Goal: Task Accomplishment & Management: Complete application form

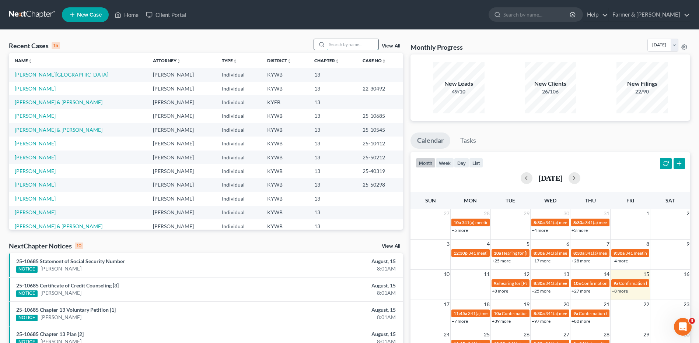
click at [349, 48] on input "search" at bounding box center [353, 44] width 52 height 11
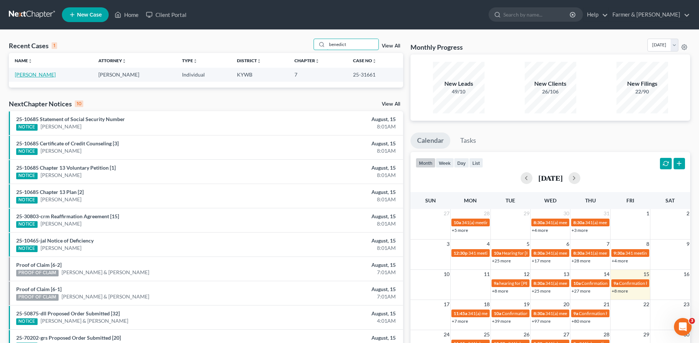
type input "benedict"
click at [48, 74] on link "[PERSON_NAME]" at bounding box center [35, 74] width 41 height 6
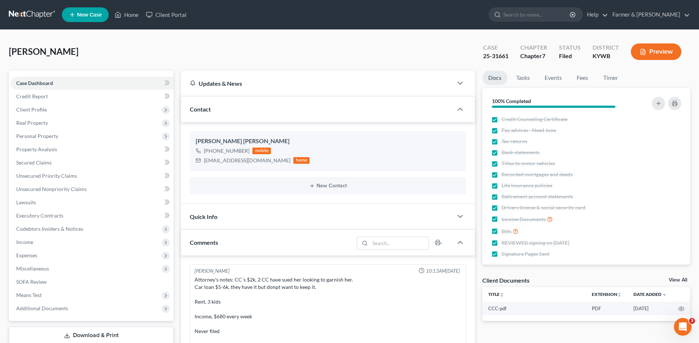
scroll to position [73, 0]
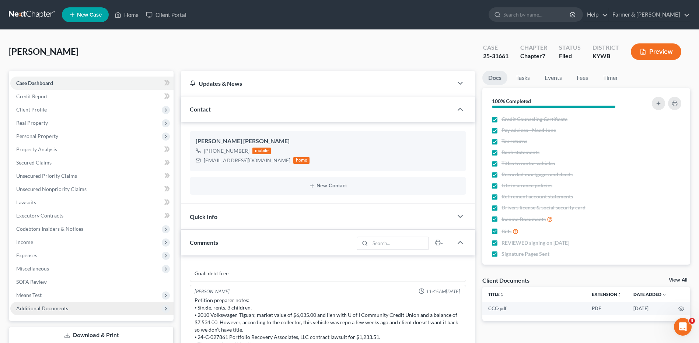
click at [95, 304] on span "Additional Documents" at bounding box center [91, 308] width 163 height 13
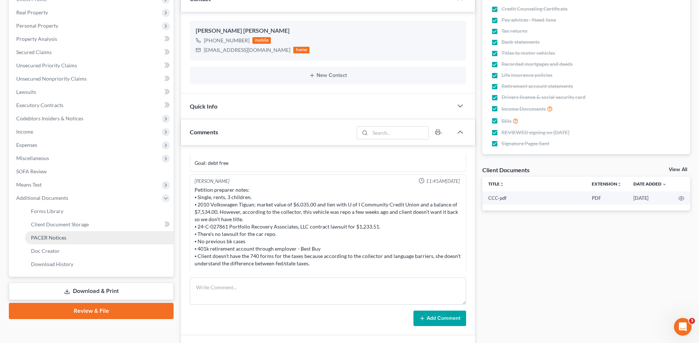
drag, startPoint x: 84, startPoint y: 238, endPoint x: 90, endPoint y: 238, distance: 5.5
click at [84, 238] on link "PACER Notices" at bounding box center [99, 237] width 148 height 13
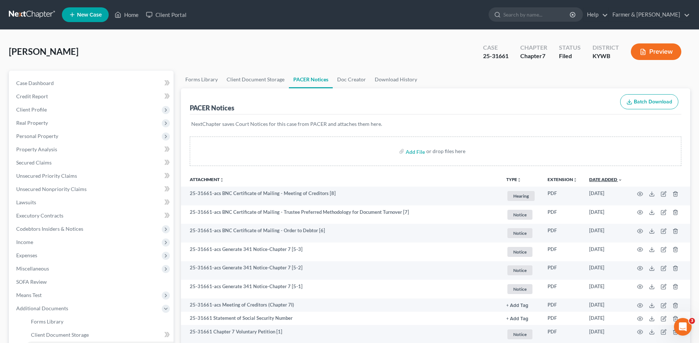
click at [616, 179] on link "Date Added unfold_more expand_more expand_less" at bounding box center [605, 180] width 33 height 6
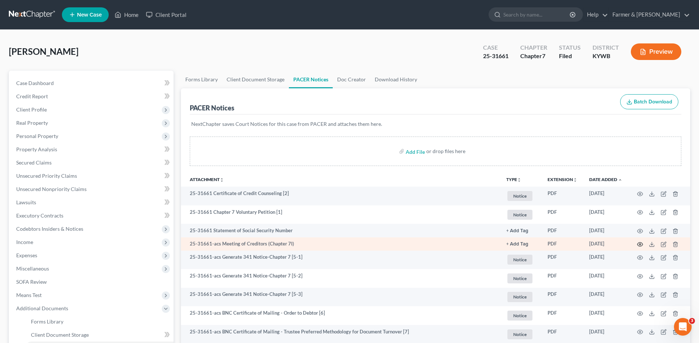
click at [641, 246] on icon "button" at bounding box center [640, 245] width 6 height 4
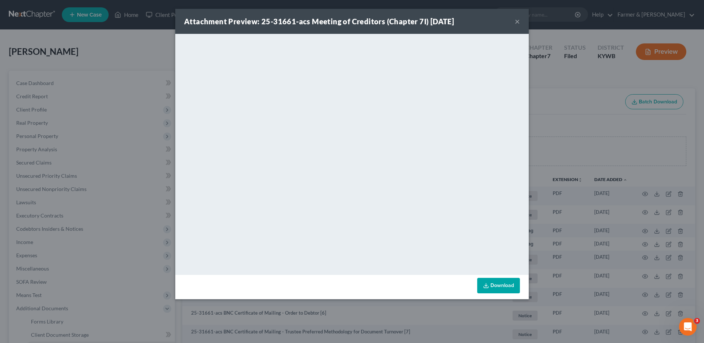
drag, startPoint x: 518, startPoint y: 21, endPoint x: 440, endPoint y: 19, distance: 78.9
click at [518, 21] on button "×" at bounding box center [517, 21] width 5 height 9
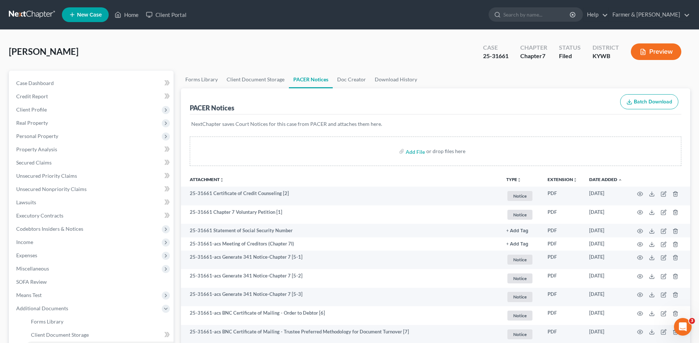
click at [31, 16] on link at bounding box center [32, 14] width 47 height 13
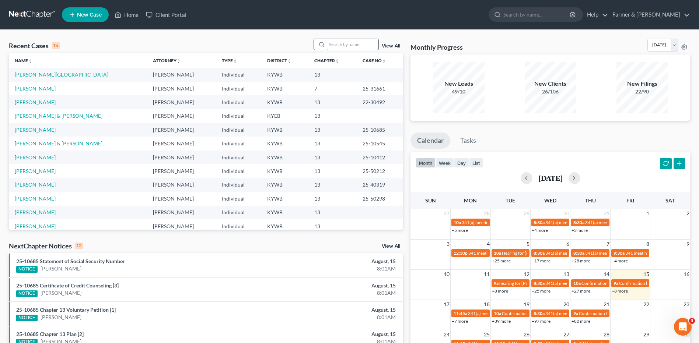
click at [334, 44] on input "search" at bounding box center [353, 44] width 52 height 11
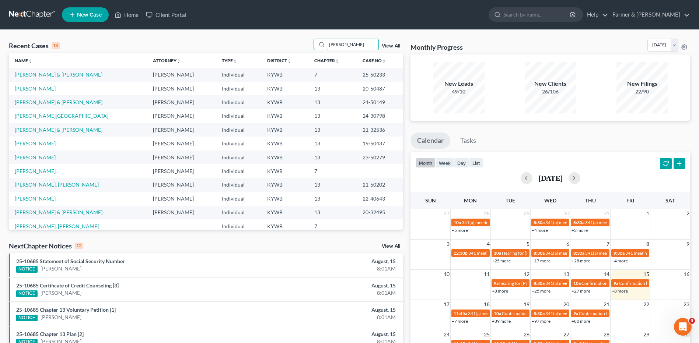
type input "hester"
drag, startPoint x: 67, startPoint y: 74, endPoint x: 73, endPoint y: 73, distance: 5.9
click at [67, 74] on link "[PERSON_NAME] & [PERSON_NAME]" at bounding box center [59, 74] width 88 height 6
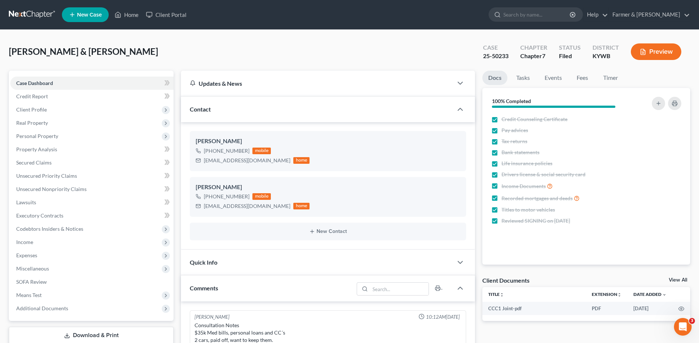
scroll to position [281, 0]
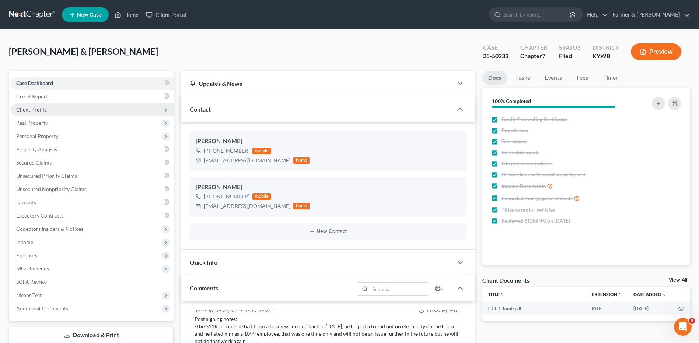
click at [57, 111] on span "Client Profile" at bounding box center [91, 109] width 163 height 13
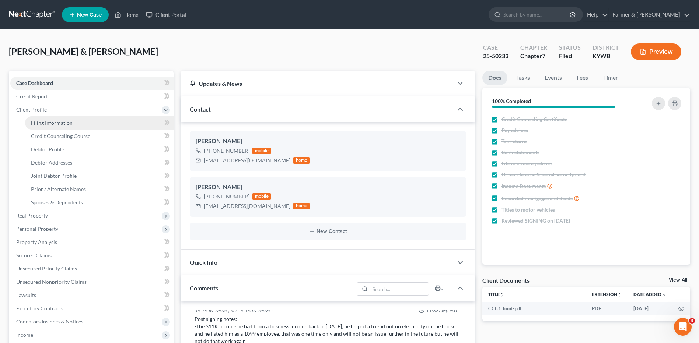
click at [62, 123] on span "Filing Information" at bounding box center [52, 123] width 42 height 6
select select "1"
select select "0"
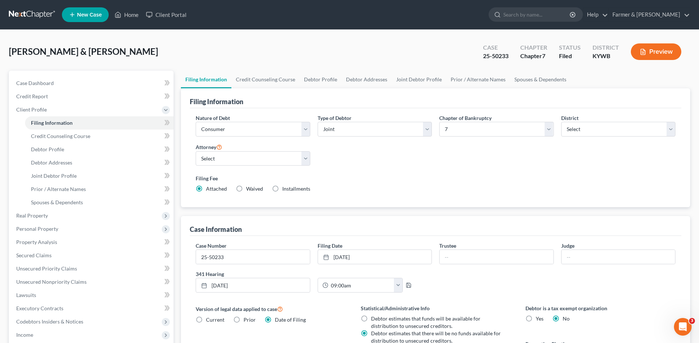
click at [22, 14] on link at bounding box center [32, 14] width 47 height 13
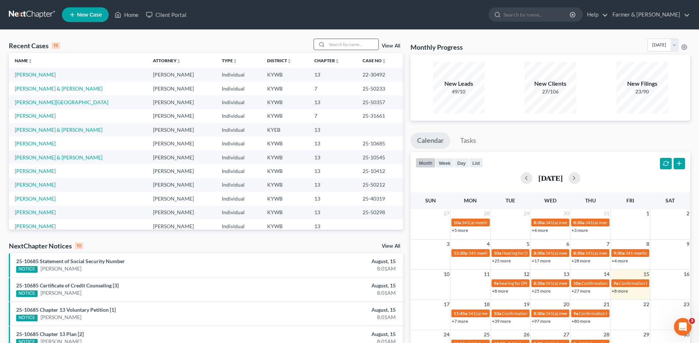
click at [363, 46] on input "search" at bounding box center [353, 44] width 52 height 11
type input "lester"
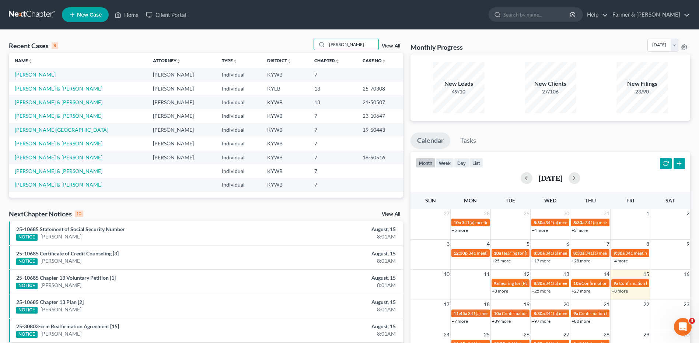
click at [30, 75] on link "[PERSON_NAME]" at bounding box center [35, 74] width 41 height 6
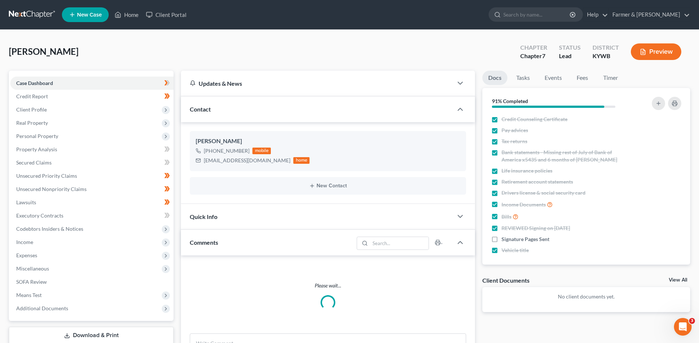
click at [173, 80] on span at bounding box center [167, 83] width 13 height 11
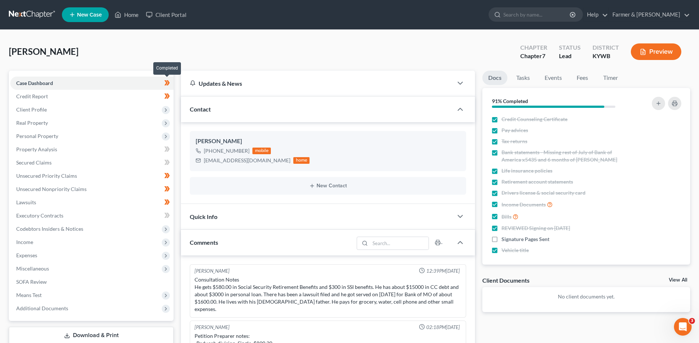
click at [173, 83] on span at bounding box center [167, 83] width 13 height 11
click at [172, 96] on span at bounding box center [167, 97] width 13 height 11
click at [116, 108] on span "Client Profile" at bounding box center [91, 109] width 163 height 13
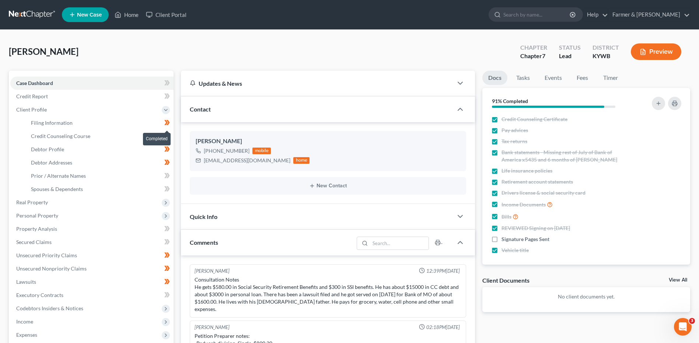
click at [170, 125] on span at bounding box center [167, 123] width 13 height 11
click at [167, 139] on icon at bounding box center [167, 136] width 6 height 9
click at [168, 153] on icon at bounding box center [167, 149] width 6 height 9
click at [169, 164] on icon at bounding box center [167, 162] width 6 height 9
click at [95, 157] on link "Debtor Addresses" at bounding box center [99, 162] width 148 height 13
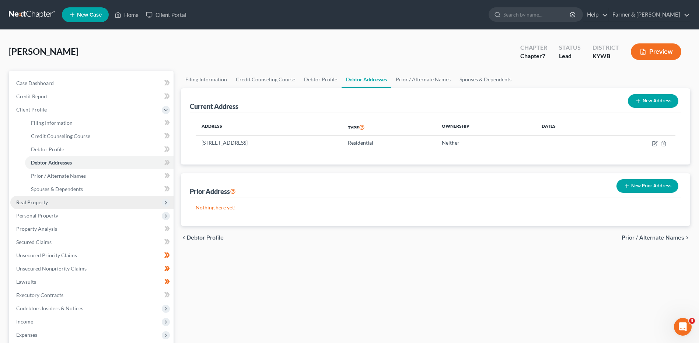
click at [40, 203] on span "Real Property" at bounding box center [32, 202] width 32 height 6
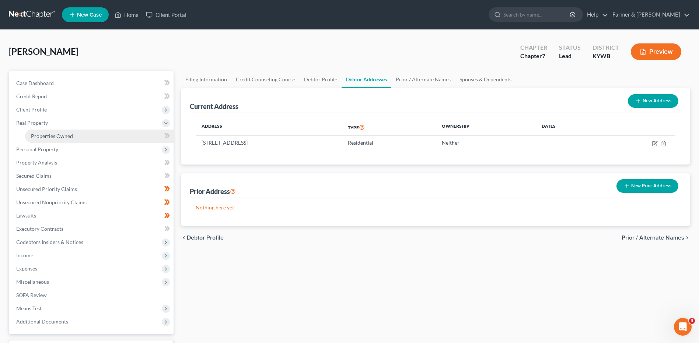
click at [79, 137] on link "Properties Owned" at bounding box center [99, 136] width 148 height 13
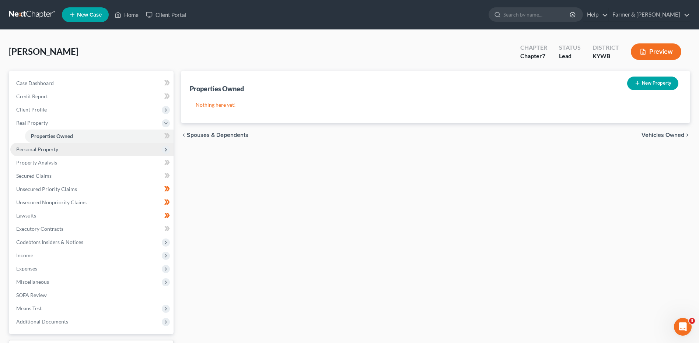
click at [67, 153] on span "Personal Property" at bounding box center [91, 149] width 163 height 13
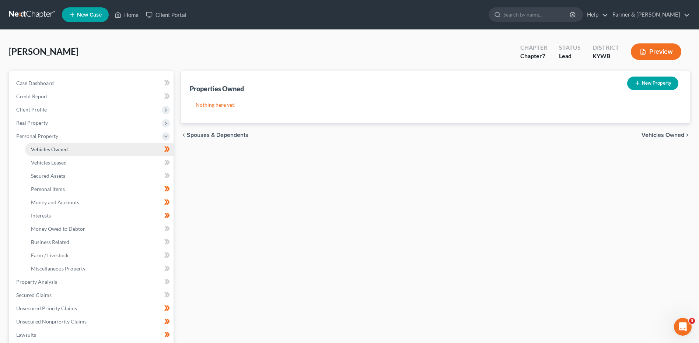
click at [73, 152] on link "Vehicles Owned" at bounding box center [99, 149] width 148 height 13
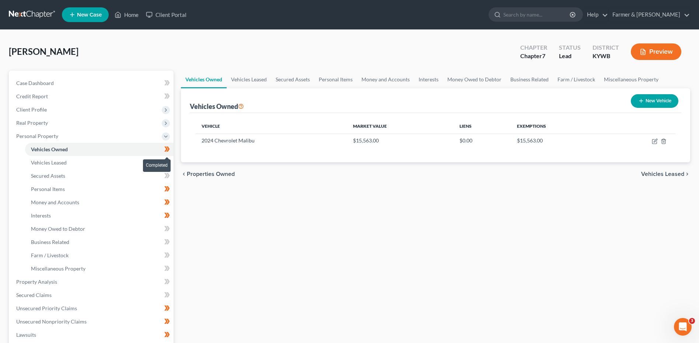
click at [171, 151] on span at bounding box center [167, 150] width 13 height 11
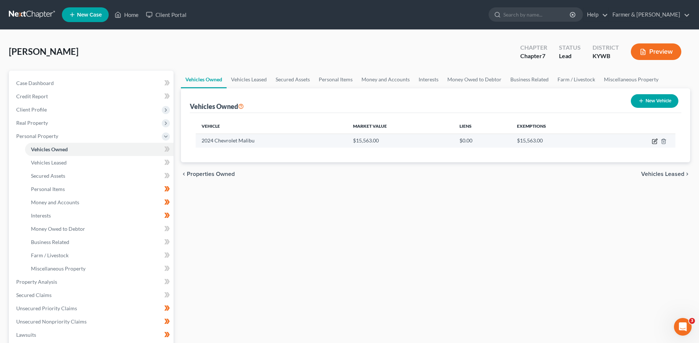
click at [654, 142] on icon "button" at bounding box center [655, 140] width 3 height 3
select select "0"
select select "2"
select select "1"
select select "0"
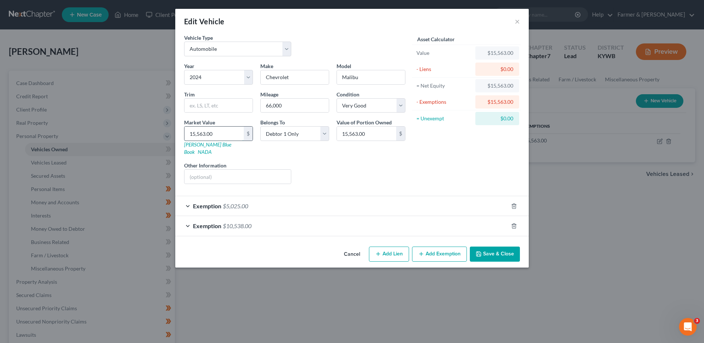
click at [228, 137] on input "15,563.00" at bounding box center [214, 134] width 59 height 14
type input "1"
type input "1.00"
type input "15"
type input "15.00"
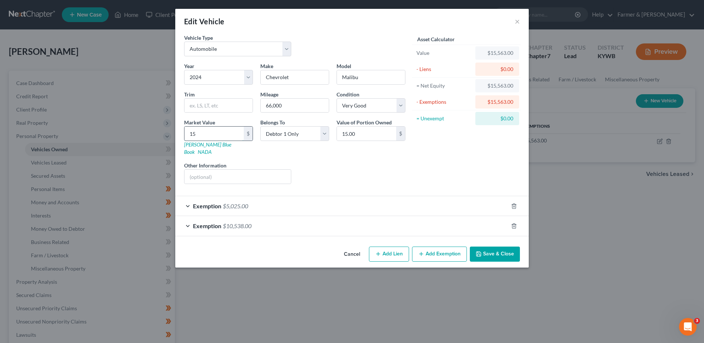
type input "155"
type input "155.00"
type input "1,550"
type input "1,550.00"
type input "1,5500"
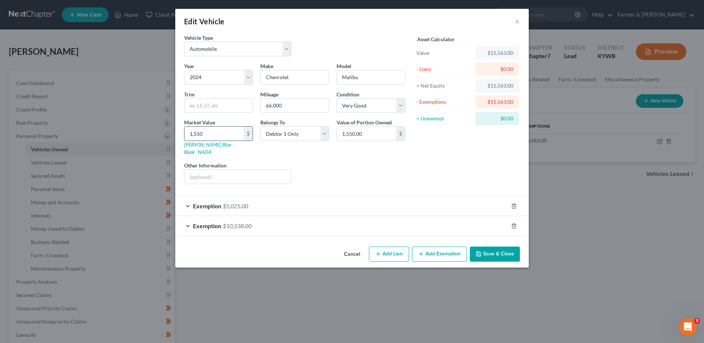
type input "15,500.00"
click at [249, 223] on span "$10,538.00" at bounding box center [237, 226] width 29 height 7
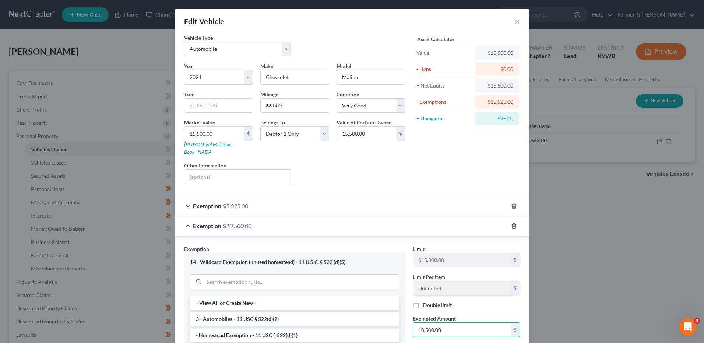
scroll to position [37, 0]
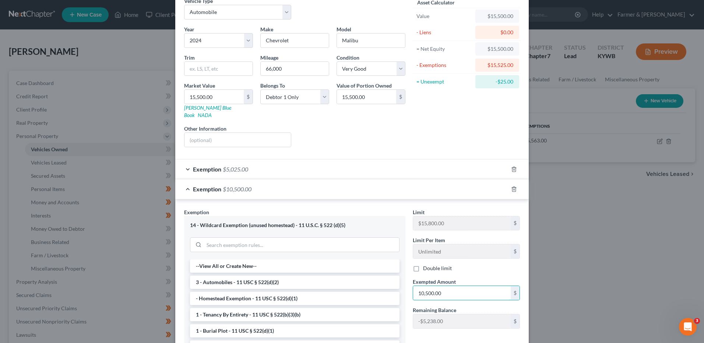
drag, startPoint x: 455, startPoint y: 286, endPoint x: 404, endPoint y: 288, distance: 50.5
click at [404, 288] on div "Exemption Set must be selected for CA. Exemption * 14 - Wildcard Exemption (unu…" at bounding box center [352, 296] width 343 height 175
type input "10,500.00"
click at [511, 186] on icon "button" at bounding box center [514, 189] width 6 height 6
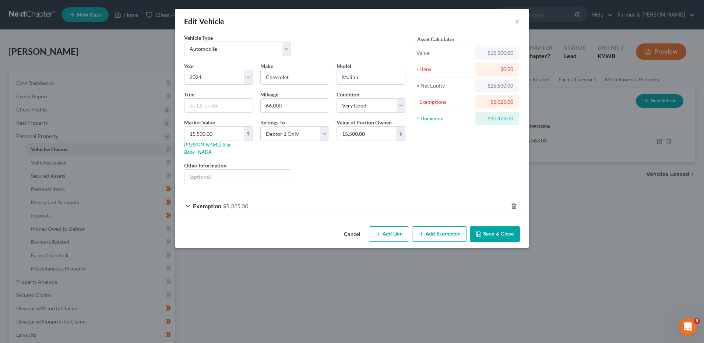
click at [496, 227] on button "Save & Close" at bounding box center [495, 234] width 50 height 15
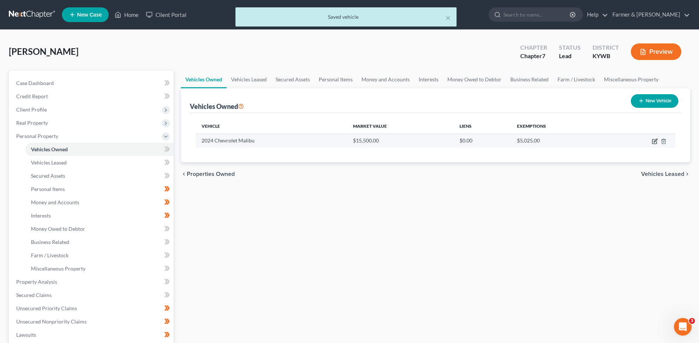
click at [656, 141] on icon "button" at bounding box center [655, 140] width 3 height 3
select select "0"
select select "2"
select select "1"
select select "0"
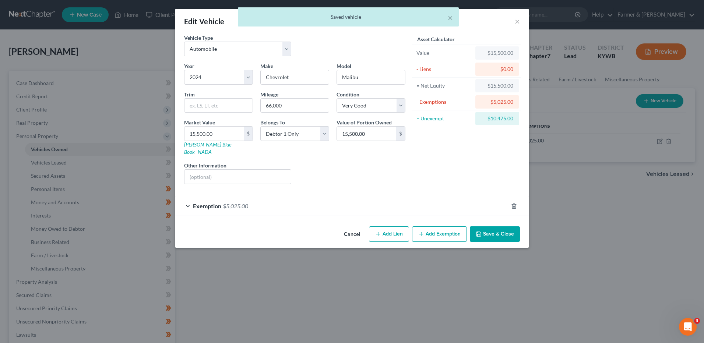
click at [438, 228] on button "Add Exemption" at bounding box center [439, 234] width 55 height 15
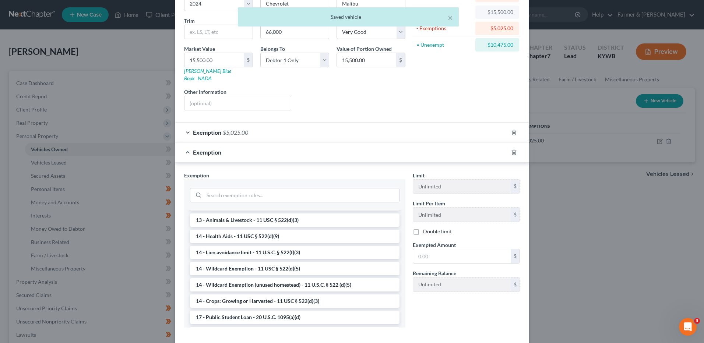
scroll to position [111, 0]
click at [304, 278] on li "14 - Wildcard Exemption (unused homestead) - 11 U.S.C. § 522 (d)(5)" at bounding box center [295, 284] width 210 height 13
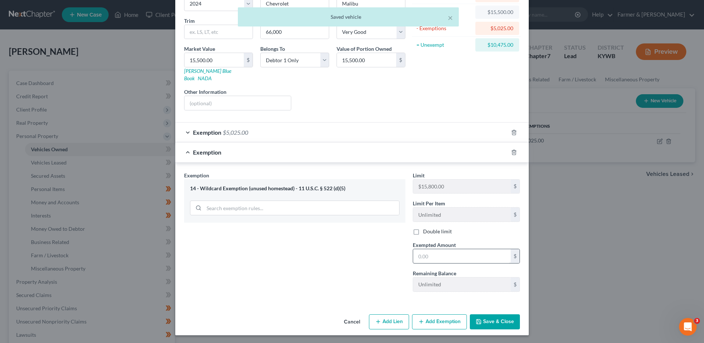
scroll to position [67, 0]
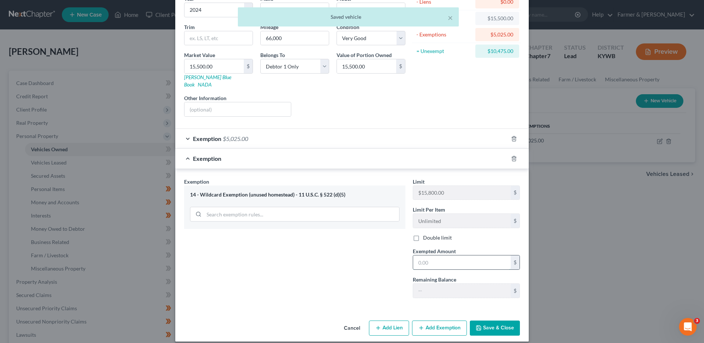
click at [454, 256] on input "text" at bounding box center [462, 263] width 98 height 14
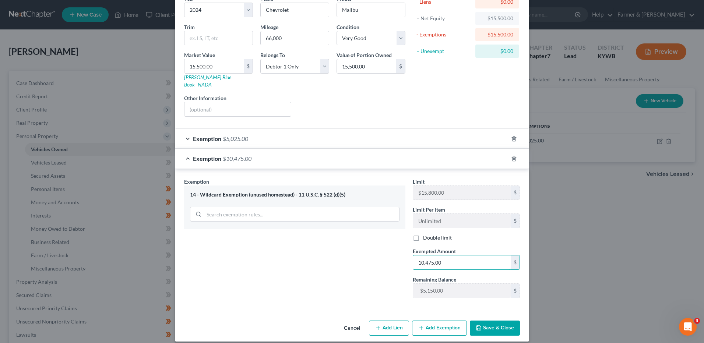
type input "10,475.00"
click at [491, 321] on button "Save & Close" at bounding box center [495, 328] width 50 height 15
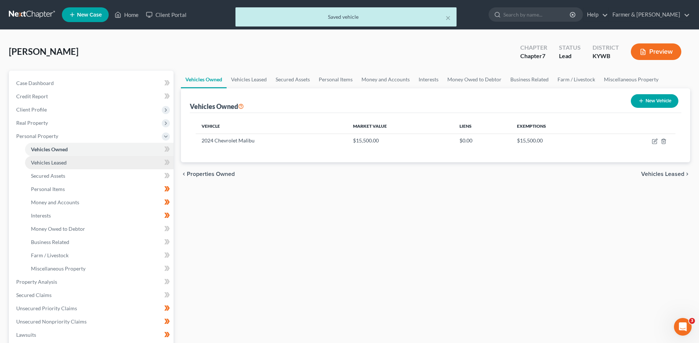
click at [78, 161] on link "Vehicles Leased" at bounding box center [99, 162] width 148 height 13
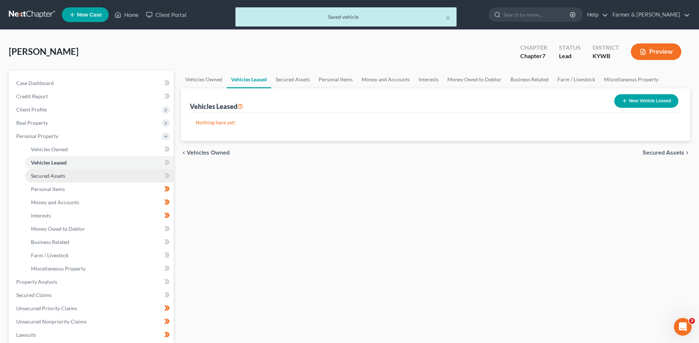
click at [77, 173] on link "Secured Assets" at bounding box center [99, 175] width 148 height 13
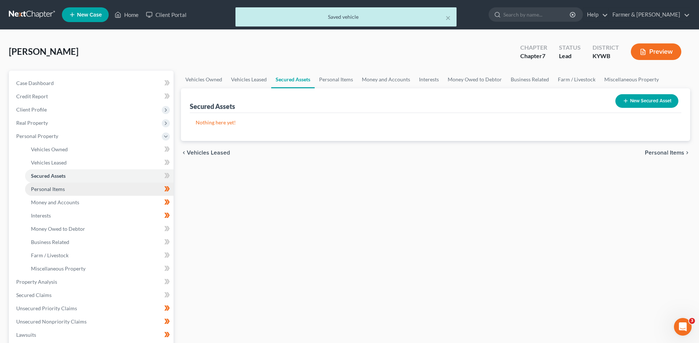
click at [79, 189] on link "Personal Items" at bounding box center [99, 189] width 148 height 13
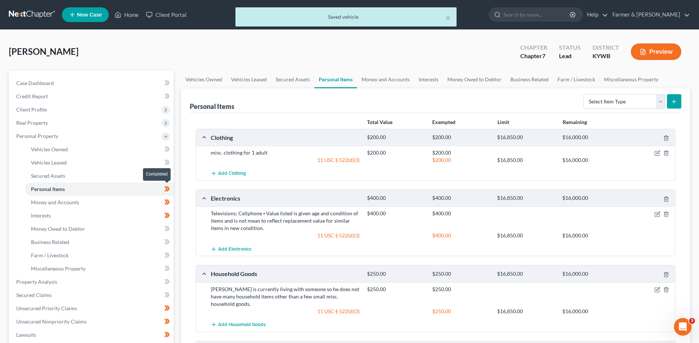
click at [169, 189] on icon at bounding box center [168, 188] width 3 height 5
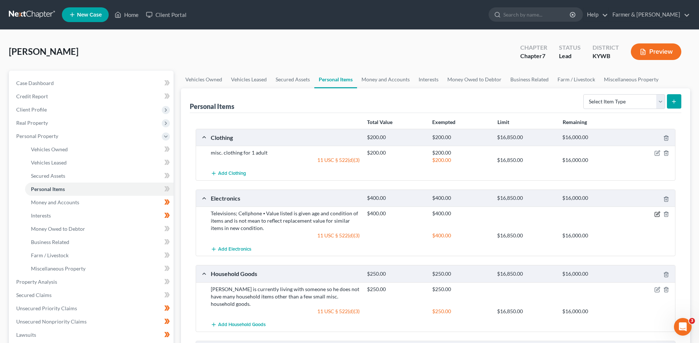
click at [658, 215] on icon "button" at bounding box center [657, 214] width 6 height 6
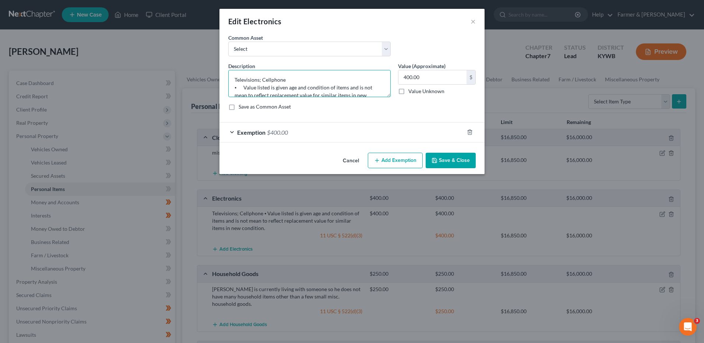
scroll to position [15, 0]
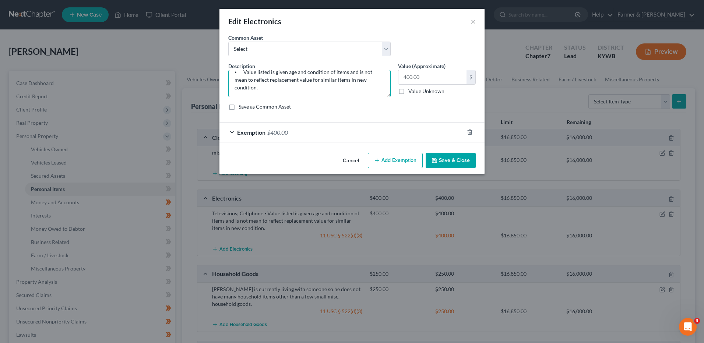
drag, startPoint x: 232, startPoint y: 87, endPoint x: 460, endPoint y: 113, distance: 229.2
click at [459, 115] on div "Description * Televisions; Cellphone ⦁ Value listed is given age and condition …" at bounding box center [352, 89] width 255 height 54
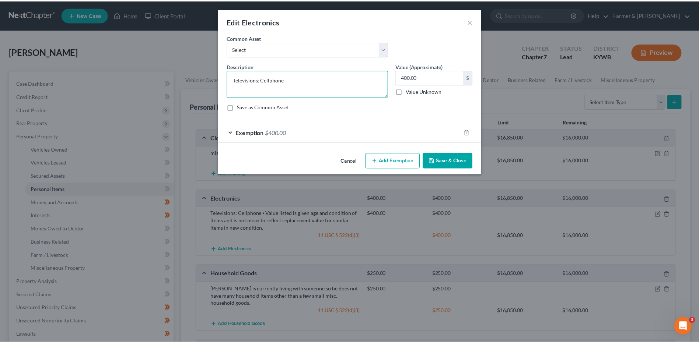
scroll to position [0, 0]
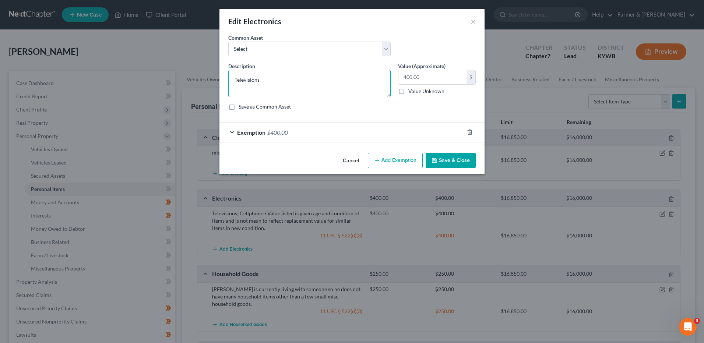
type textarea "Televisions"
click at [456, 163] on button "Save & Close" at bounding box center [451, 160] width 50 height 15
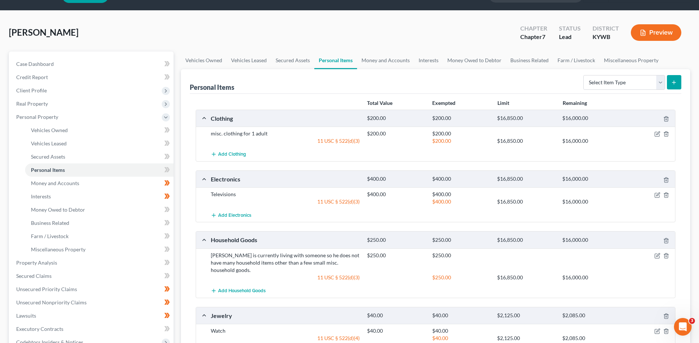
scroll to position [37, 0]
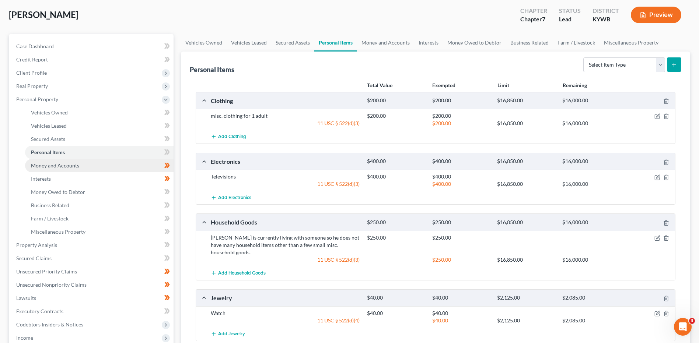
click at [69, 165] on span "Money and Accounts" at bounding box center [55, 165] width 48 height 6
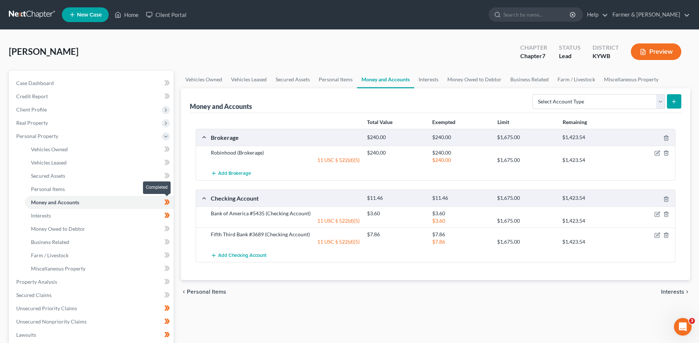
click at [170, 203] on icon at bounding box center [167, 202] width 6 height 9
click at [667, 139] on icon "button" at bounding box center [666, 138] width 6 height 6
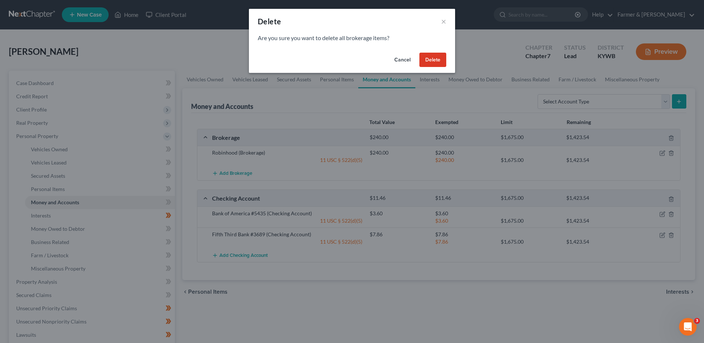
click at [434, 60] on button "Delete" at bounding box center [433, 60] width 27 height 15
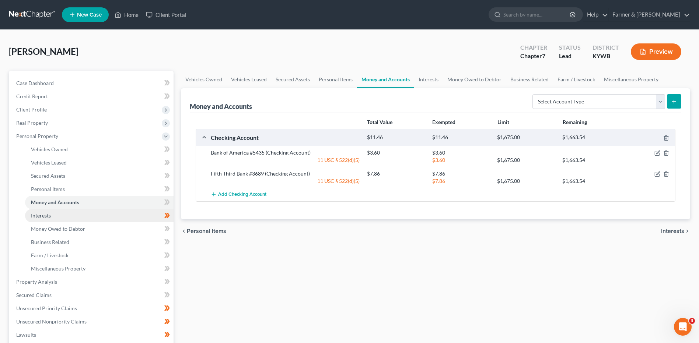
click at [73, 219] on link "Interests" at bounding box center [99, 215] width 148 height 13
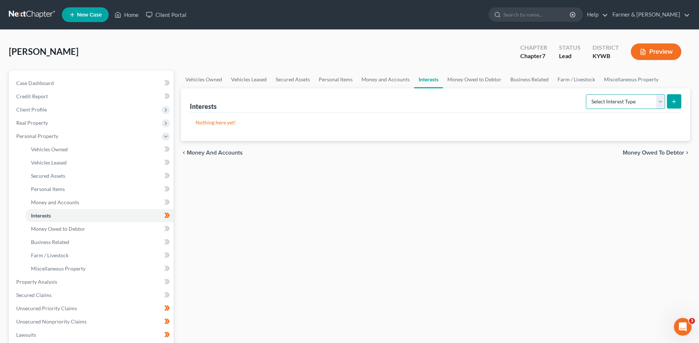
click at [638, 99] on select "Select Interest Type 401K Annuity Bond Education IRA Government Bond Government…" at bounding box center [625, 101] width 79 height 15
select select "stock"
click at [587, 94] on select "Select Interest Type 401K Annuity Bond Education IRA Government Bond Government…" at bounding box center [625, 101] width 79 height 15
click at [672, 100] on icon "submit" at bounding box center [674, 102] width 6 height 6
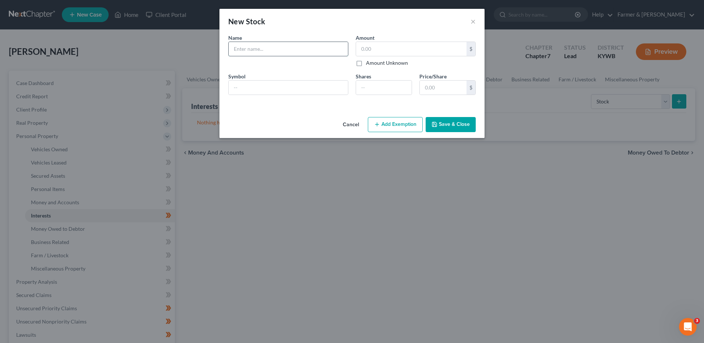
click at [301, 43] on input "text" at bounding box center [288, 49] width 119 height 14
type input "Stock with Robinhood"
click at [382, 49] on input "text" at bounding box center [411, 49] width 111 height 14
type input "400.00"
click at [391, 122] on button "Add Exemption" at bounding box center [395, 124] width 55 height 15
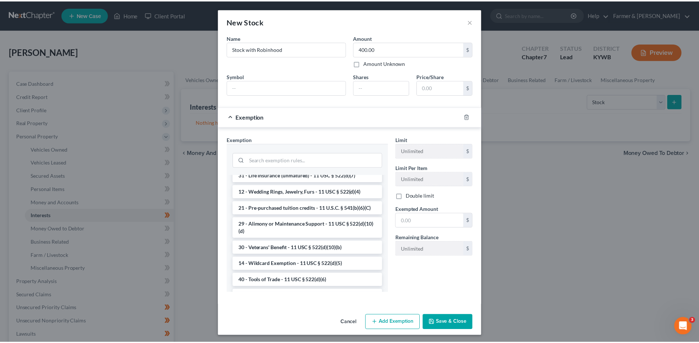
scroll to position [221, 0]
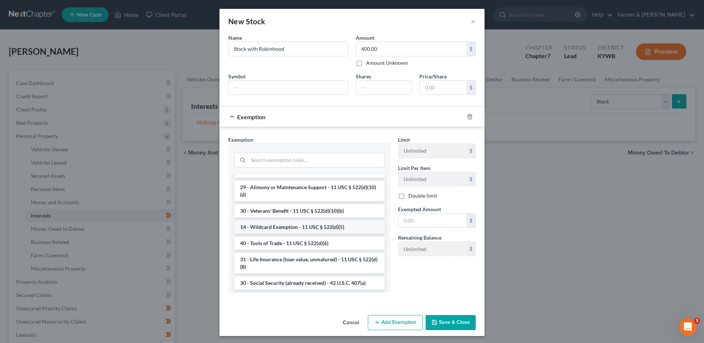
click at [316, 234] on li "14 - Wildcard Exemption - 11 USC § 522(d)(5)" at bounding box center [309, 227] width 151 height 13
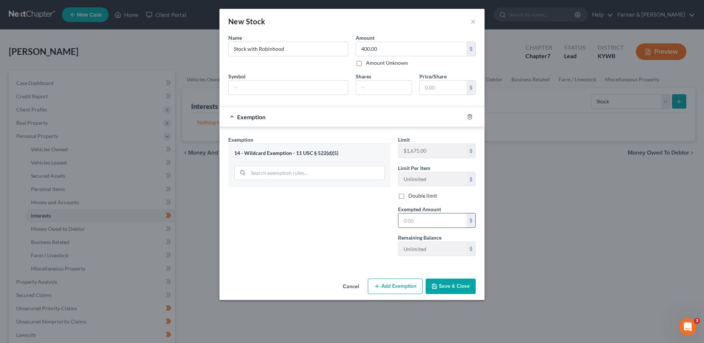
click at [432, 221] on input "text" at bounding box center [433, 221] width 68 height 14
type input "400.00"
click at [447, 286] on button "Save & Close" at bounding box center [451, 286] width 50 height 15
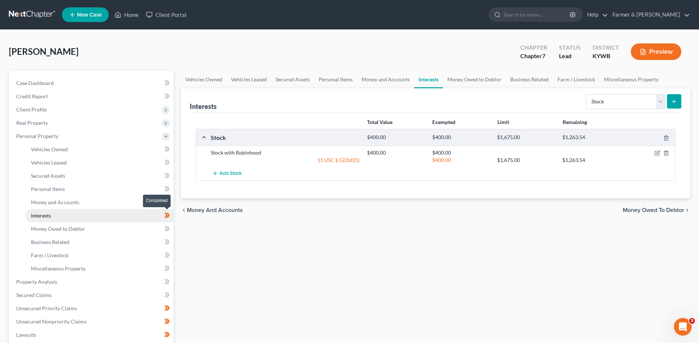
drag, startPoint x: 171, startPoint y: 217, endPoint x: 160, endPoint y: 210, distance: 12.7
click at [171, 217] on span at bounding box center [167, 216] width 13 height 11
click at [91, 187] on link "Personal Items" at bounding box center [99, 189] width 148 height 13
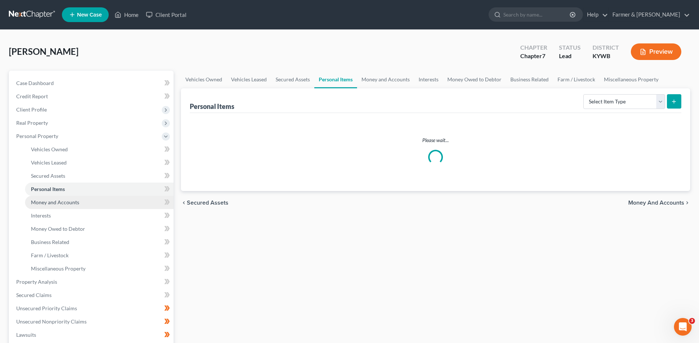
click at [85, 204] on link "Money and Accounts" at bounding box center [99, 202] width 148 height 13
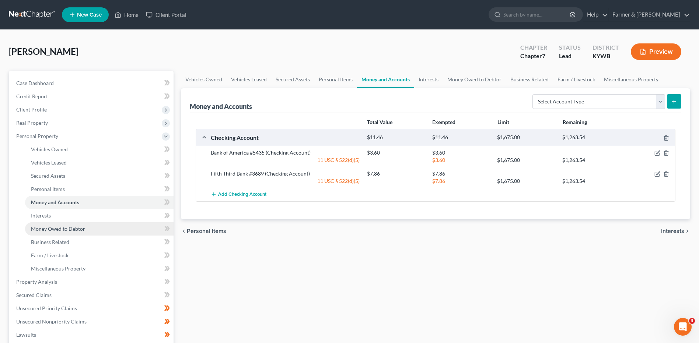
click at [78, 230] on span "Money Owed to Debtor" at bounding box center [58, 229] width 54 height 6
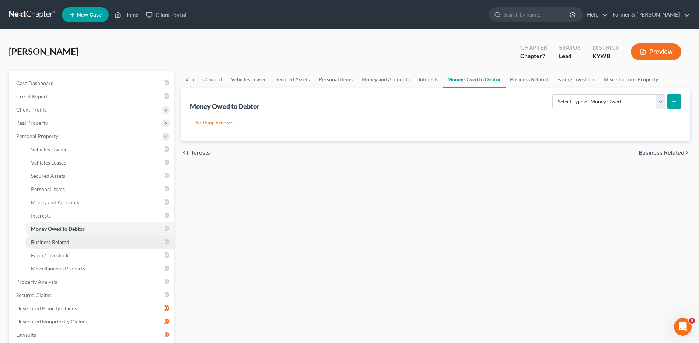
click at [74, 238] on link "Business Related" at bounding box center [99, 242] width 148 height 13
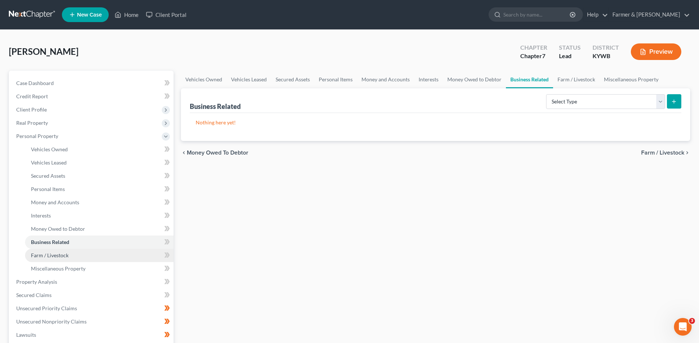
click at [71, 249] on link "Farm / Livestock" at bounding box center [99, 255] width 148 height 13
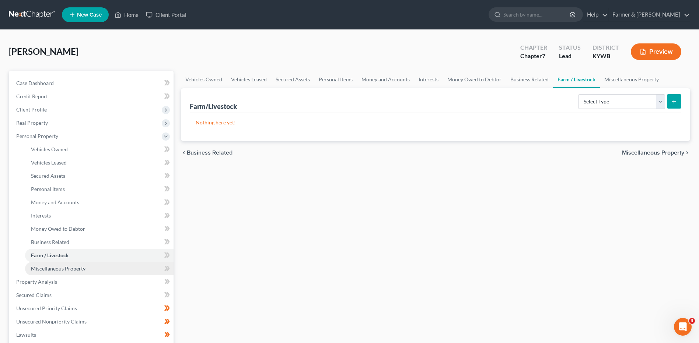
click at [70, 271] on span "Miscellaneous Property" at bounding box center [58, 269] width 55 height 6
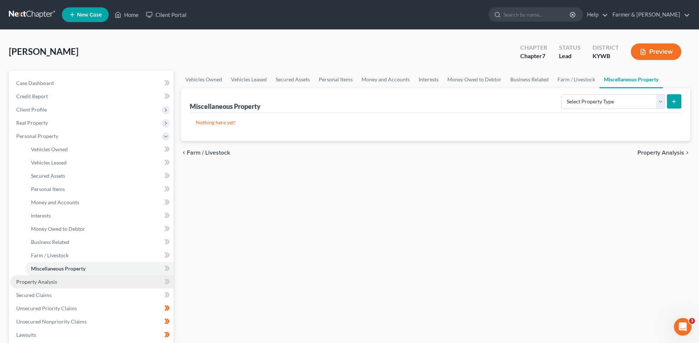
click at [67, 286] on link "Property Analysis" at bounding box center [91, 282] width 163 height 13
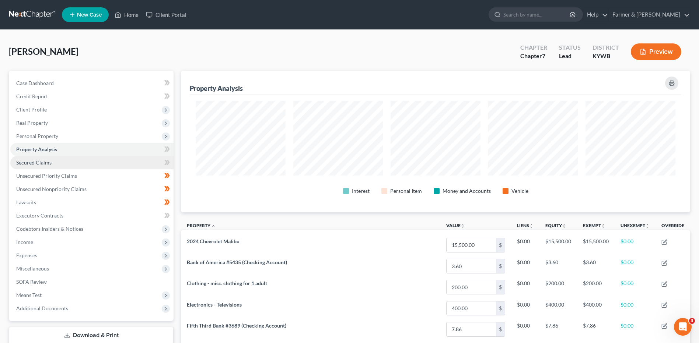
click at [72, 156] on link "Secured Claims" at bounding box center [91, 162] width 163 height 13
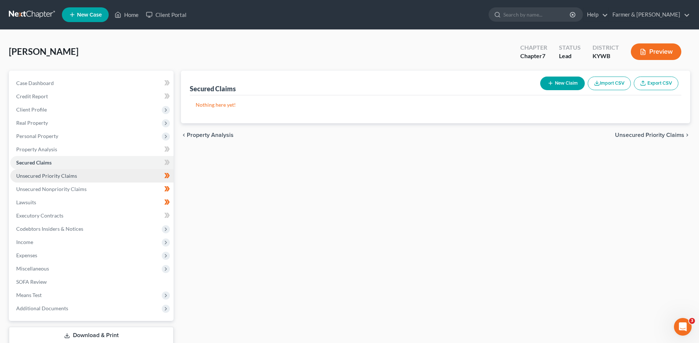
click at [80, 179] on link "Unsecured Priority Claims" at bounding box center [91, 175] width 163 height 13
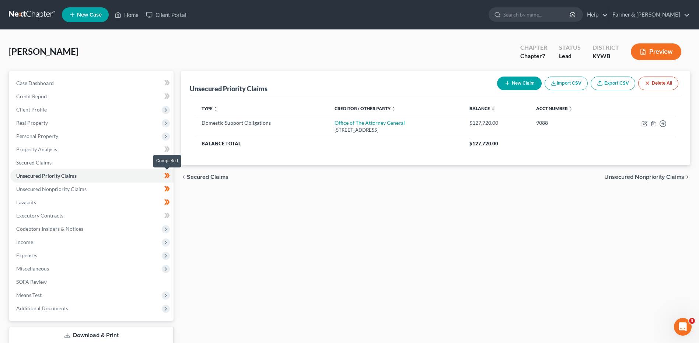
click at [170, 177] on span at bounding box center [167, 176] width 13 height 11
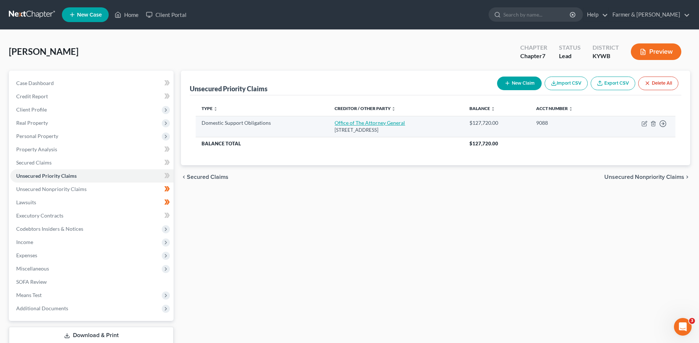
click at [370, 125] on link "Office of The Attorney General" at bounding box center [370, 123] width 70 height 6
select select "45"
select select "0"
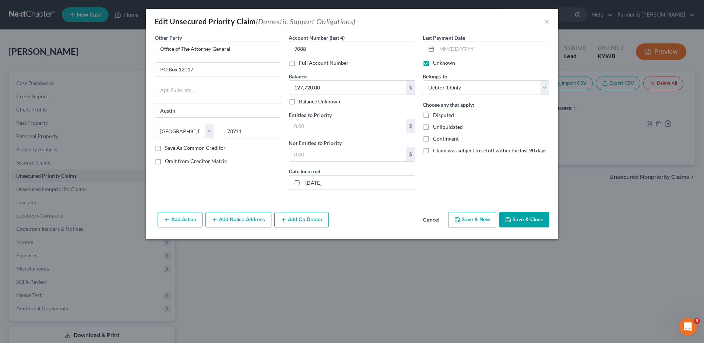
click at [437, 220] on button "Cancel" at bounding box center [431, 220] width 28 height 15
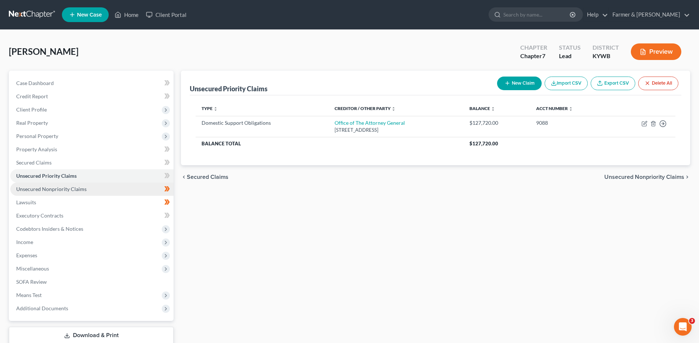
click at [109, 188] on link "Unsecured Nonpriority Claims" at bounding box center [91, 189] width 163 height 13
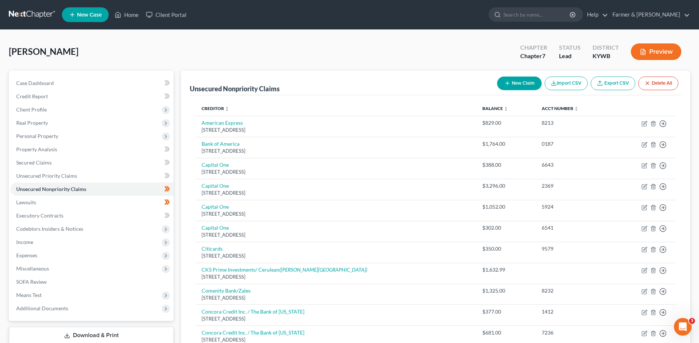
click at [172, 192] on span at bounding box center [167, 190] width 13 height 11
click at [71, 205] on link "Lawsuits" at bounding box center [91, 202] width 163 height 13
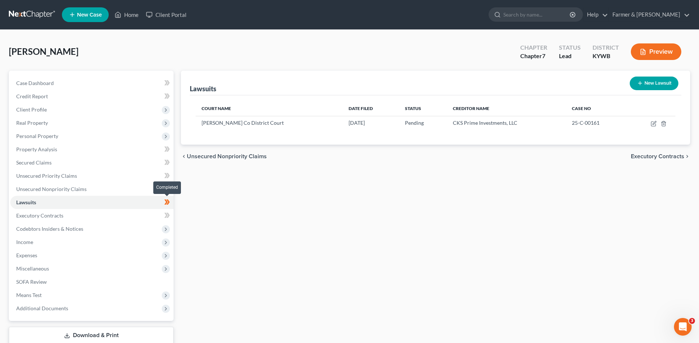
click at [172, 205] on span at bounding box center [167, 203] width 13 height 11
click at [104, 215] on link "Executory Contracts" at bounding box center [91, 215] width 163 height 13
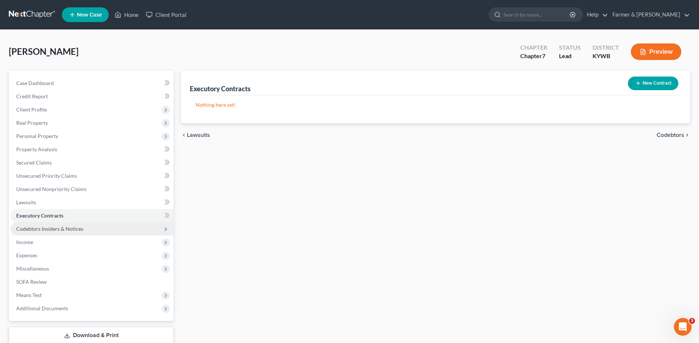
click at [85, 228] on span "Codebtors Insiders & Notices" at bounding box center [91, 229] width 163 height 13
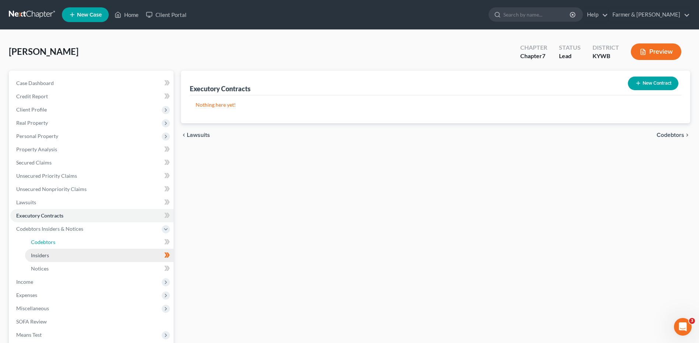
click at [62, 243] on link "Codebtors" at bounding box center [99, 242] width 148 height 13
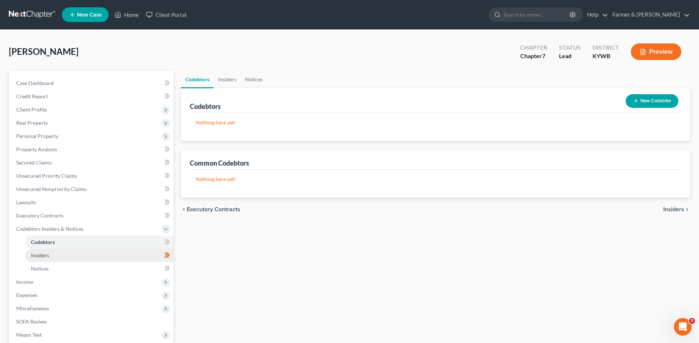
click at [57, 256] on link "Insiders" at bounding box center [99, 255] width 148 height 13
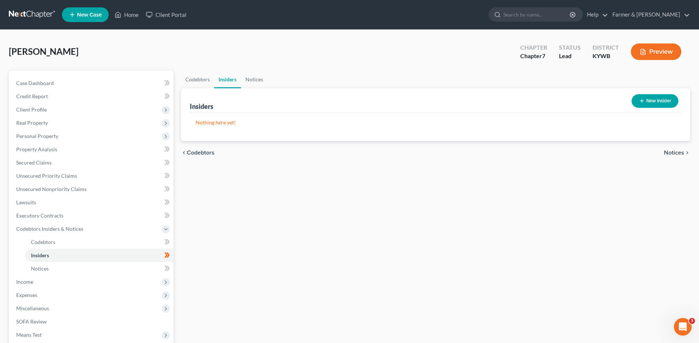
click at [169, 256] on div "Completed" at bounding box center [157, 263] width 28 height 17
click at [173, 255] on span at bounding box center [167, 256] width 13 height 11
click at [39, 283] on span "Income" at bounding box center [91, 282] width 163 height 13
click at [62, 256] on span "Employment Income" at bounding box center [54, 255] width 47 height 6
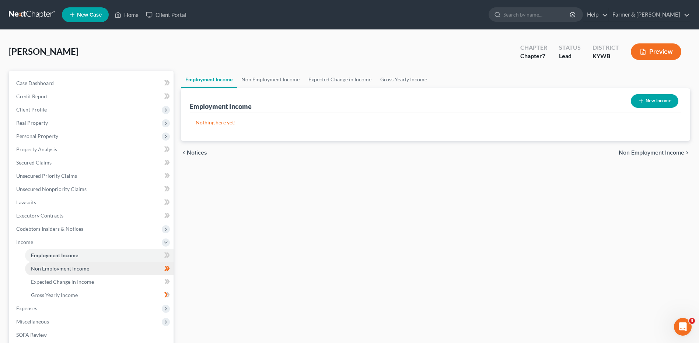
click at [68, 274] on link "Non Employment Income" at bounding box center [99, 268] width 148 height 13
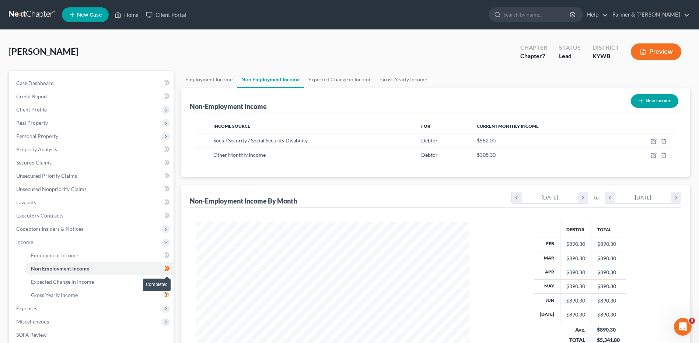
scroll to position [137, 288]
click at [170, 270] on span at bounding box center [167, 269] width 13 height 11
click at [95, 280] on link "Expected Change in Income" at bounding box center [99, 282] width 148 height 13
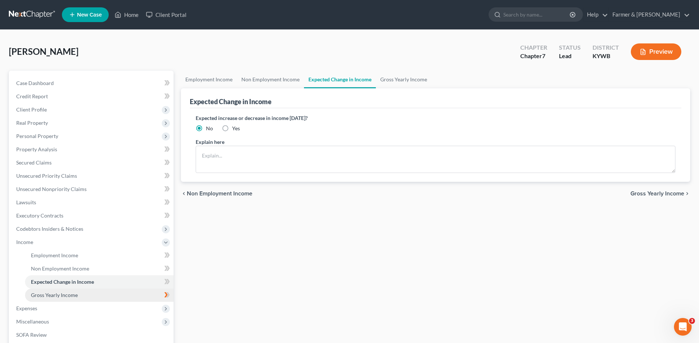
click at [80, 295] on link "Gross Yearly Income" at bounding box center [99, 295] width 148 height 13
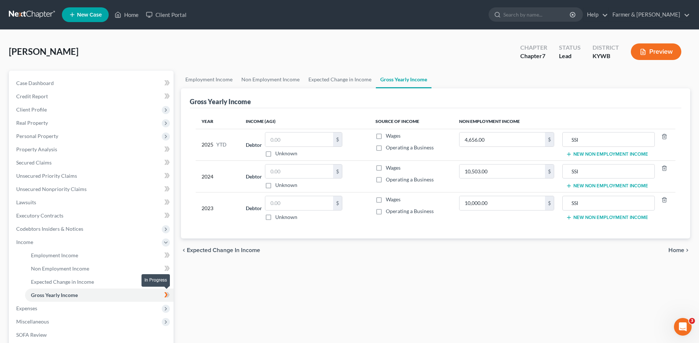
click at [169, 298] on icon at bounding box center [167, 295] width 6 height 9
click at [172, 297] on span at bounding box center [167, 296] width 13 height 11
click at [70, 305] on span "Expenses" at bounding box center [91, 308] width 163 height 13
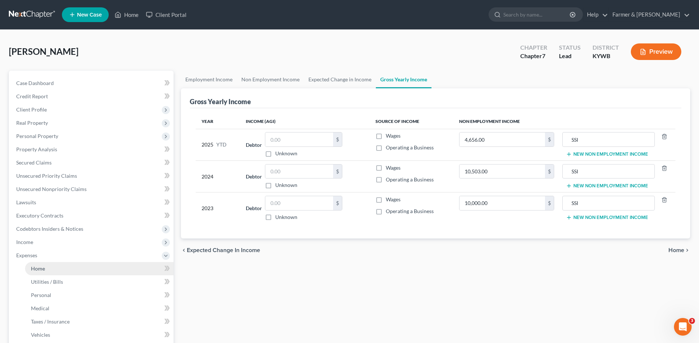
click at [75, 270] on link "Home" at bounding box center [99, 268] width 148 height 13
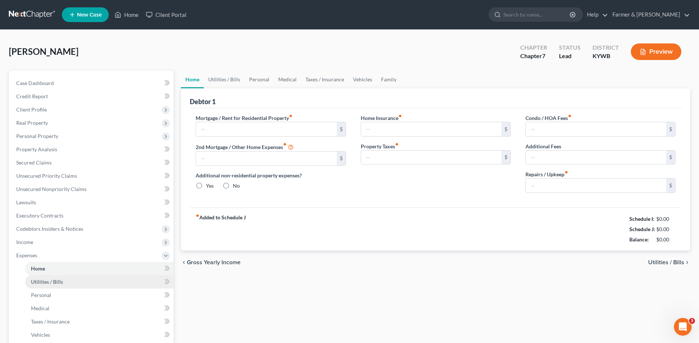
type input "0.00"
radio input "true"
type input "0.00"
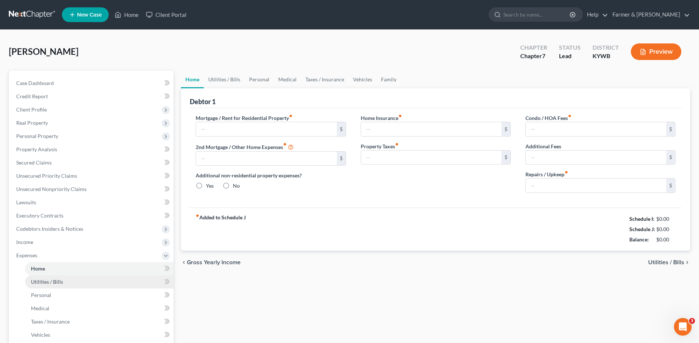
type input "0.00"
click at [76, 282] on link "Utilities / Bills" at bounding box center [99, 282] width 148 height 13
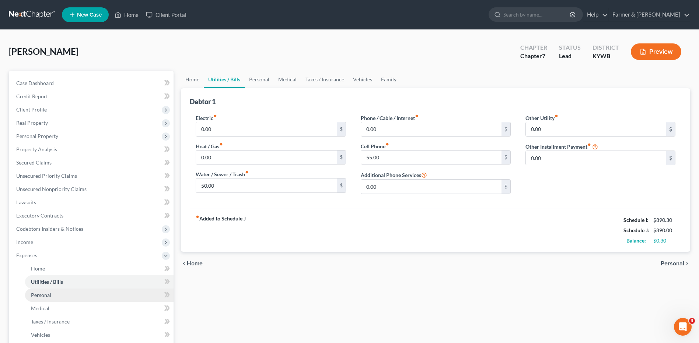
click at [72, 297] on link "Personal" at bounding box center [99, 295] width 148 height 13
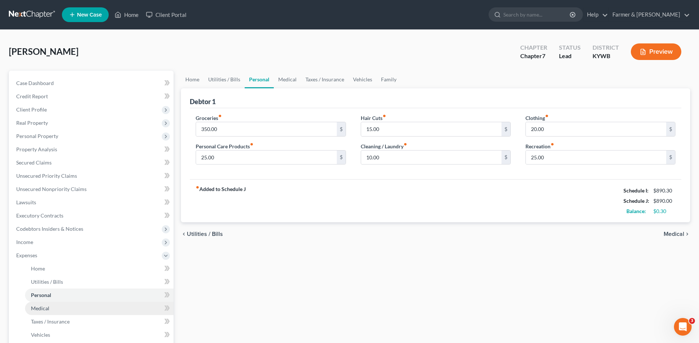
click at [68, 311] on link "Medical" at bounding box center [99, 308] width 148 height 13
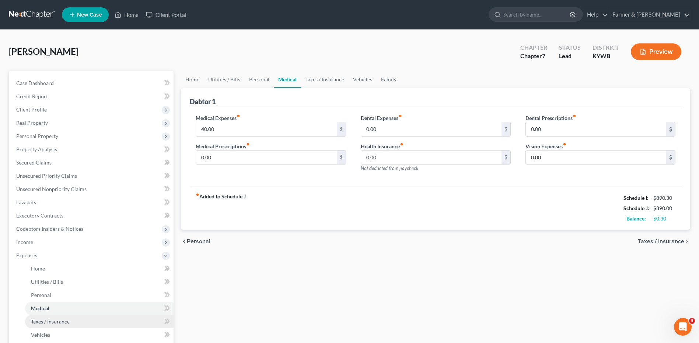
click at [70, 323] on link "Taxes / Insurance" at bounding box center [99, 321] width 148 height 13
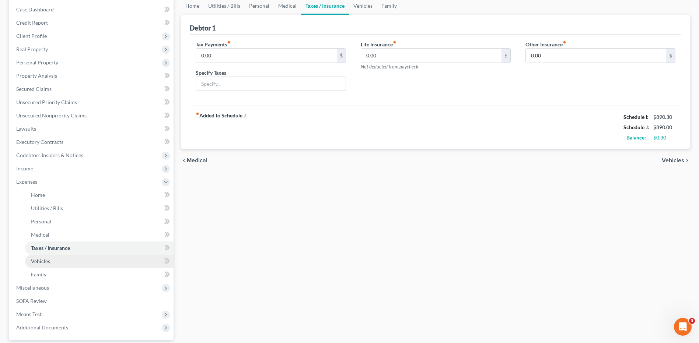
click at [63, 260] on link "Vehicles" at bounding box center [99, 261] width 148 height 13
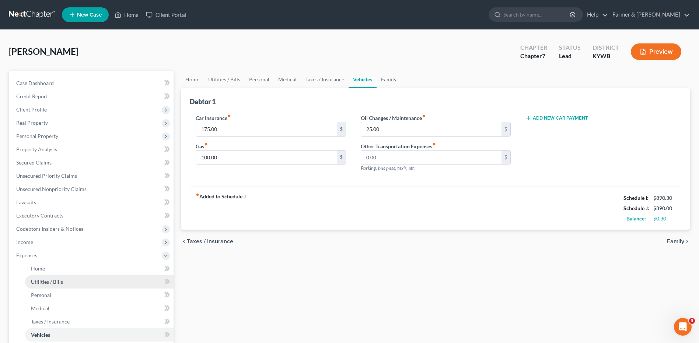
scroll to position [37, 0]
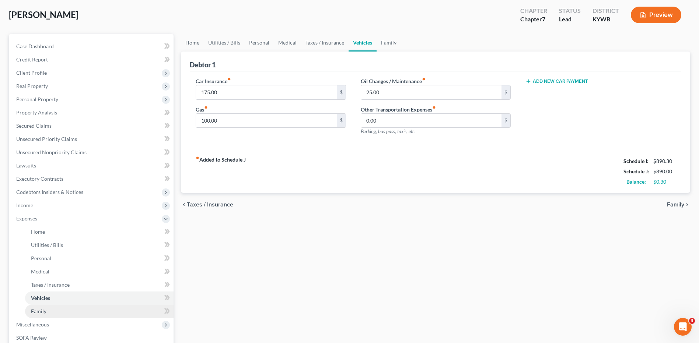
click at [62, 314] on link "Family" at bounding box center [99, 311] width 148 height 13
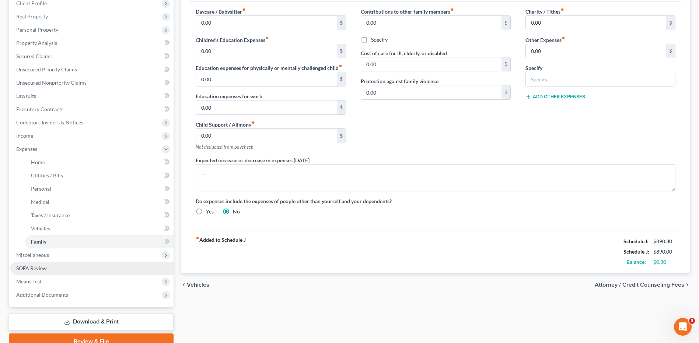
scroll to position [111, 0]
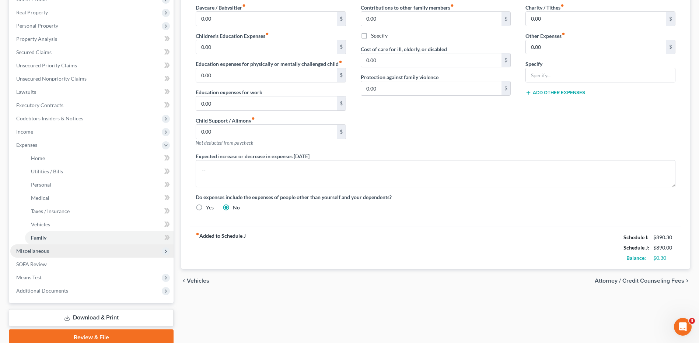
click at [73, 252] on span "Miscellaneous" at bounding box center [91, 251] width 163 height 13
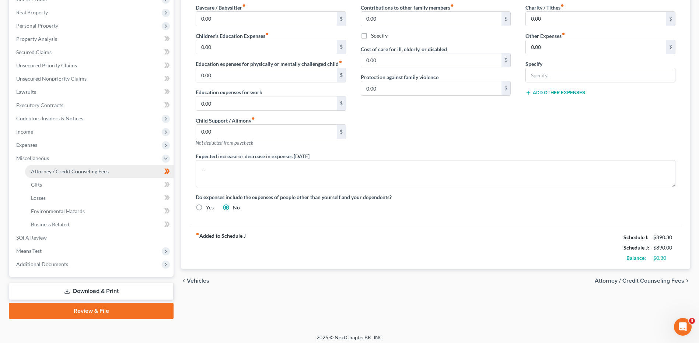
click at [108, 172] on link "Attorney / Credit Counseling Fees" at bounding box center [99, 171] width 148 height 13
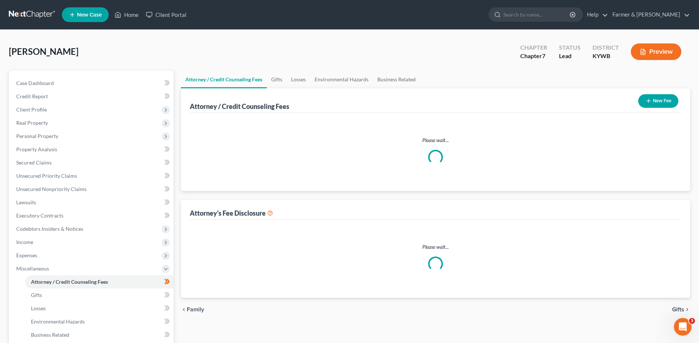
select select "0"
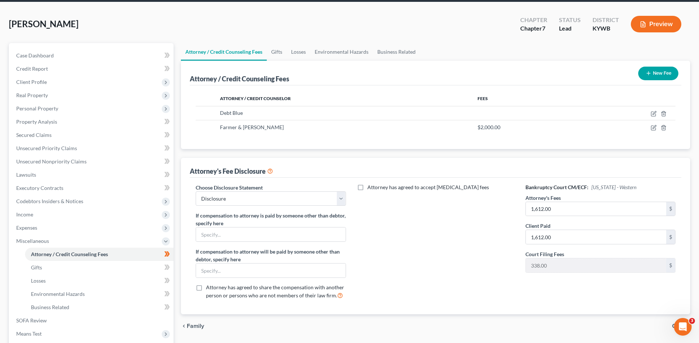
scroll to position [74, 0]
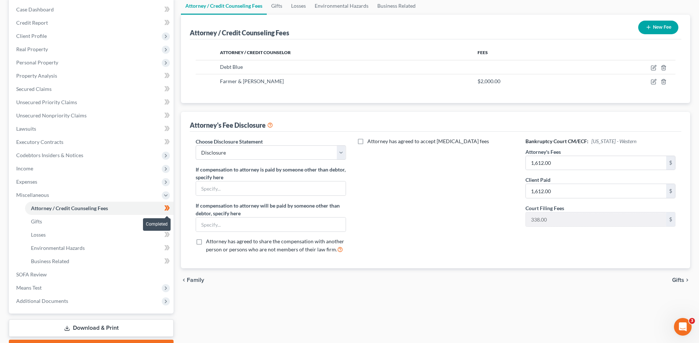
click at [171, 210] on span at bounding box center [167, 209] width 13 height 11
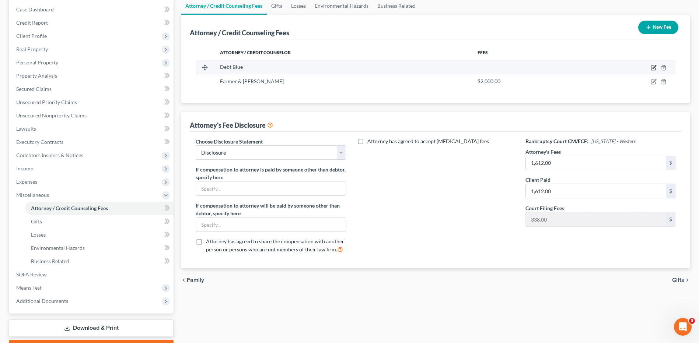
click at [654, 66] on icon "button" at bounding box center [654, 68] width 6 height 6
select select "45"
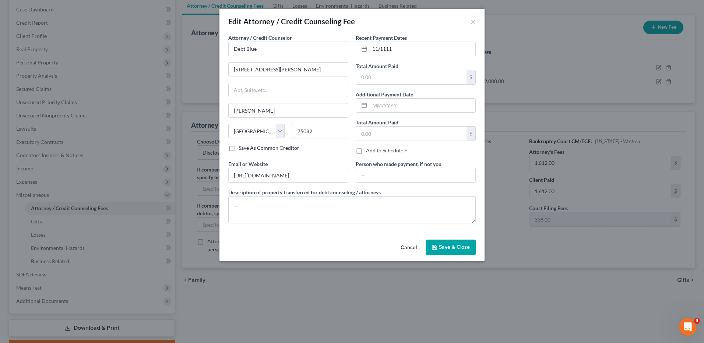
click at [406, 248] on button "Cancel" at bounding box center [409, 248] width 28 height 15
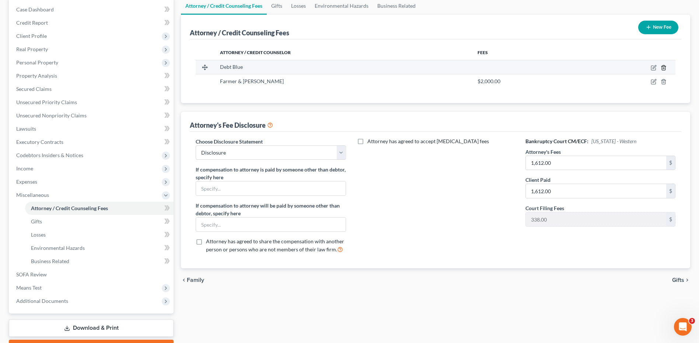
click at [663, 67] on icon "button" at bounding box center [664, 68] width 6 height 6
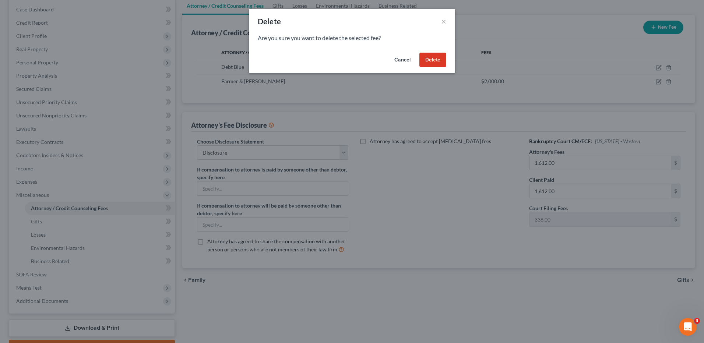
click at [442, 58] on button "Delete" at bounding box center [433, 60] width 27 height 15
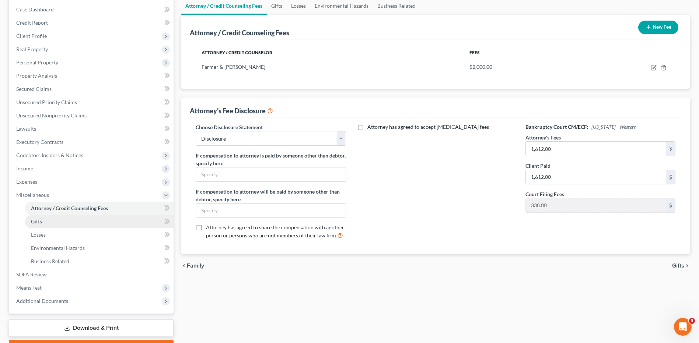
click at [55, 225] on link "Gifts" at bounding box center [99, 221] width 148 height 13
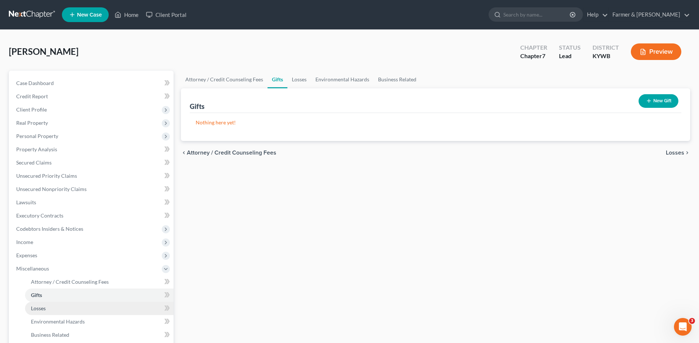
click at [56, 307] on link "Losses" at bounding box center [99, 308] width 148 height 13
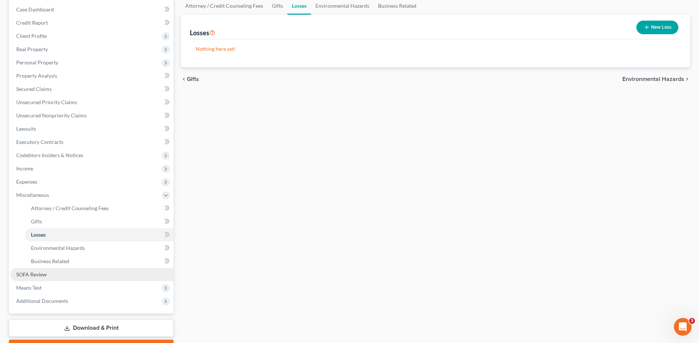
click at [40, 272] on span "SOFA Review" at bounding box center [31, 275] width 31 height 6
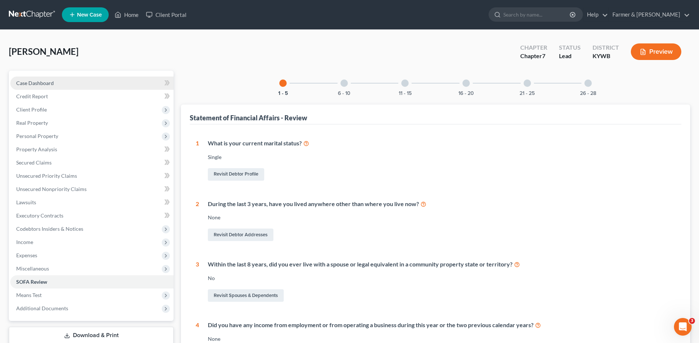
click at [111, 86] on link "Case Dashboard" at bounding box center [91, 83] width 163 height 13
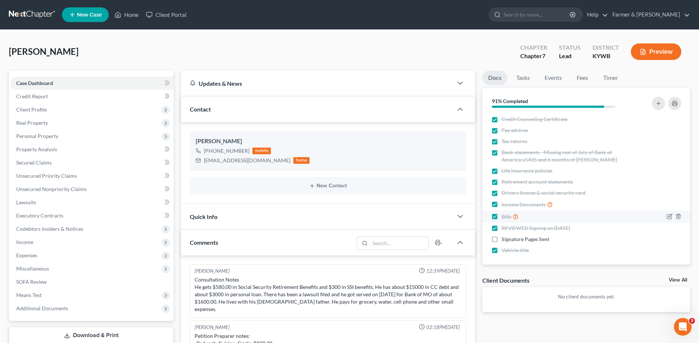
scroll to position [3, 0]
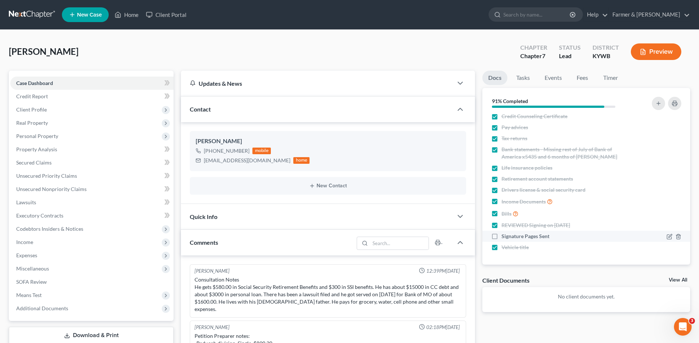
click at [501, 237] on label "Signature Pages Sent" at bounding box center [525, 236] width 48 height 7
click at [504, 237] on input "Signature Pages Sent" at bounding box center [506, 235] width 5 height 5
checkbox input "true"
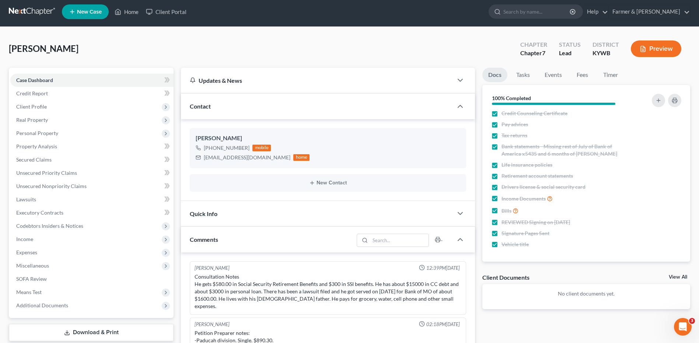
scroll to position [0, 0]
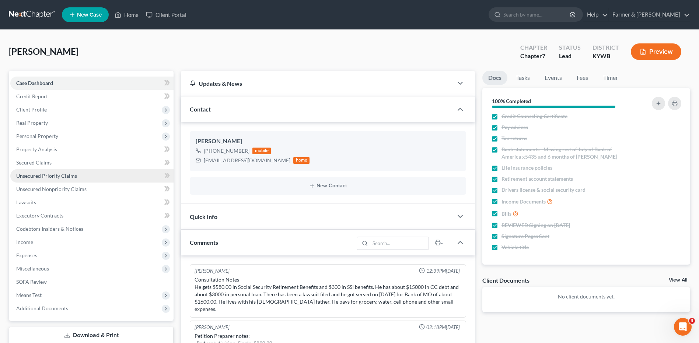
click at [69, 172] on link "Unsecured Priority Claims" at bounding box center [91, 175] width 163 height 13
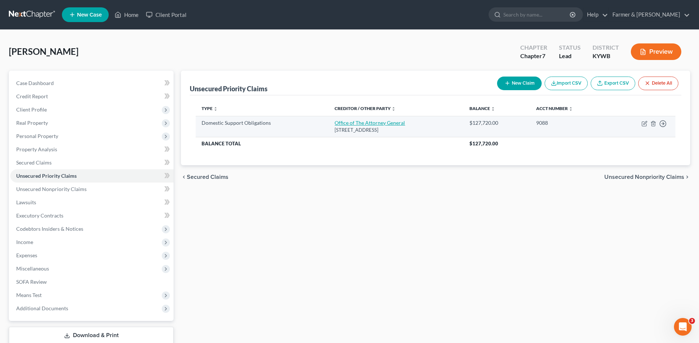
click at [369, 120] on link "Office of The Attorney General" at bounding box center [370, 123] width 70 height 6
select select "45"
select select "0"
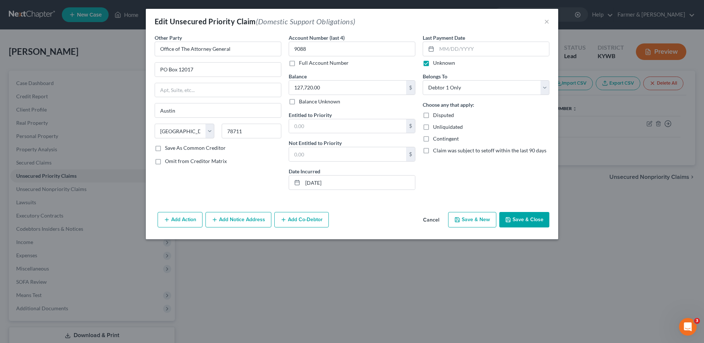
click at [437, 222] on button "Cancel" at bounding box center [431, 220] width 28 height 15
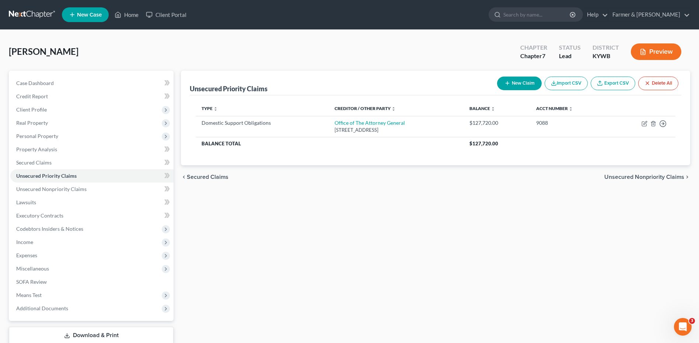
click at [18, 13] on link at bounding box center [32, 14] width 47 height 13
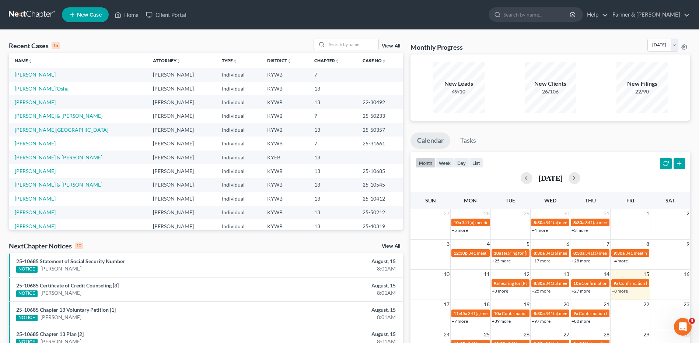
click at [361, 38] on div "Recent Cases 15 View All Name unfold_more expand_more expand_less Attorney unfo…" at bounding box center [349, 273] width 699 height 487
click at [365, 42] on input "search" at bounding box center [353, 44] width 52 height 11
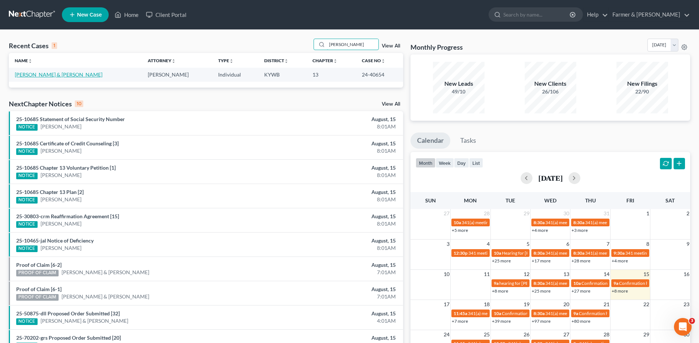
type input "[PERSON_NAME]"
click at [35, 76] on link "[PERSON_NAME] & [PERSON_NAME]" at bounding box center [59, 74] width 88 height 6
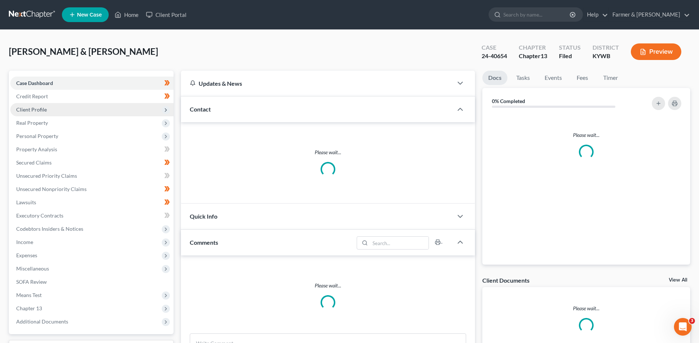
click at [42, 109] on span "Client Profile" at bounding box center [31, 109] width 31 height 6
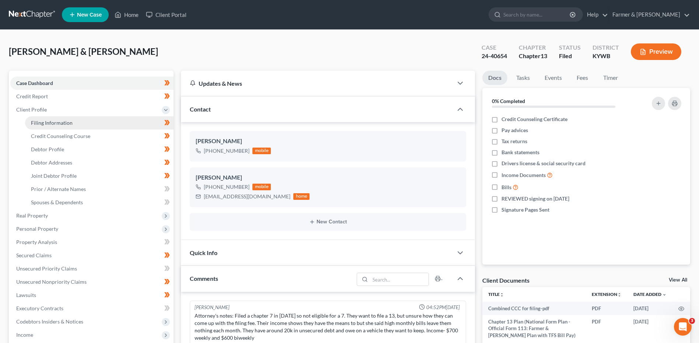
click at [45, 122] on span "Filing Information" at bounding box center [52, 123] width 42 height 6
select select "1"
select select "3"
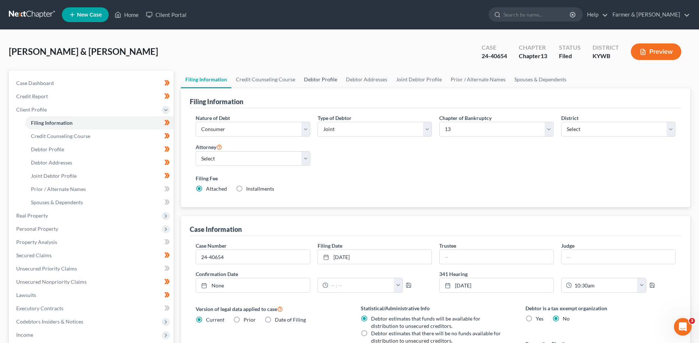
click at [324, 80] on link "Debtor Profile" at bounding box center [321, 80] width 42 height 18
select select "1"
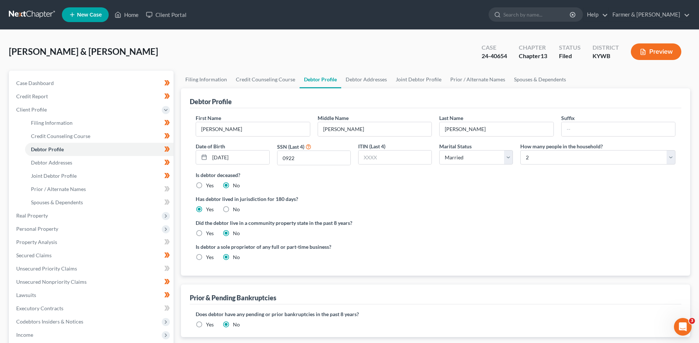
radio input "true"
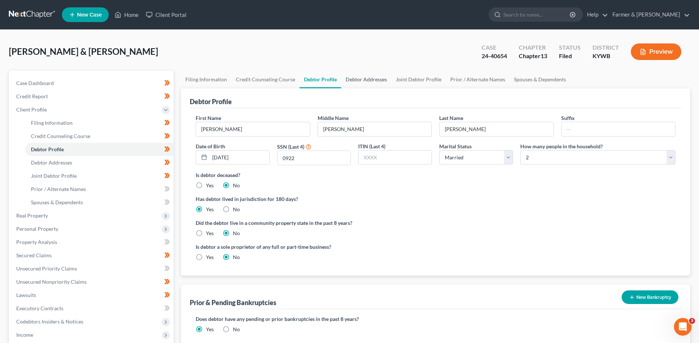
click at [358, 78] on link "Debtor Addresses" at bounding box center [366, 80] width 50 height 18
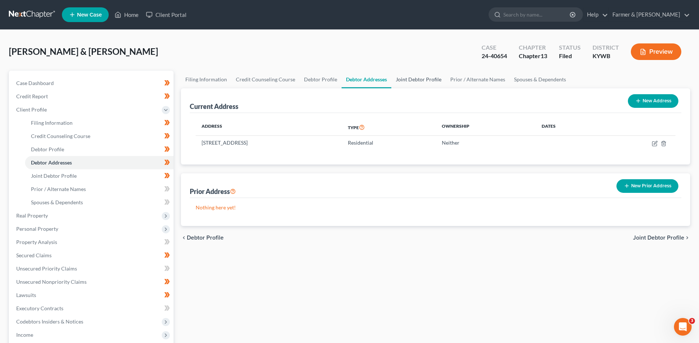
click at [410, 78] on link "Joint Debtor Profile" at bounding box center [418, 80] width 55 height 18
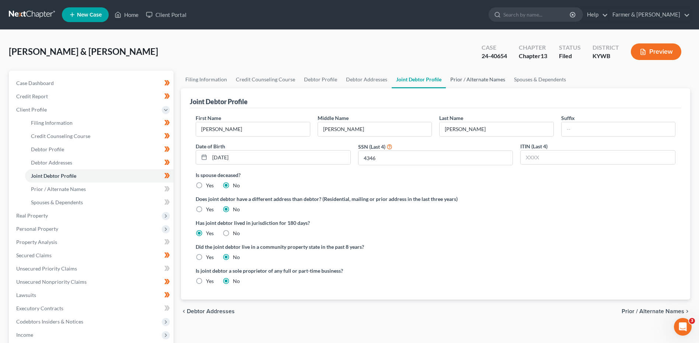
click at [455, 76] on link "Prior / Alternate Names" at bounding box center [478, 80] width 64 height 18
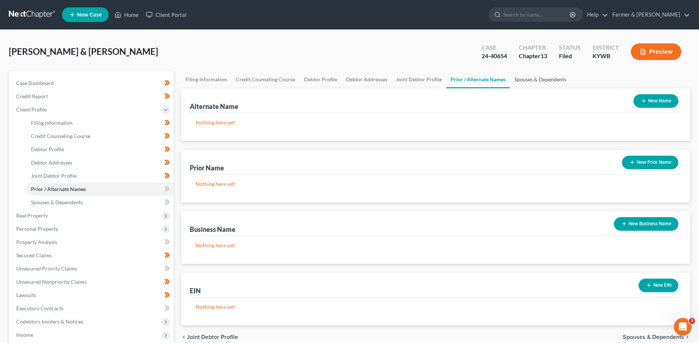
click at [536, 85] on link "Spouses & Dependents" at bounding box center [540, 80] width 61 height 18
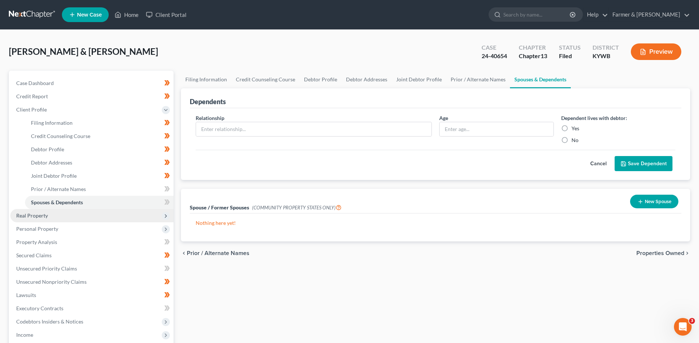
click at [64, 216] on span "Real Property" at bounding box center [91, 215] width 163 height 13
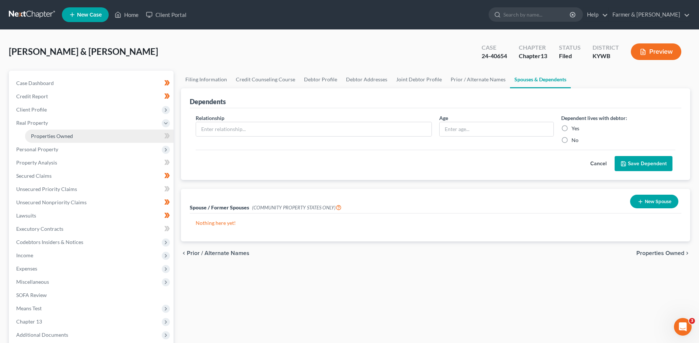
click at [87, 134] on link "Properties Owned" at bounding box center [99, 136] width 148 height 13
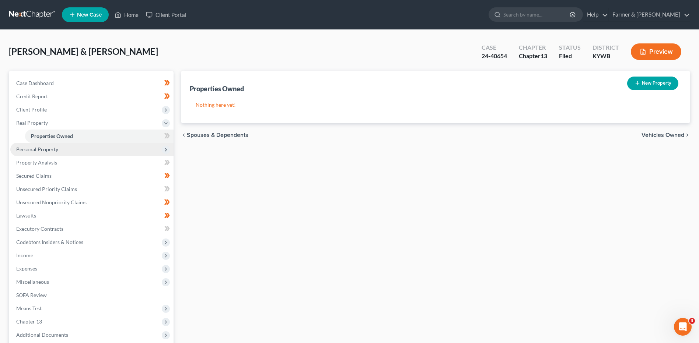
click at [66, 148] on span "Personal Property" at bounding box center [91, 149] width 163 height 13
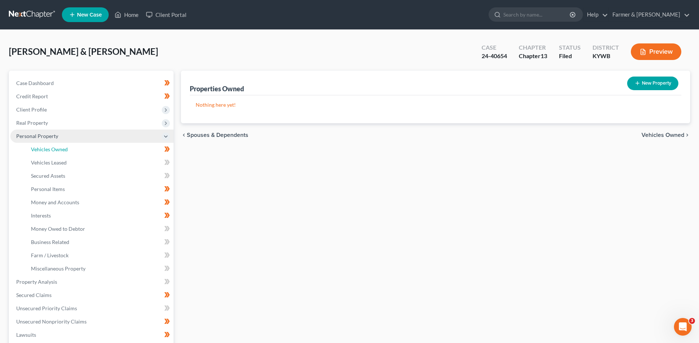
click at [66, 148] on span "Vehicles Owned" at bounding box center [49, 149] width 37 height 6
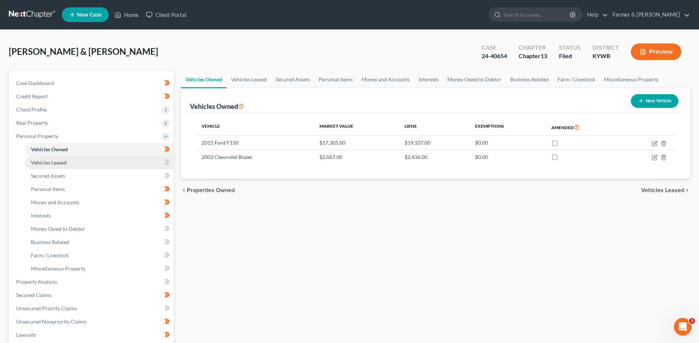
click at [67, 158] on link "Vehicles Leased" at bounding box center [99, 162] width 148 height 13
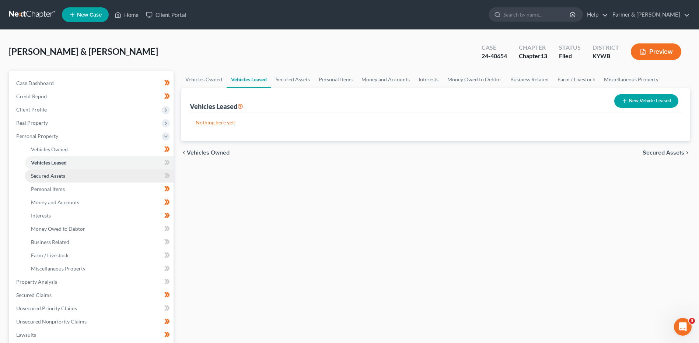
click at [69, 171] on link "Secured Assets" at bounding box center [99, 175] width 148 height 13
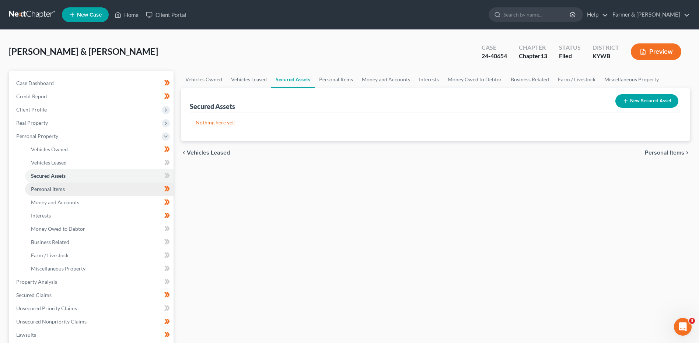
click at [69, 187] on link "Personal Items" at bounding box center [99, 189] width 148 height 13
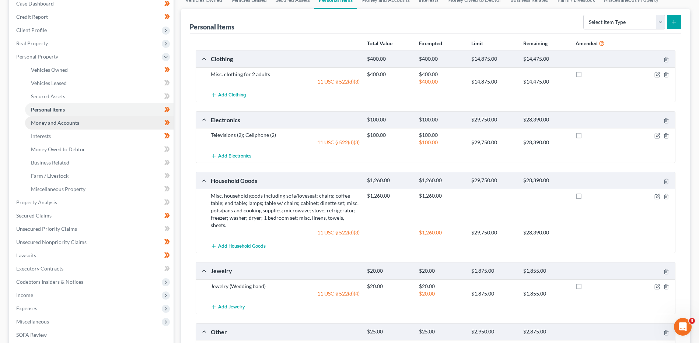
scroll to position [10, 0]
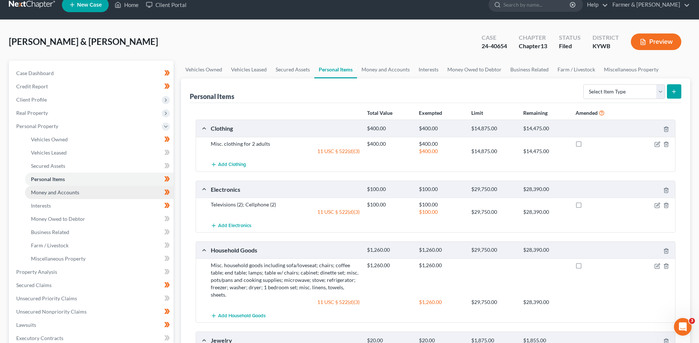
click at [92, 190] on link "Money and Accounts" at bounding box center [99, 192] width 148 height 13
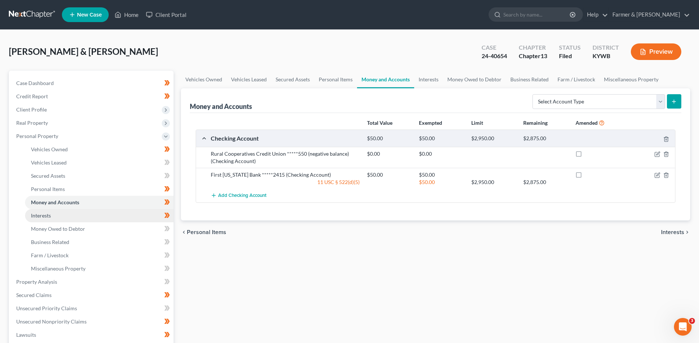
click at [98, 216] on link "Interests" at bounding box center [99, 215] width 148 height 13
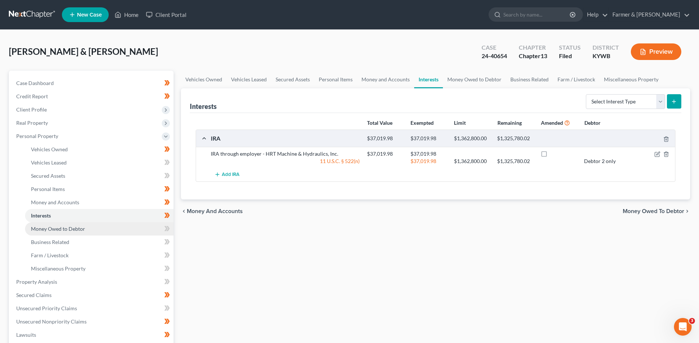
click at [81, 228] on span "Money Owed to Debtor" at bounding box center [58, 229] width 54 height 6
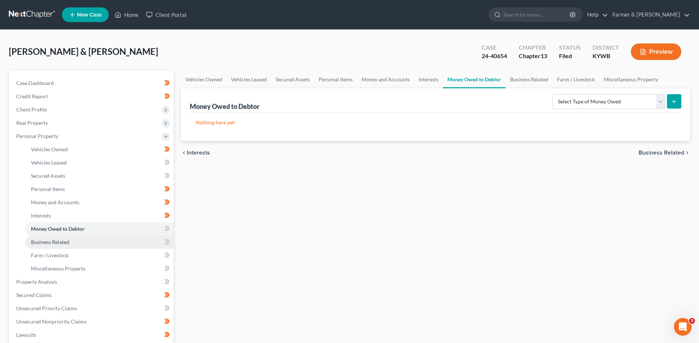
click at [71, 239] on link "Business Related" at bounding box center [99, 242] width 148 height 13
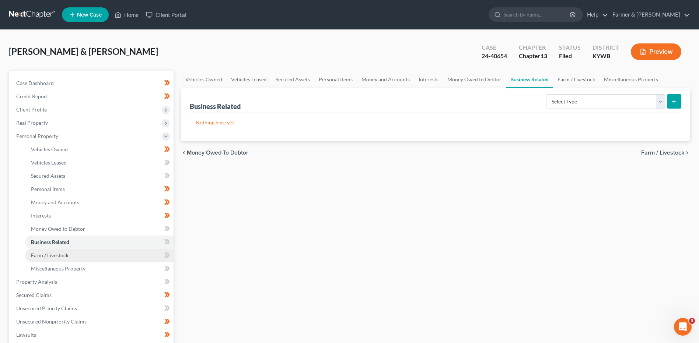
click at [69, 252] on link "Farm / Livestock" at bounding box center [99, 255] width 148 height 13
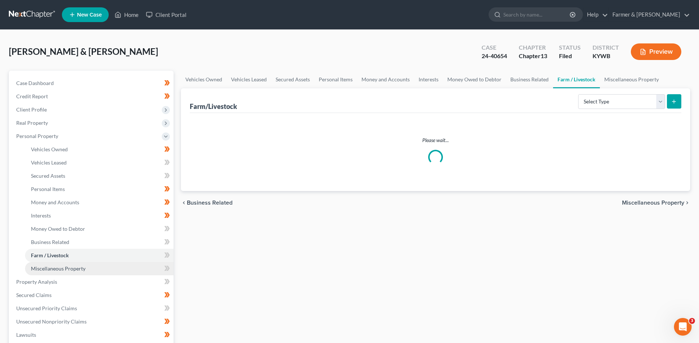
click at [69, 269] on span "Miscellaneous Property" at bounding box center [58, 269] width 55 height 6
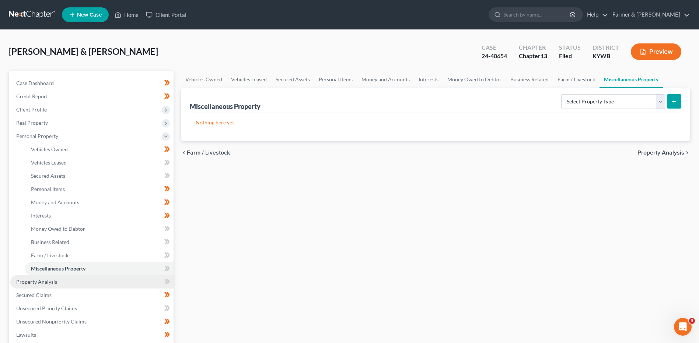
click at [60, 284] on link "Property Analysis" at bounding box center [91, 282] width 163 height 13
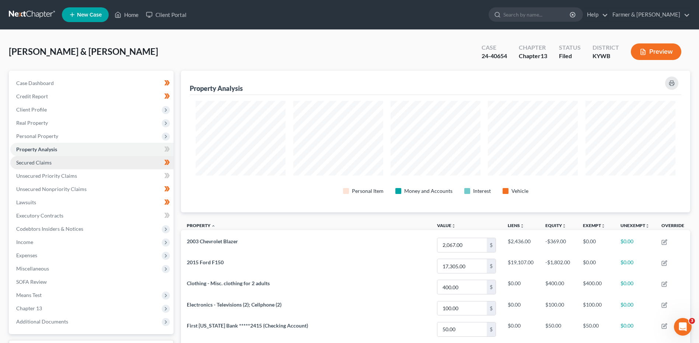
click at [72, 164] on link "Secured Claims" at bounding box center [91, 162] width 163 height 13
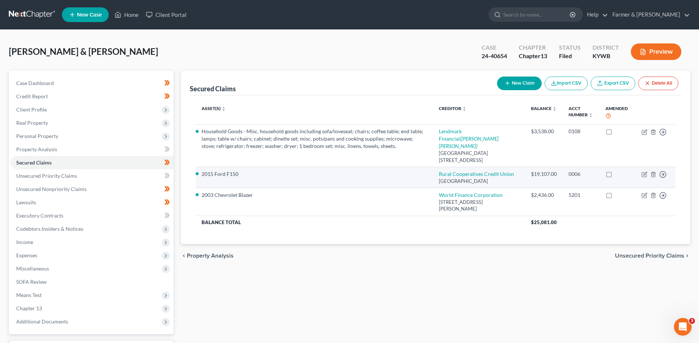
click at [482, 170] on td "Rural Cooperatives Credit Union PO Box 32170, Louisville, KY 40232" at bounding box center [479, 177] width 92 height 21
click at [483, 177] on link "Rural Cooperatives Credit Union" at bounding box center [476, 174] width 75 height 6
select select "18"
select select "0"
select select "4"
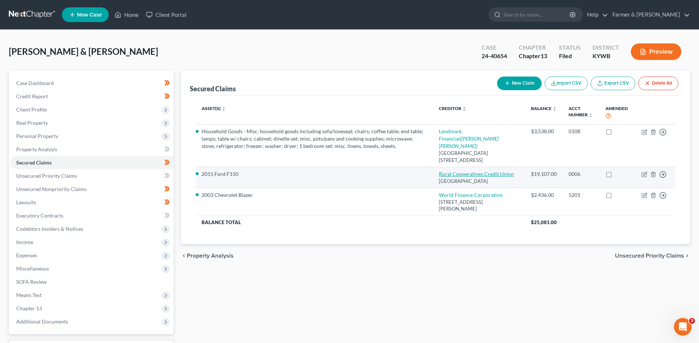
select select "2"
select select "0"
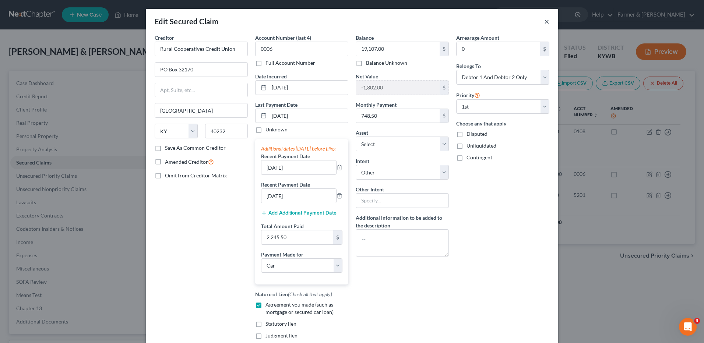
click at [545, 20] on button "×" at bounding box center [547, 21] width 5 height 9
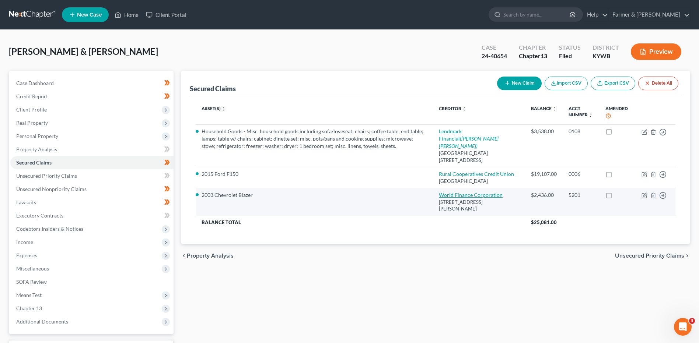
click at [479, 198] on link "World Finance Corporation" at bounding box center [471, 195] width 64 height 6
select select "18"
select select "10"
select select "4"
select select "2"
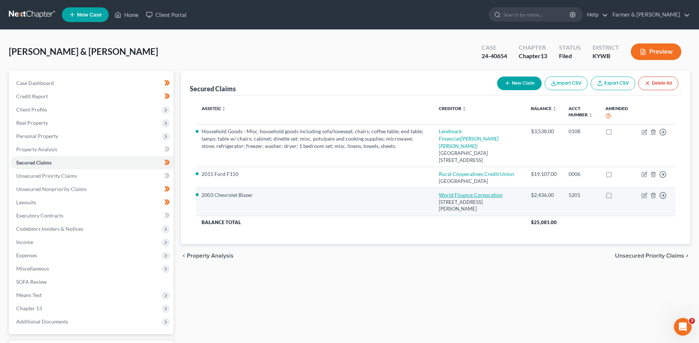
select select "0"
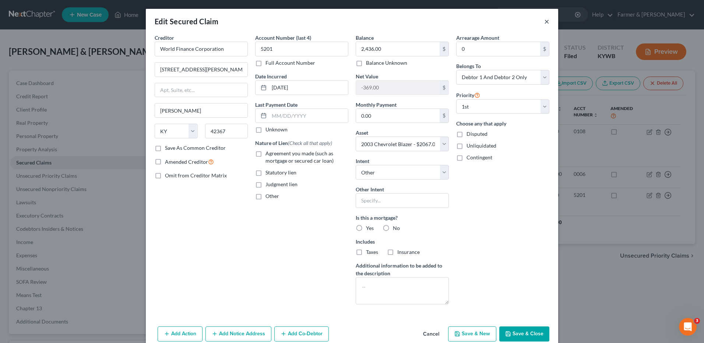
click at [545, 21] on button "×" at bounding box center [547, 21] width 5 height 9
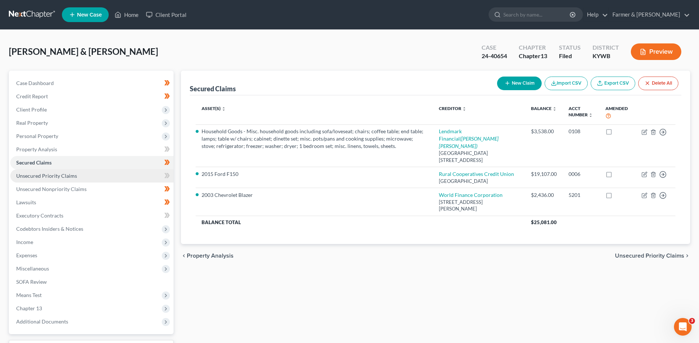
click at [59, 178] on span "Unsecured Priority Claims" at bounding box center [46, 176] width 61 height 6
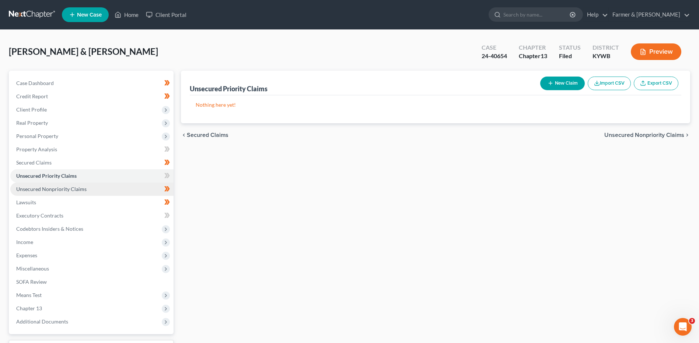
click at [59, 193] on link "Unsecured Nonpriority Claims" at bounding box center [91, 189] width 163 height 13
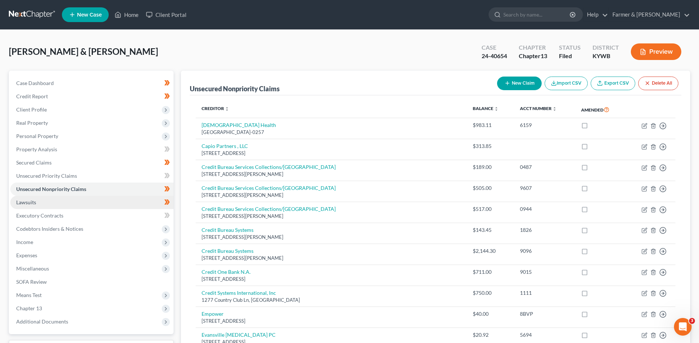
click at [47, 206] on link "Lawsuits" at bounding box center [91, 202] width 163 height 13
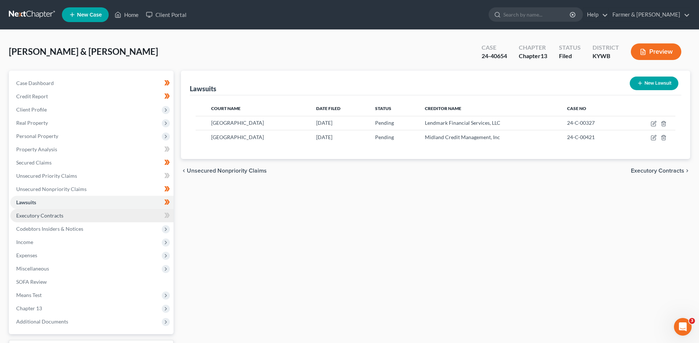
click at [46, 217] on span "Executory Contracts" at bounding box center [39, 216] width 47 height 6
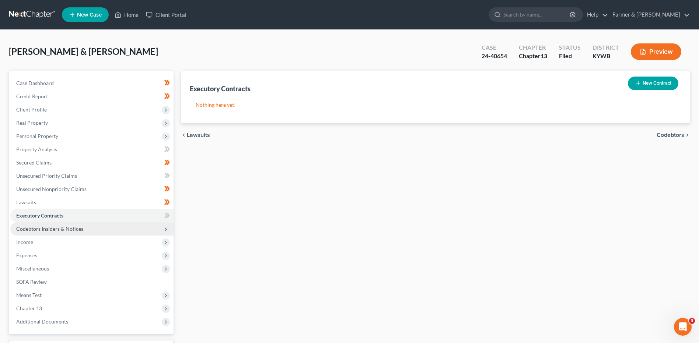
click at [48, 228] on span "Codebtors Insiders & Notices" at bounding box center [49, 229] width 67 height 6
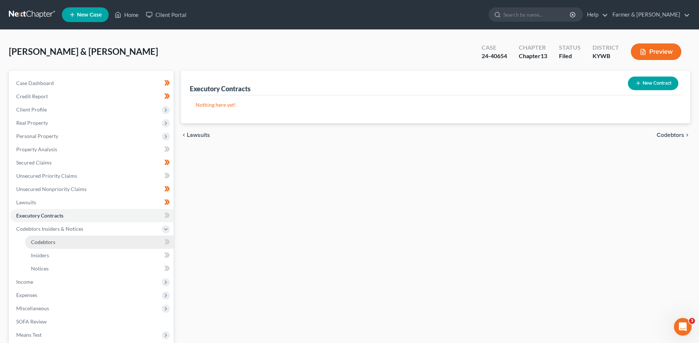
click at [43, 245] on link "Codebtors" at bounding box center [99, 242] width 148 height 13
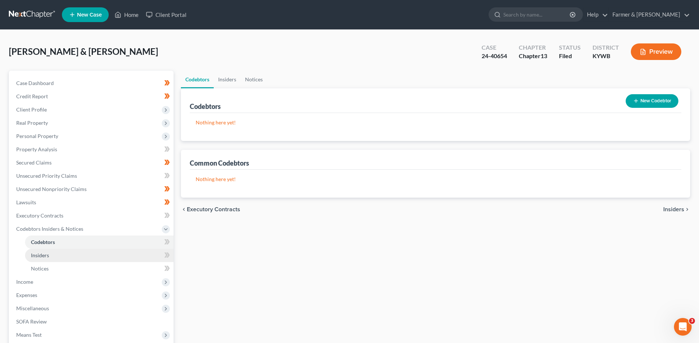
click at [42, 255] on span "Insiders" at bounding box center [40, 255] width 18 height 6
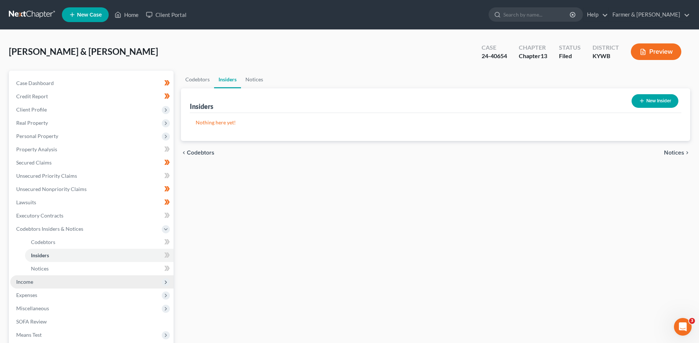
click at [35, 285] on span "Income" at bounding box center [91, 282] width 163 height 13
click at [55, 257] on span "Employment Income" at bounding box center [54, 255] width 47 height 6
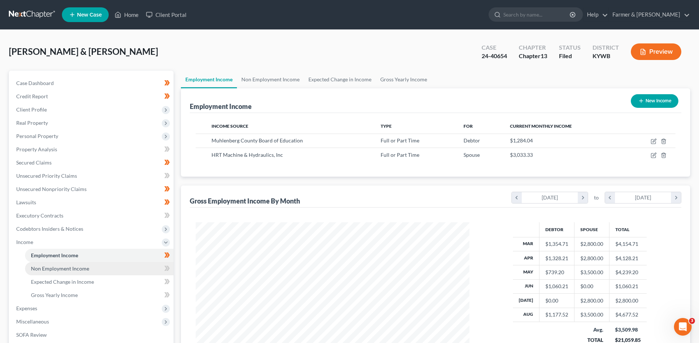
scroll to position [137, 288]
click at [61, 267] on span "Non Employment Income" at bounding box center [60, 269] width 58 height 6
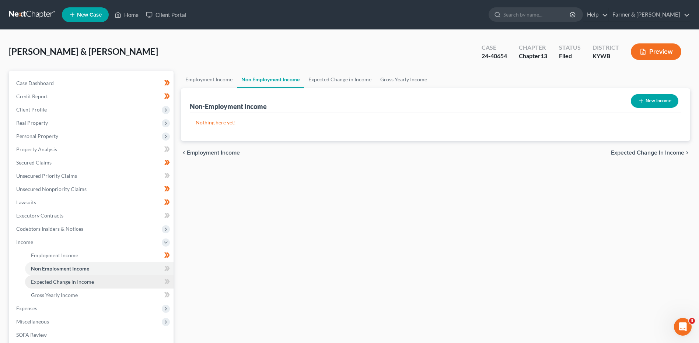
click at [59, 283] on span "Expected Change in Income" at bounding box center [62, 282] width 63 height 6
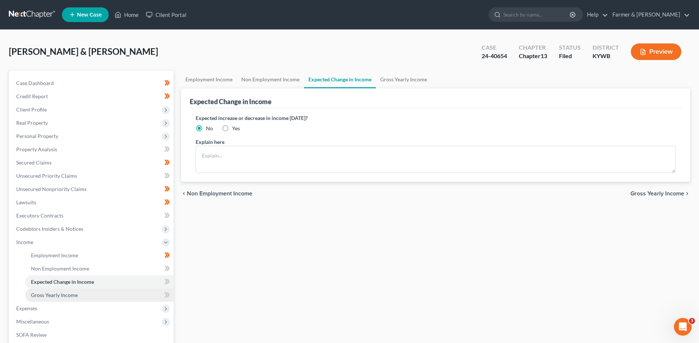
click at [59, 293] on span "Gross Yearly Income" at bounding box center [54, 295] width 47 height 6
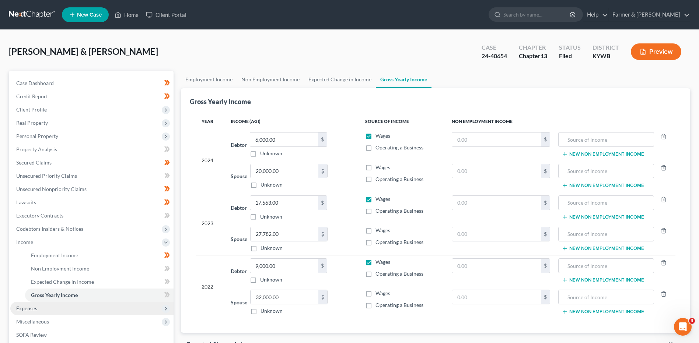
click at [45, 307] on span "Expenses" at bounding box center [91, 308] width 163 height 13
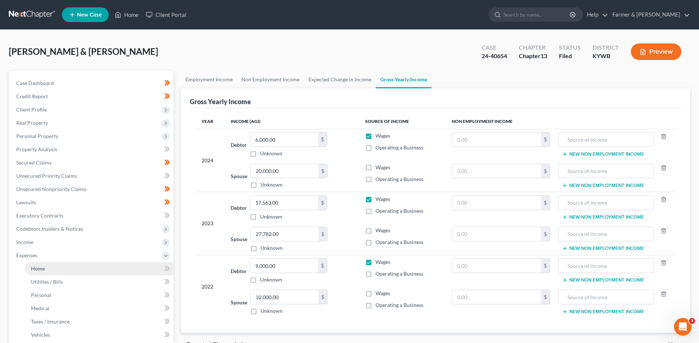
click at [66, 271] on link "Home" at bounding box center [99, 268] width 148 height 13
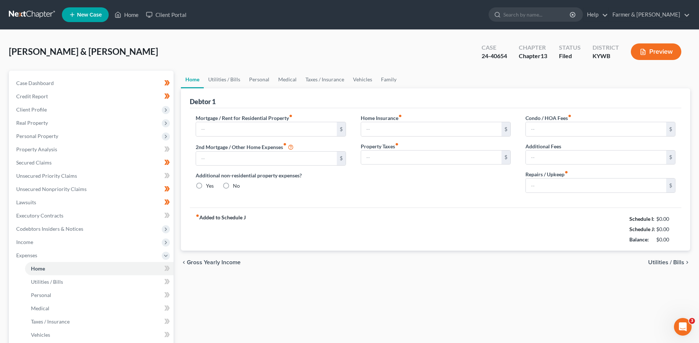
type input "0.00"
radio input "true"
type input "0.00"
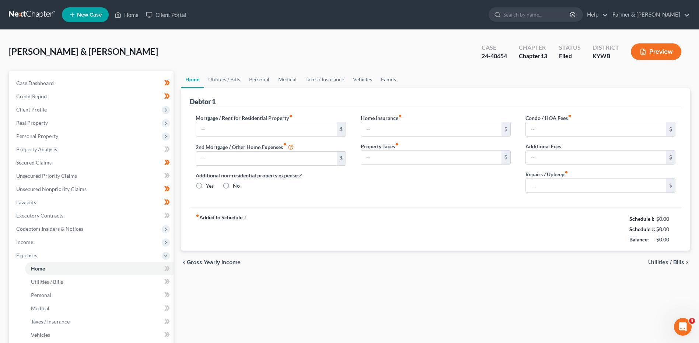
type input "0.00"
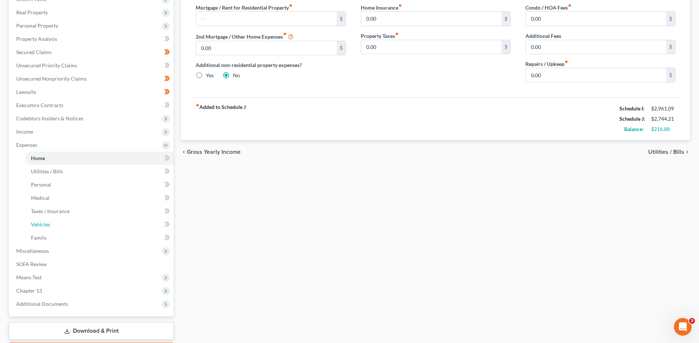
click at [79, 230] on link "Vehicles" at bounding box center [99, 224] width 148 height 13
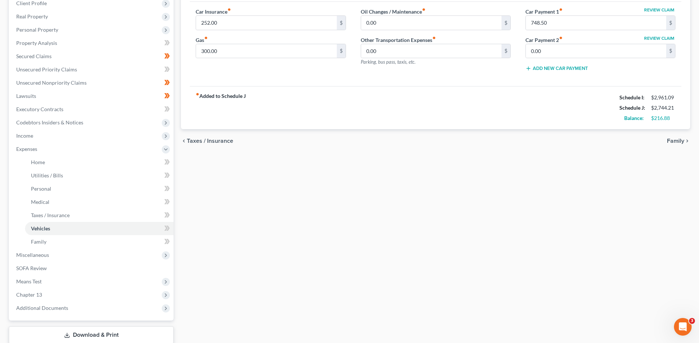
scroll to position [111, 0]
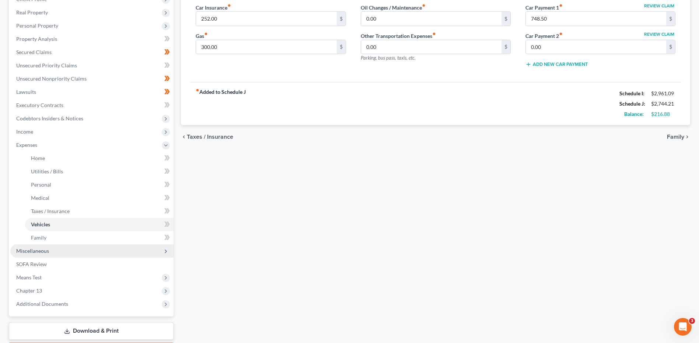
click at [47, 245] on span "Miscellaneous" at bounding box center [91, 251] width 163 height 13
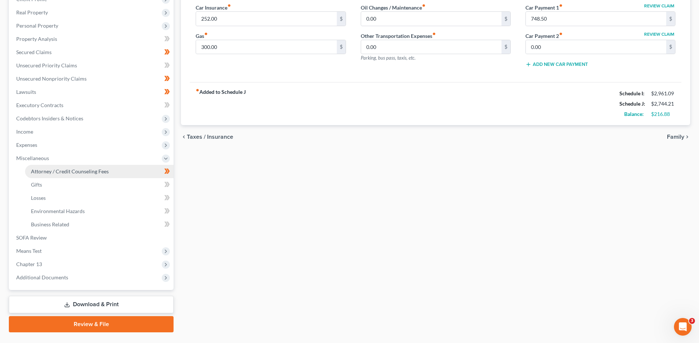
click at [72, 172] on span "Attorney / Credit Counseling Fees" at bounding box center [70, 171] width 78 height 6
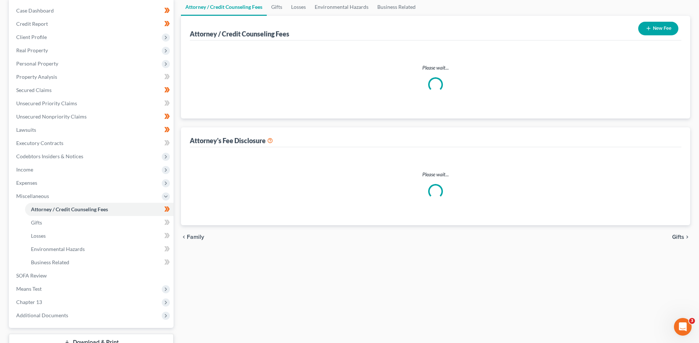
scroll to position [4, 0]
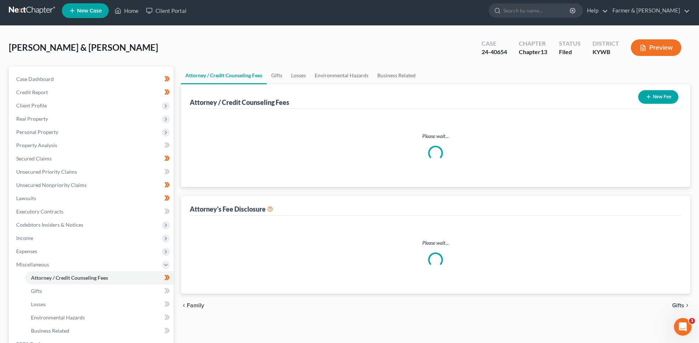
select select "0"
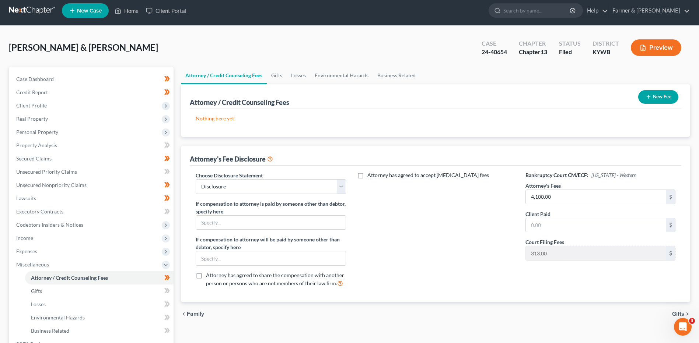
scroll to position [0, 0]
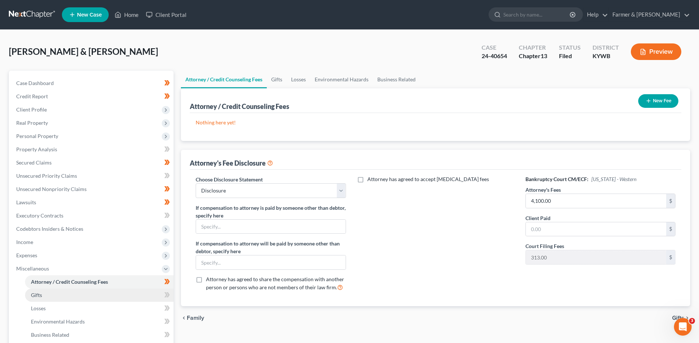
click at [57, 295] on link "Gifts" at bounding box center [99, 295] width 148 height 13
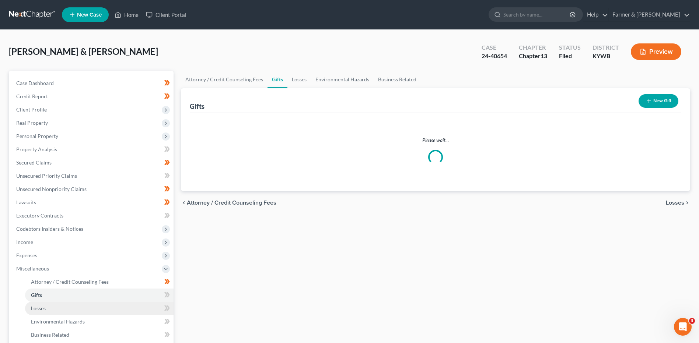
click at [52, 310] on link "Losses" at bounding box center [99, 308] width 148 height 13
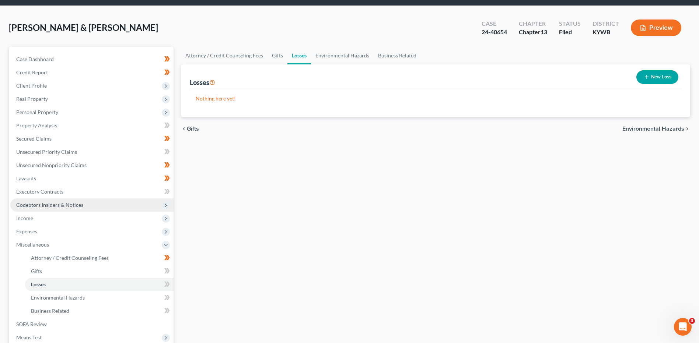
scroll to position [37, 0]
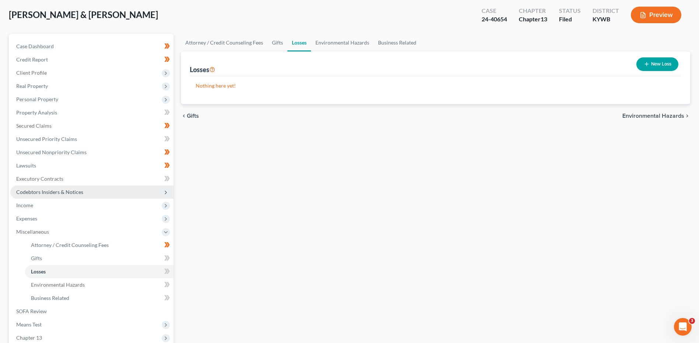
click at [64, 194] on span "Codebtors Insiders & Notices" at bounding box center [49, 192] width 67 height 6
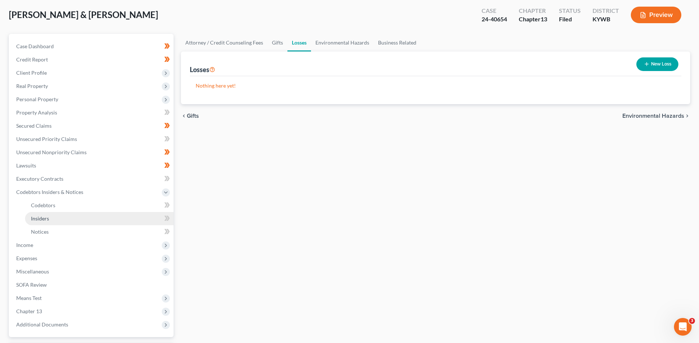
click at [59, 217] on link "Insiders" at bounding box center [99, 218] width 148 height 13
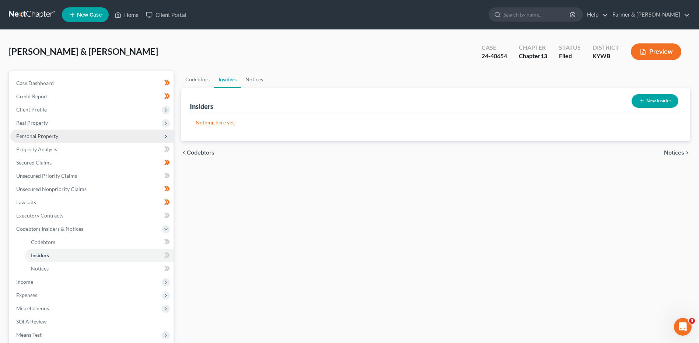
click at [71, 130] on span "Personal Property" at bounding box center [91, 136] width 163 height 13
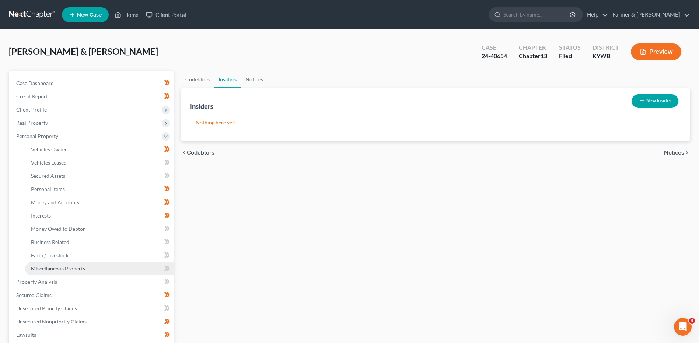
click at [68, 269] on span "Miscellaneous Property" at bounding box center [58, 269] width 55 height 6
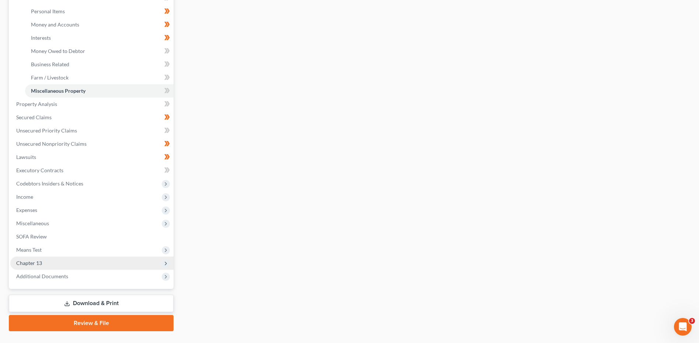
scroll to position [184, 0]
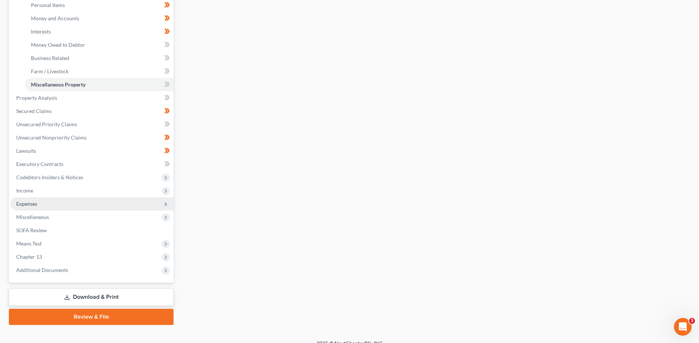
click at [52, 206] on span "Expenses" at bounding box center [91, 203] width 163 height 13
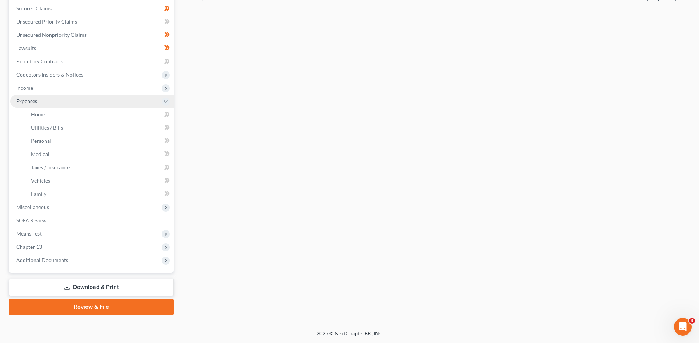
click at [52, 206] on span "Miscellaneous" at bounding box center [91, 207] width 163 height 13
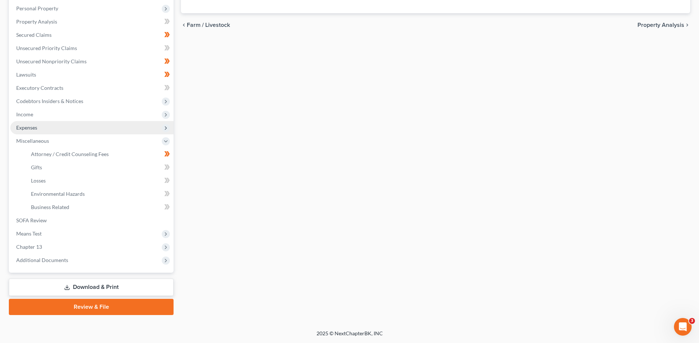
scroll to position [128, 0]
click at [50, 223] on link "SOFA Review" at bounding box center [91, 220] width 163 height 13
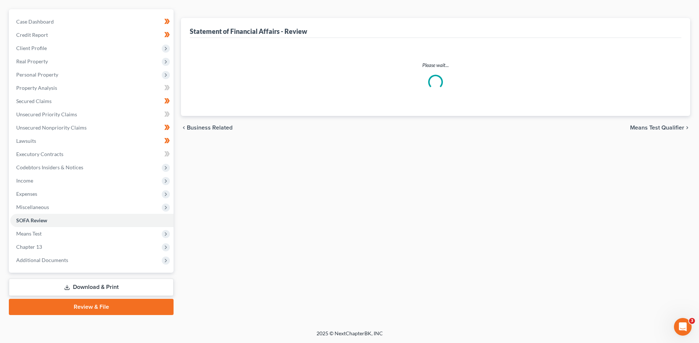
scroll to position [16, 0]
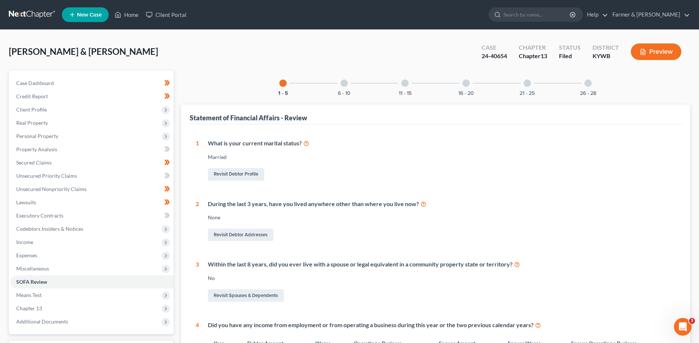
click at [340, 88] on div "6 - 10" at bounding box center [344, 83] width 25 height 25
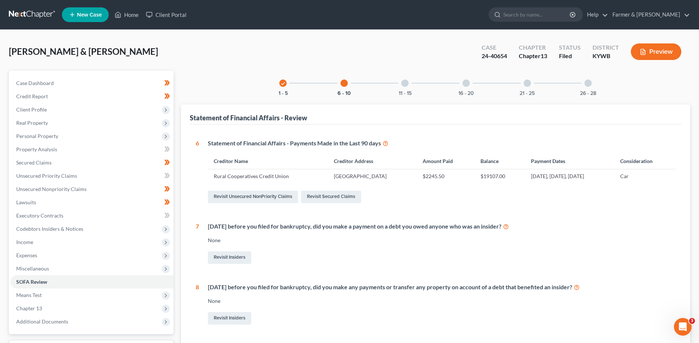
click at [410, 86] on div "11 - 15" at bounding box center [404, 83] width 25 height 25
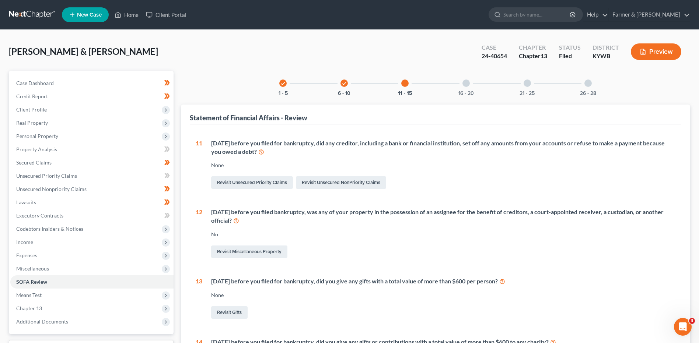
click at [475, 83] on div "16 - 20" at bounding box center [466, 83] width 25 height 25
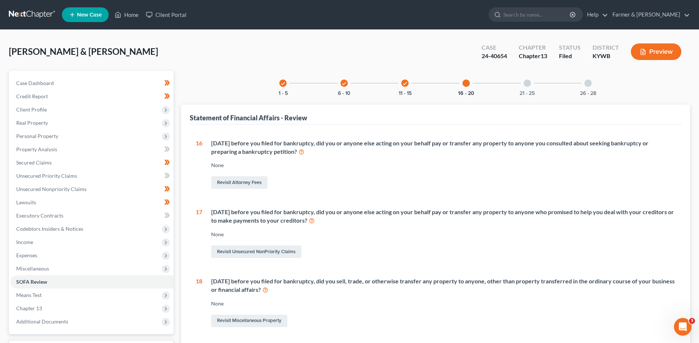
click at [530, 88] on div "21 - 25" at bounding box center [527, 83] width 25 height 25
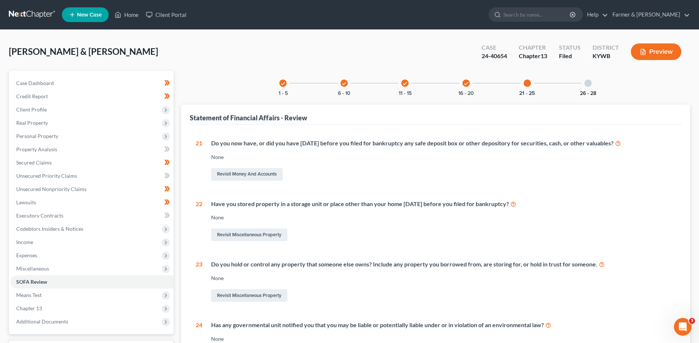
click at [587, 91] on button "26 - 28" at bounding box center [588, 93] width 16 height 5
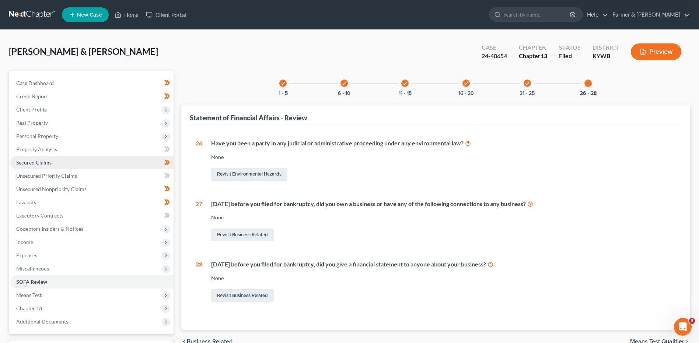
click at [56, 164] on link "Secured Claims" at bounding box center [91, 162] width 163 height 13
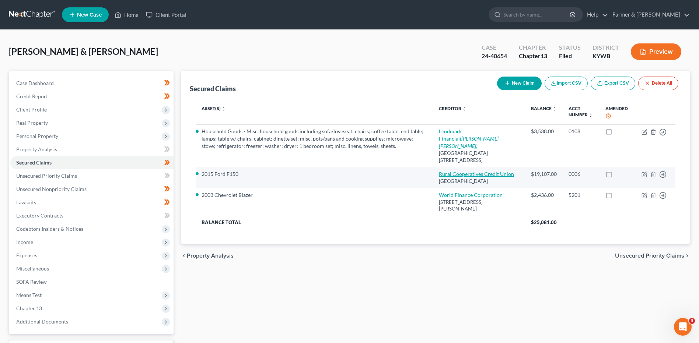
click at [476, 174] on link "Rural Cooperatives Credit Union" at bounding box center [476, 174] width 75 height 6
select select "18"
select select "0"
select select "9"
select select "4"
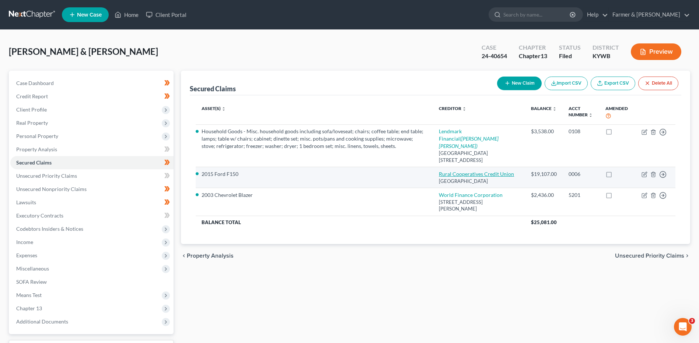
select select "2"
select select "0"
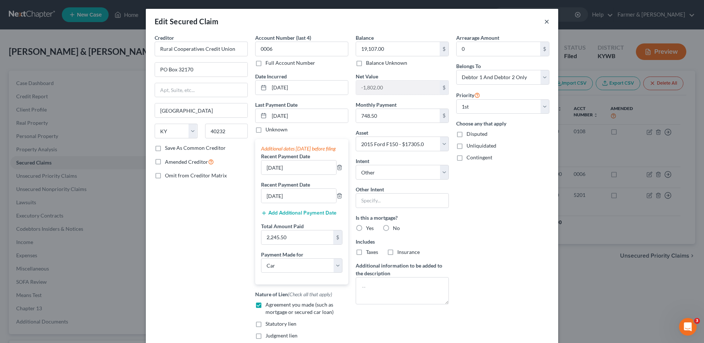
click at [545, 22] on button "×" at bounding box center [547, 21] width 5 height 9
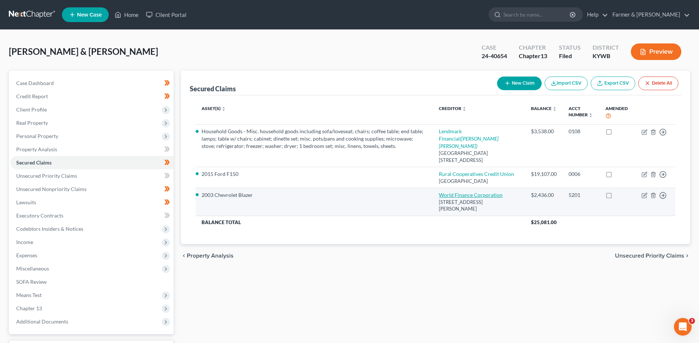
click at [475, 198] on link "World Finance Corporation" at bounding box center [471, 195] width 64 height 6
select select "18"
select select "10"
select select "4"
select select "2"
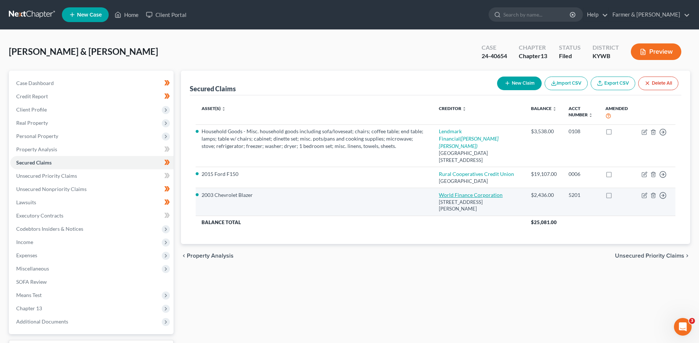
select select "0"
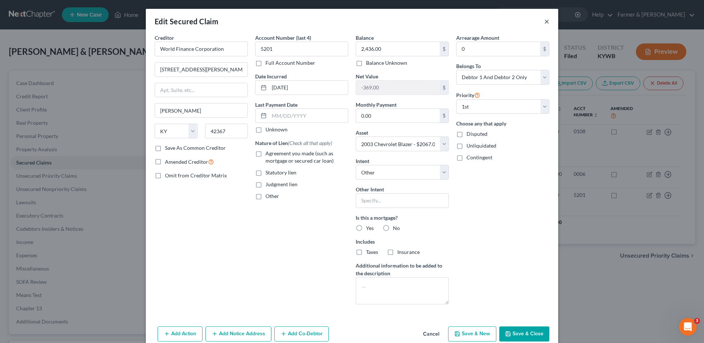
click at [545, 21] on button "×" at bounding box center [547, 21] width 5 height 9
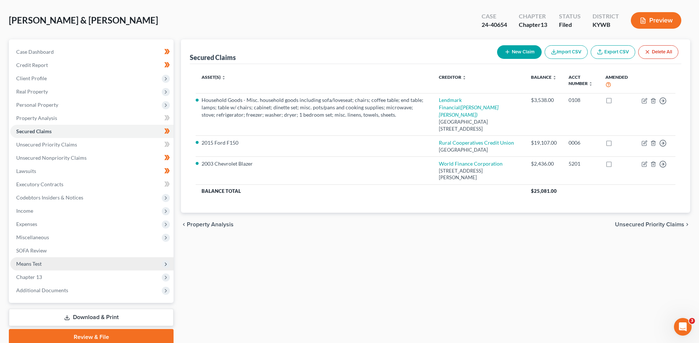
scroll to position [62, 0]
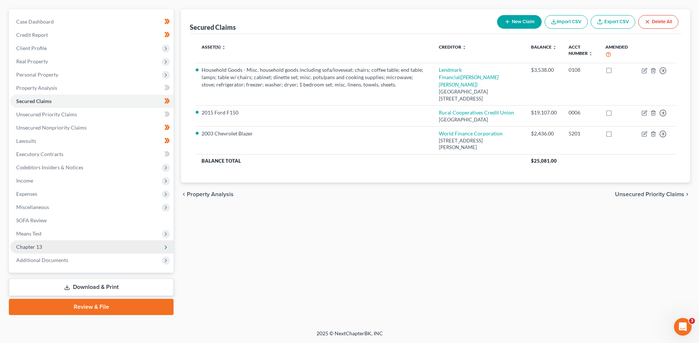
click at [64, 245] on span "Chapter 13" at bounding box center [91, 247] width 163 height 13
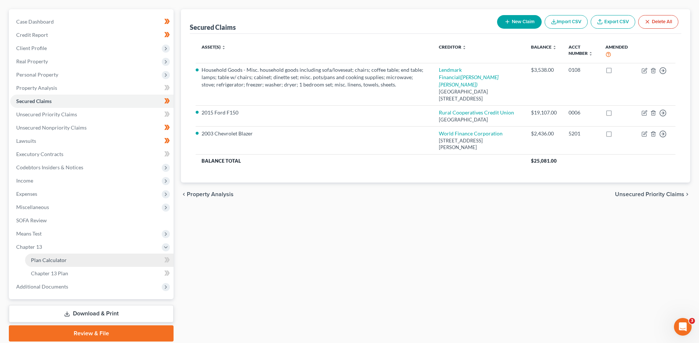
click at [64, 258] on span "Plan Calculator" at bounding box center [49, 260] width 36 height 6
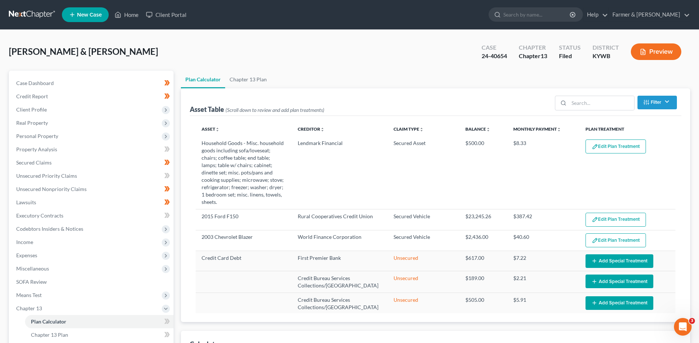
select select "59"
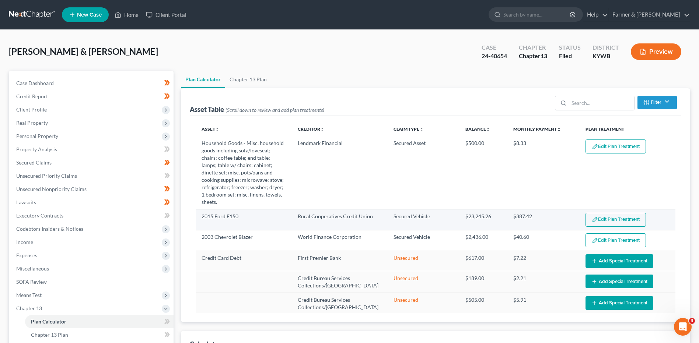
click at [626, 217] on button "Edit Plan Treatment" at bounding box center [615, 220] width 60 height 14
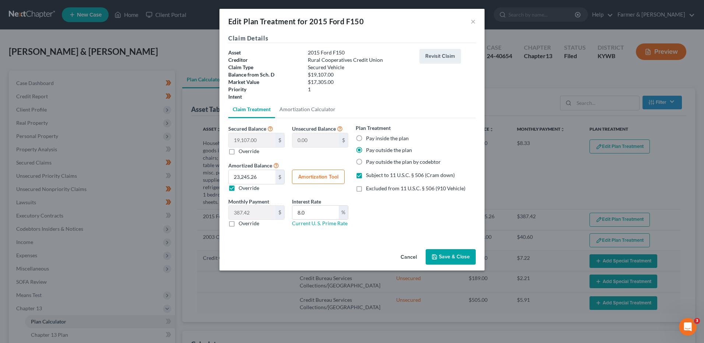
click at [409, 255] on button "Cancel" at bounding box center [409, 257] width 28 height 15
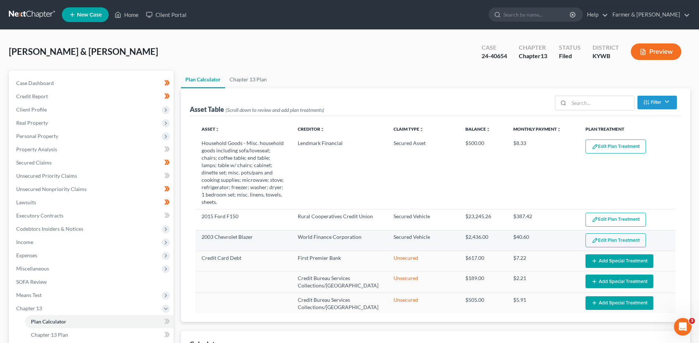
click at [597, 239] on button "Edit Plan Treatment" at bounding box center [615, 241] width 60 height 14
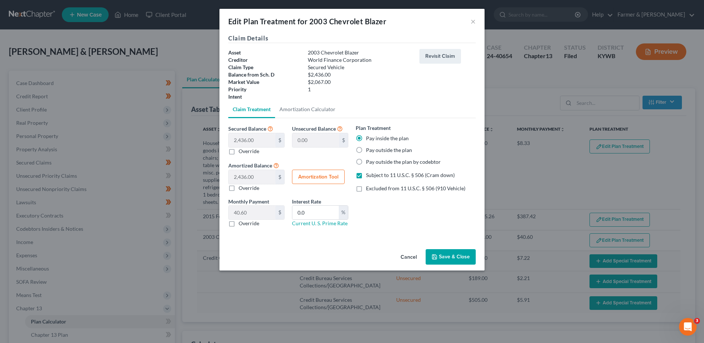
click at [403, 255] on button "Cancel" at bounding box center [409, 257] width 28 height 15
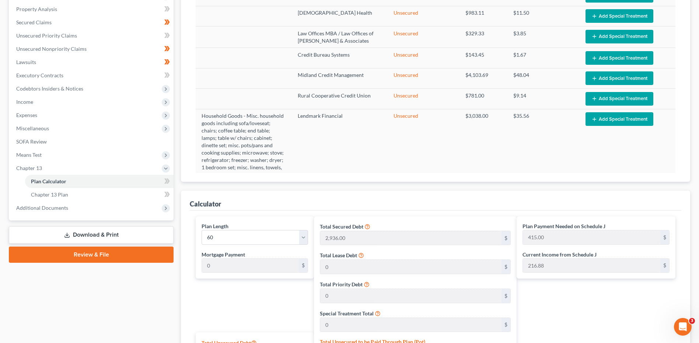
scroll to position [111, 0]
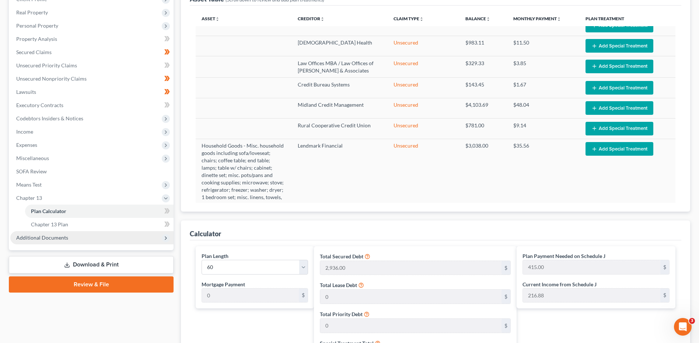
click at [31, 236] on span "Additional Documents" at bounding box center [42, 238] width 52 height 6
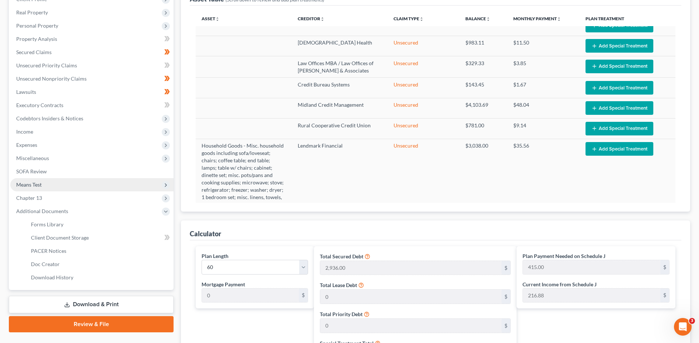
click at [49, 185] on span "Means Test" at bounding box center [91, 184] width 163 height 13
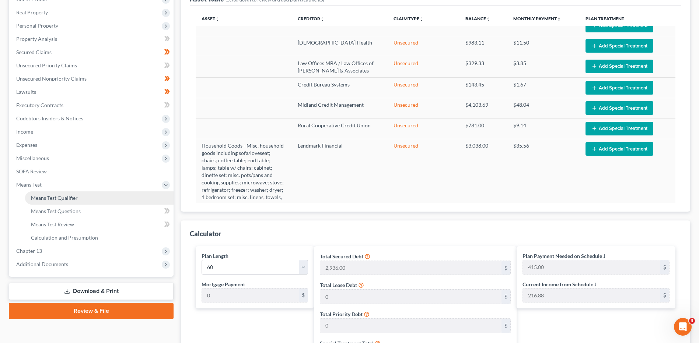
click at [48, 197] on span "Means Test Qualifier" at bounding box center [54, 198] width 47 height 6
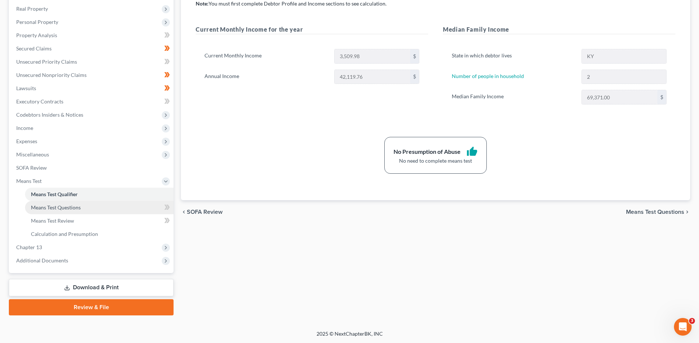
scroll to position [115, 0]
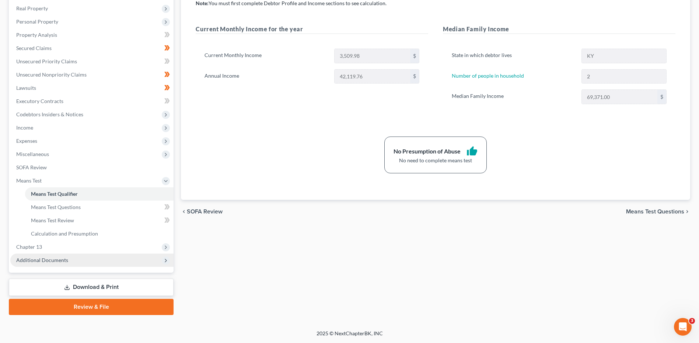
click at [38, 262] on span "Additional Documents" at bounding box center [42, 260] width 52 height 6
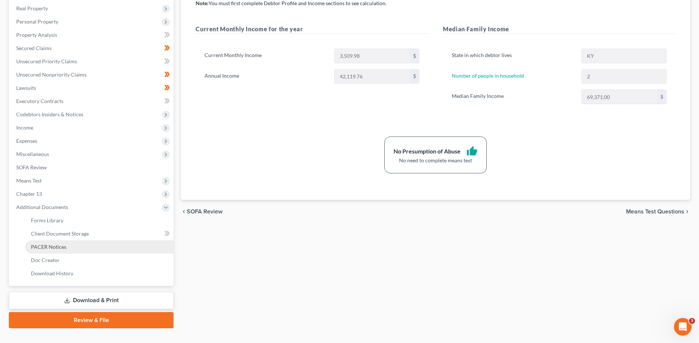
click at [58, 247] on span "PACER Notices" at bounding box center [48, 247] width 35 height 6
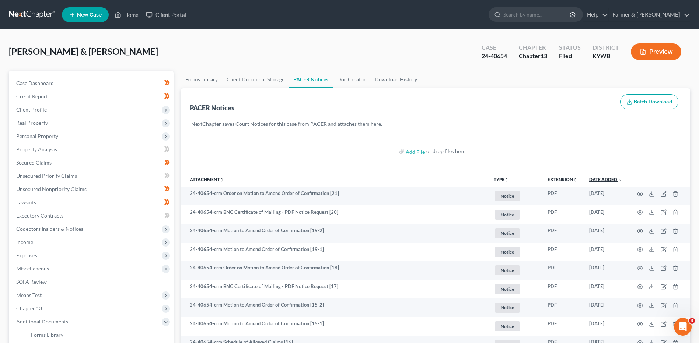
click at [606, 182] on link "Date Added unfold_more expand_more expand_less" at bounding box center [605, 180] width 33 height 6
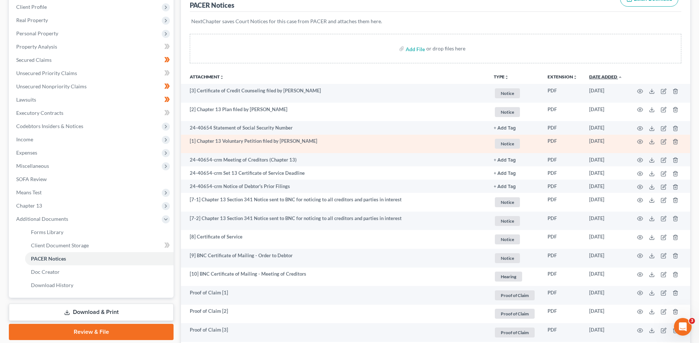
scroll to position [111, 0]
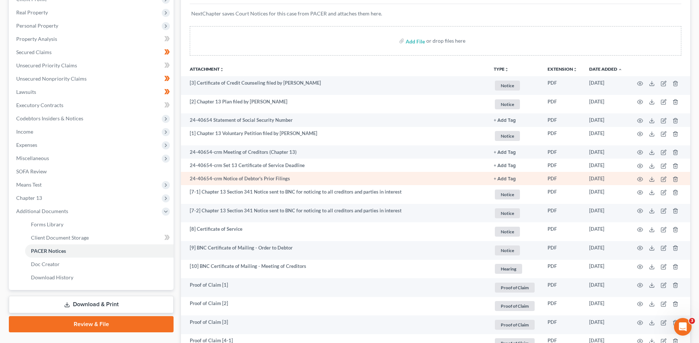
click at [643, 181] on td at bounding box center [659, 178] width 62 height 13
click at [641, 179] on circle "button" at bounding box center [639, 179] width 1 height 1
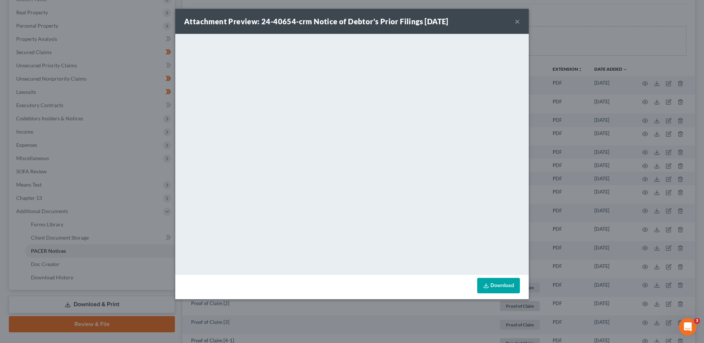
drag, startPoint x: 518, startPoint y: 21, endPoint x: 515, endPoint y: 36, distance: 16.1
click at [518, 21] on button "×" at bounding box center [517, 21] width 5 height 9
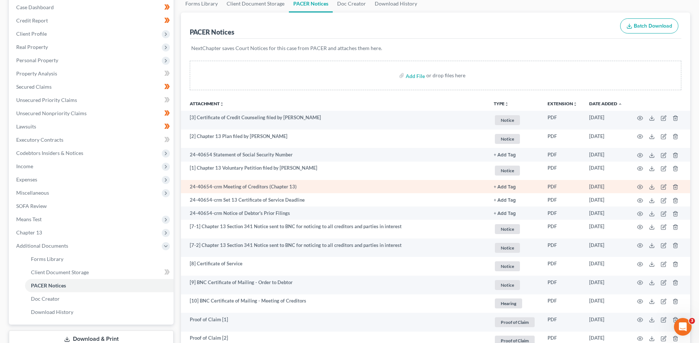
scroll to position [67, 0]
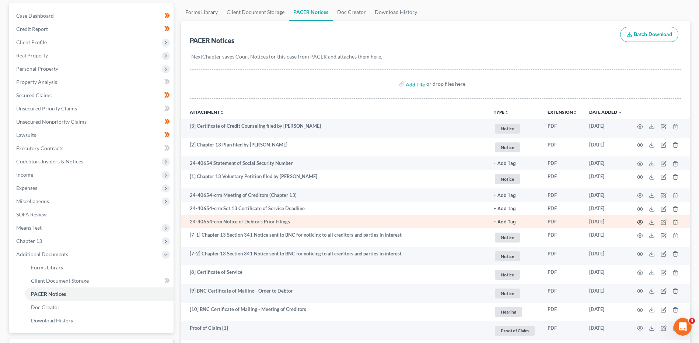
click at [640, 220] on icon "button" at bounding box center [640, 222] width 6 height 4
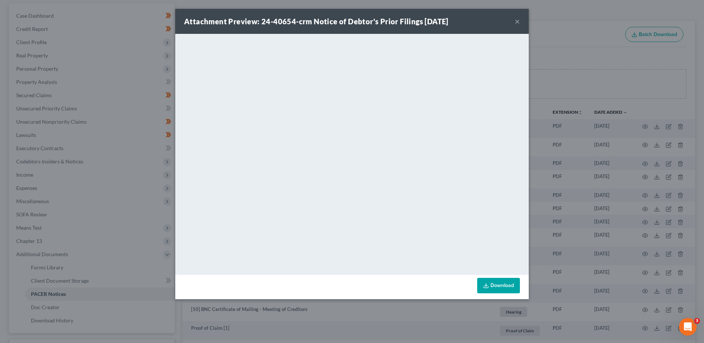
click at [518, 22] on button "×" at bounding box center [517, 21] width 5 height 9
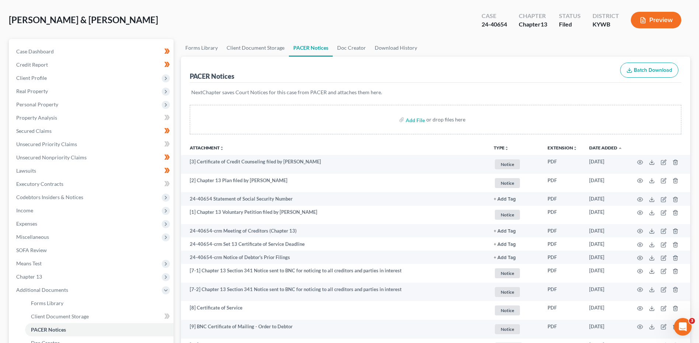
scroll to position [0, 0]
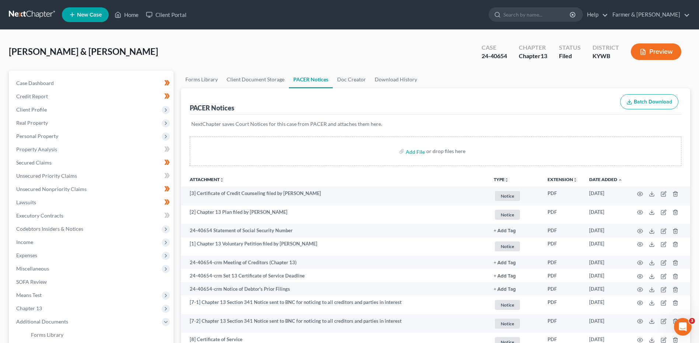
click at [16, 17] on link at bounding box center [32, 14] width 47 height 13
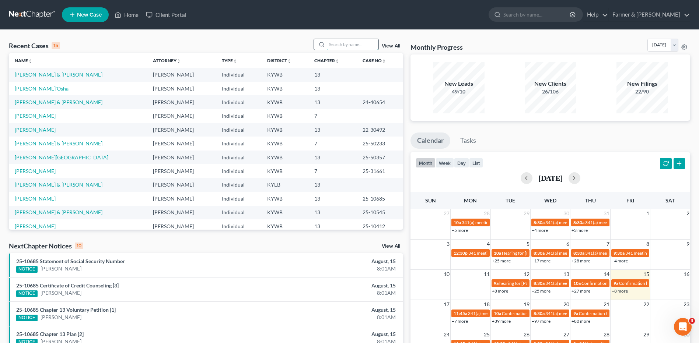
click at [346, 43] on input "search" at bounding box center [353, 44] width 52 height 11
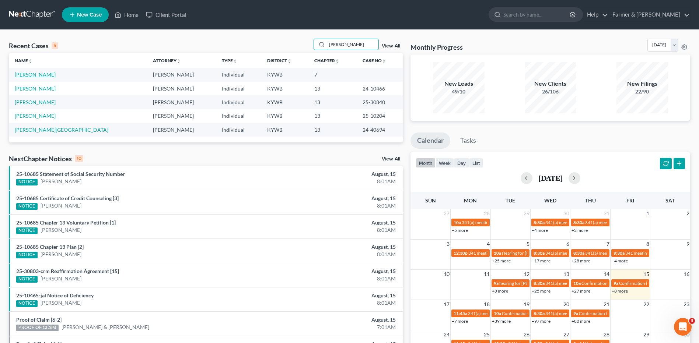
type input "calloway"
click at [48, 72] on link "[PERSON_NAME]" at bounding box center [35, 74] width 41 height 6
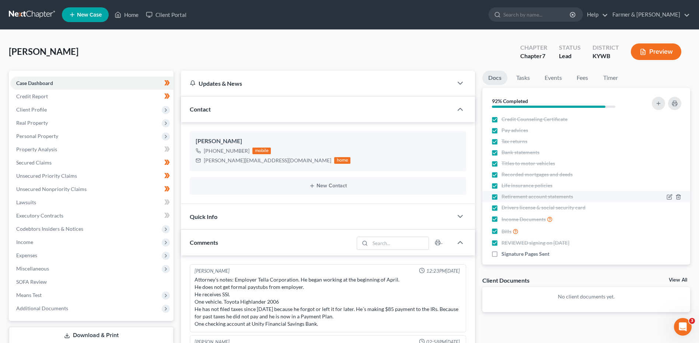
scroll to position [50, 0]
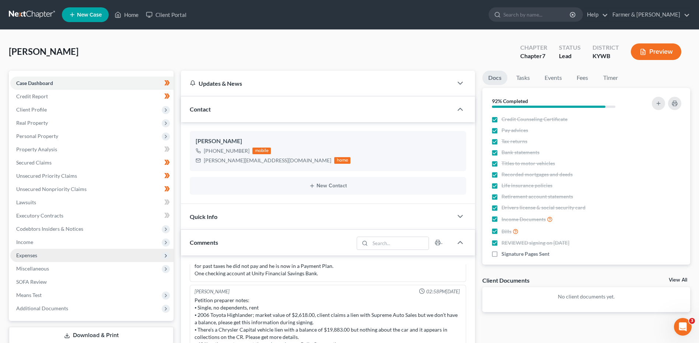
click at [48, 252] on span "Expenses" at bounding box center [91, 255] width 163 height 13
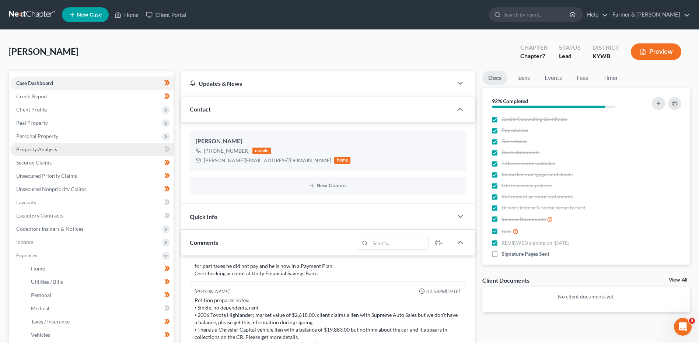
click at [73, 148] on link "Property Analysis" at bounding box center [91, 149] width 163 height 13
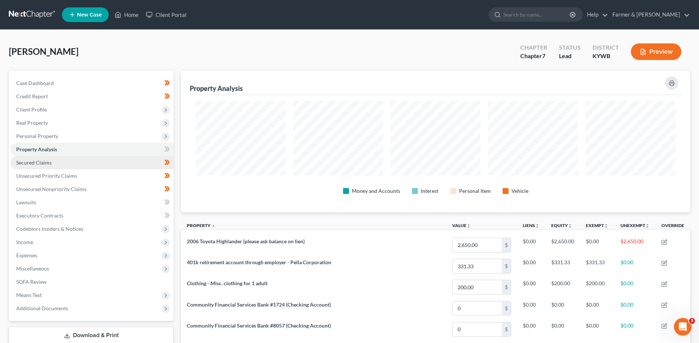
click at [59, 159] on link "Secured Claims" at bounding box center [91, 162] width 163 height 13
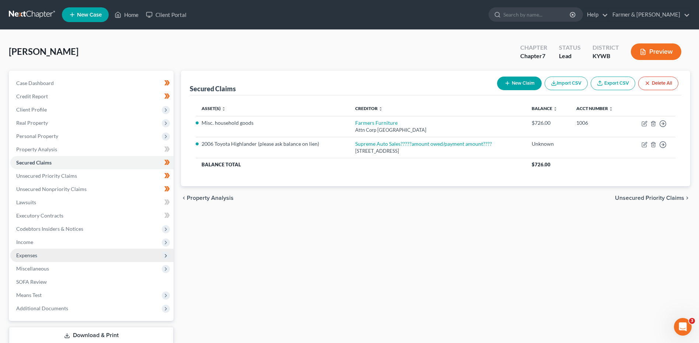
click at [45, 252] on span "Expenses" at bounding box center [91, 255] width 163 height 13
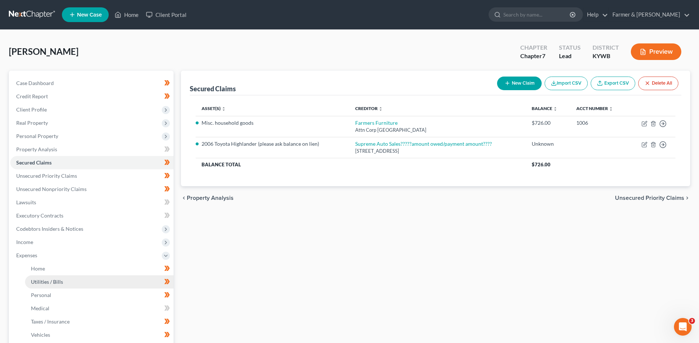
click at [50, 276] on link "Utilities / Bills" at bounding box center [99, 282] width 148 height 13
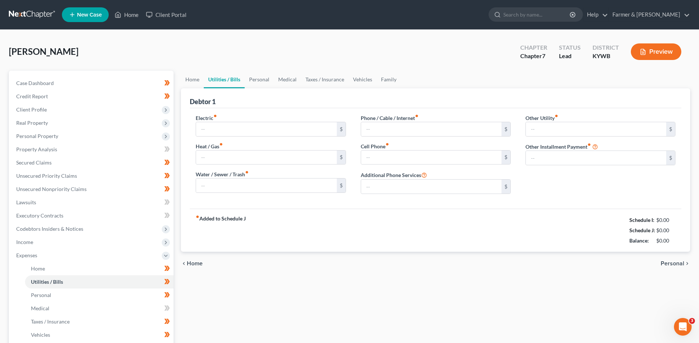
type input "150.00"
type input "0.00"
type input "100.00"
type input "50.00"
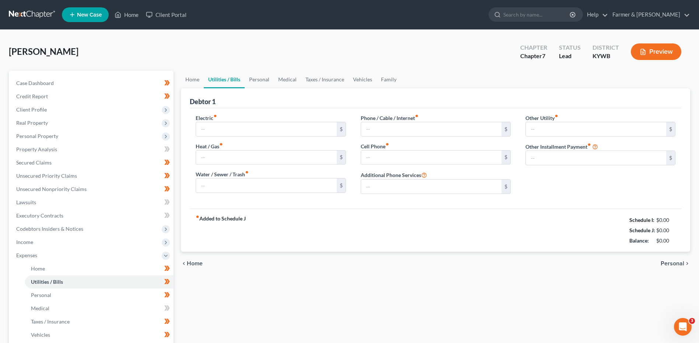
type input "0.00"
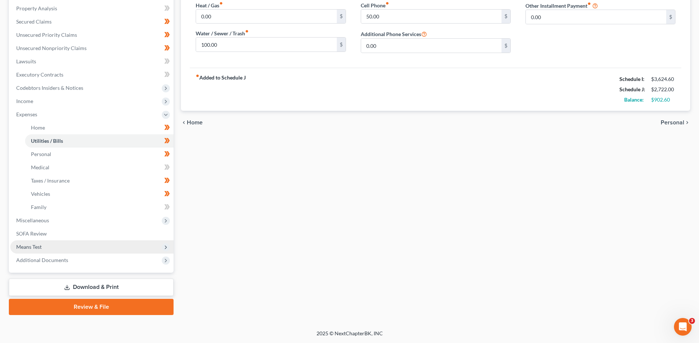
drag, startPoint x: 47, startPoint y: 248, endPoint x: 66, endPoint y: 250, distance: 18.9
click at [47, 248] on span "Means Test" at bounding box center [91, 247] width 163 height 13
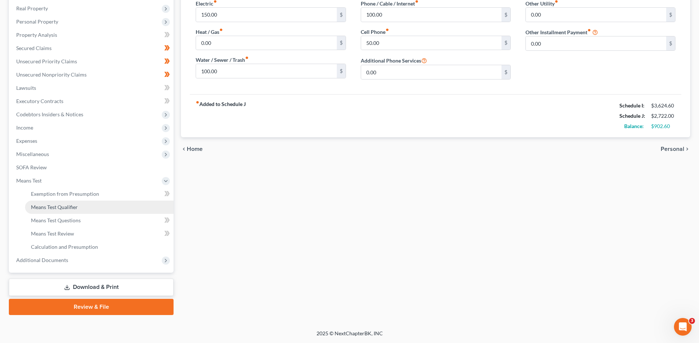
click at [73, 208] on span "Means Test Qualifier" at bounding box center [54, 207] width 47 height 6
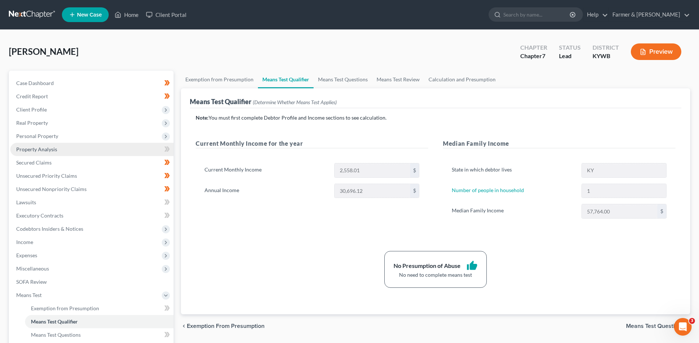
click at [39, 147] on span "Property Analysis" at bounding box center [36, 149] width 41 height 6
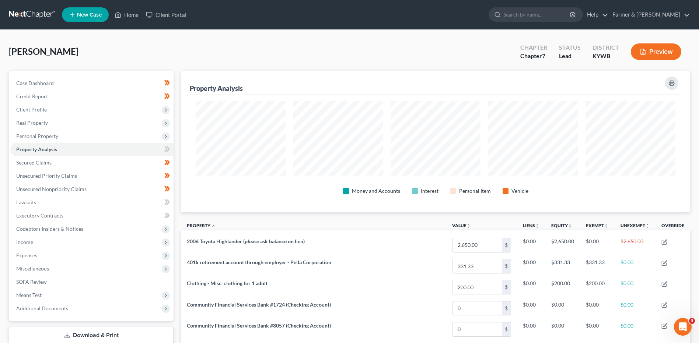
scroll to position [142, 509]
click at [39, 108] on span "Client Profile" at bounding box center [31, 109] width 31 height 6
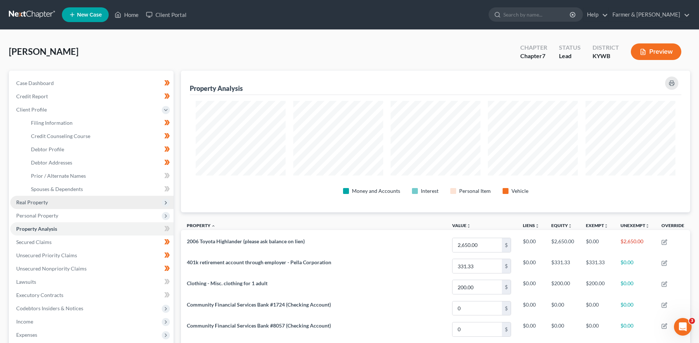
click at [43, 205] on span "Real Property" at bounding box center [32, 202] width 32 height 6
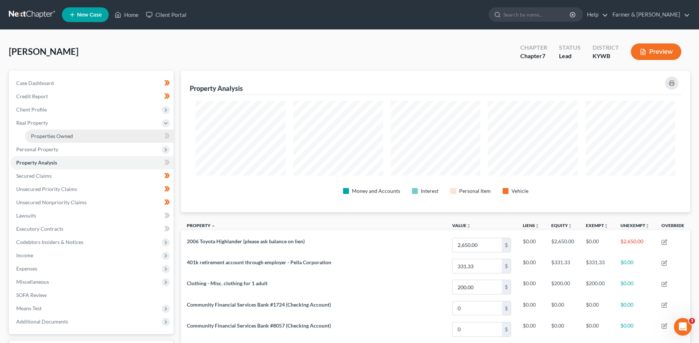
click at [78, 136] on link "Properties Owned" at bounding box center [99, 136] width 148 height 13
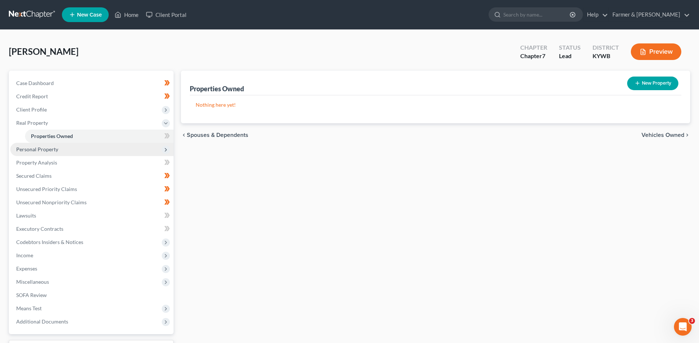
click at [69, 153] on span "Personal Property" at bounding box center [91, 149] width 163 height 13
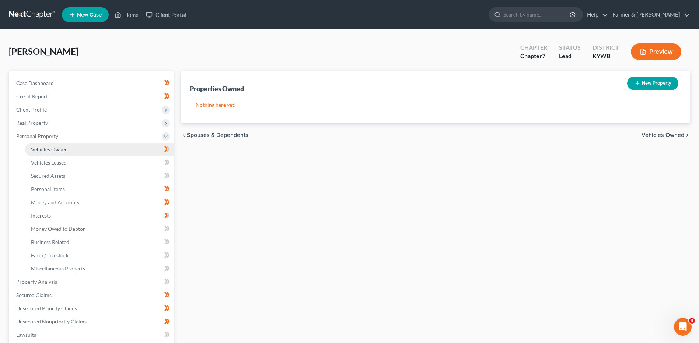
click at [70, 154] on link "Vehicles Owned" at bounding box center [99, 149] width 148 height 13
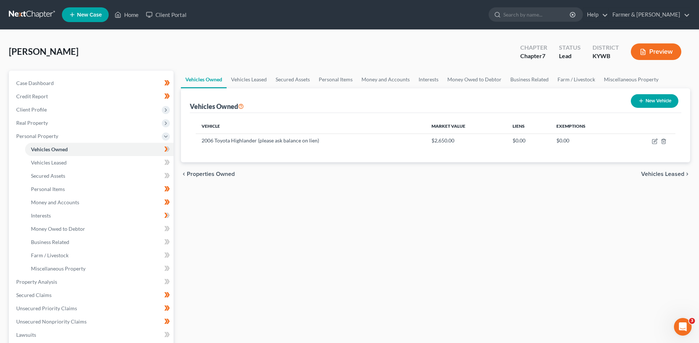
click at [36, 5] on nav "Home New Case Client Portal Farmer & Wright dblondie1230@yahoo.com My Account S…" at bounding box center [349, 14] width 699 height 29
click at [31, 12] on link at bounding box center [32, 14] width 47 height 13
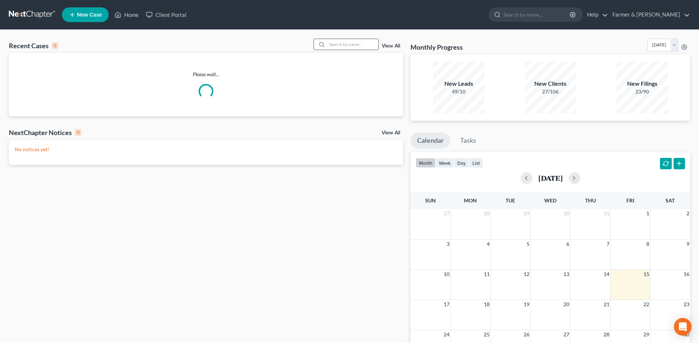
click at [343, 46] on input "search" at bounding box center [353, 44] width 52 height 11
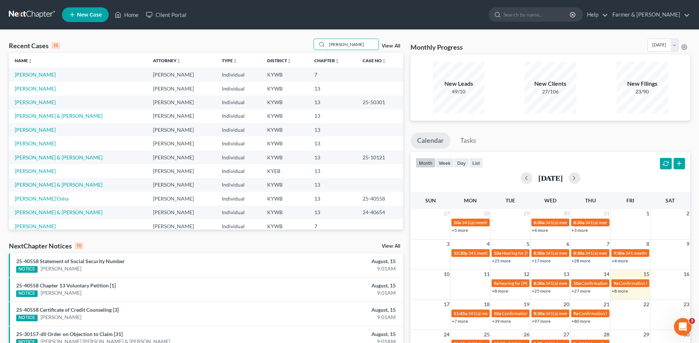
drag, startPoint x: 346, startPoint y: 42, endPoint x: 313, endPoint y: 47, distance: 33.1
click at [313, 47] on div "Recent Cases 15 [PERSON_NAME] View All" at bounding box center [206, 46] width 394 height 14
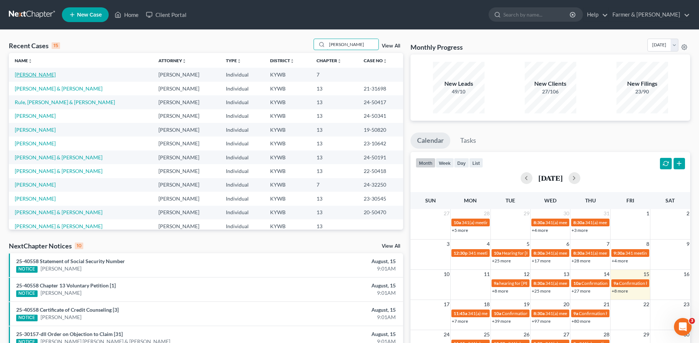
type input "[PERSON_NAME]"
click at [42, 76] on link "[PERSON_NAME]" at bounding box center [35, 74] width 41 height 6
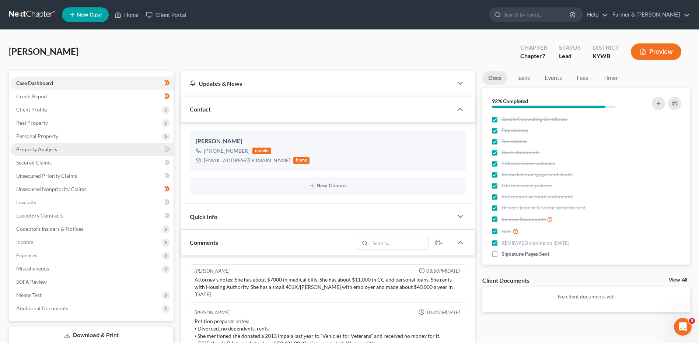
click at [55, 147] on span "Property Analysis" at bounding box center [36, 149] width 41 height 6
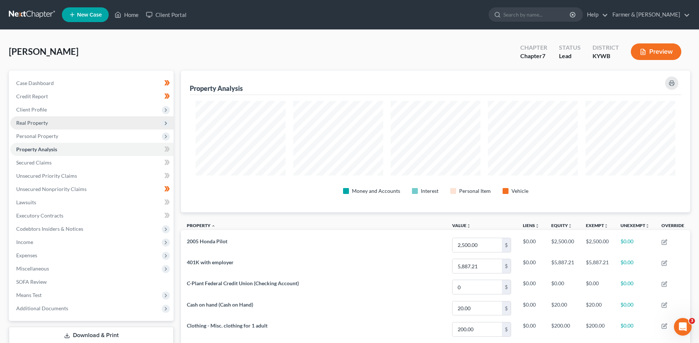
click at [53, 121] on span "Real Property" at bounding box center [91, 122] width 163 height 13
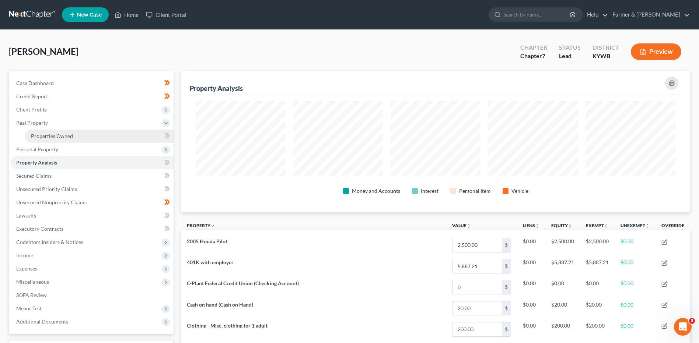
click at [57, 133] on span "Properties Owned" at bounding box center [52, 136] width 42 height 6
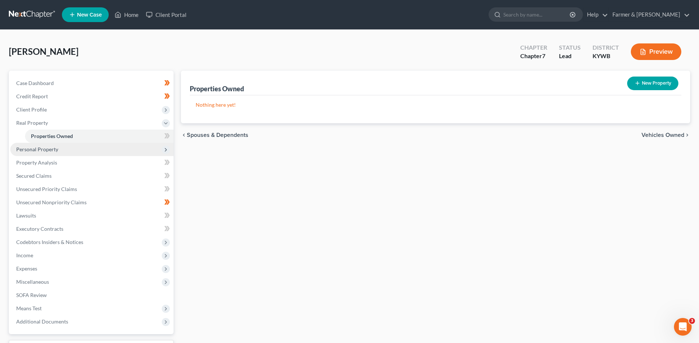
click at [52, 152] on span "Personal Property" at bounding box center [37, 149] width 42 height 6
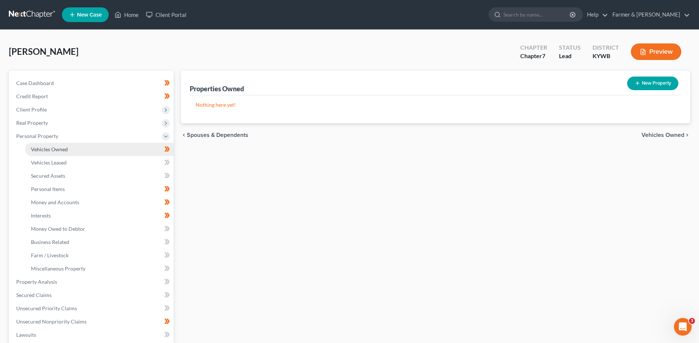
click at [52, 152] on span "Vehicles Owned" at bounding box center [49, 149] width 37 height 6
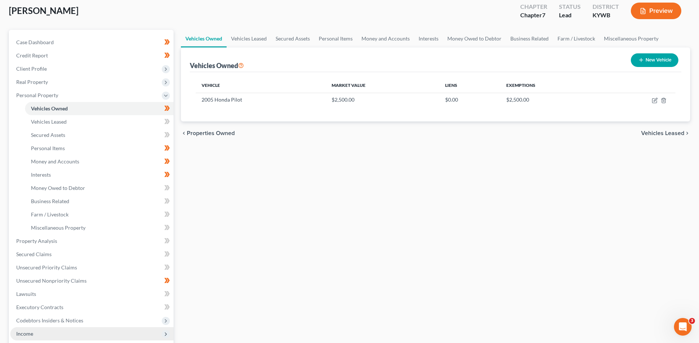
scroll to position [111, 0]
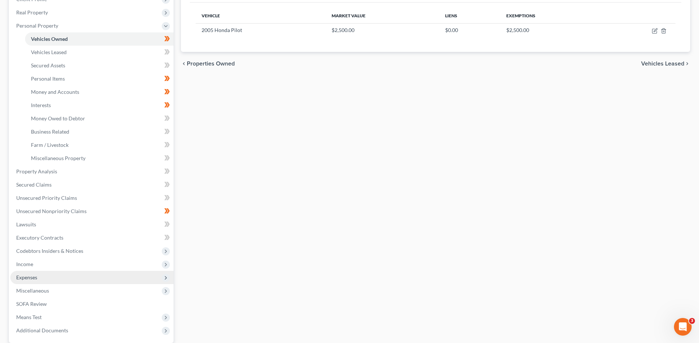
click at [48, 280] on span "Expenses" at bounding box center [91, 277] width 163 height 13
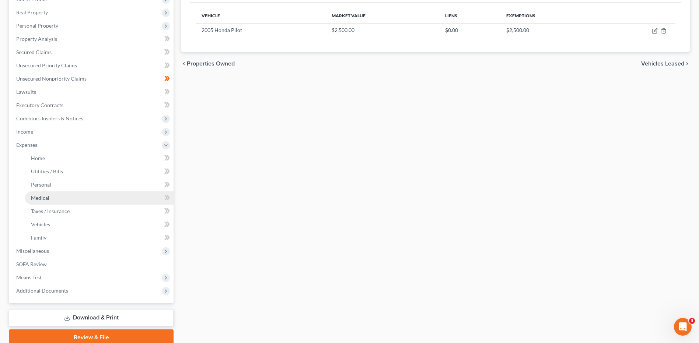
click at [67, 199] on link "Medical" at bounding box center [99, 198] width 148 height 13
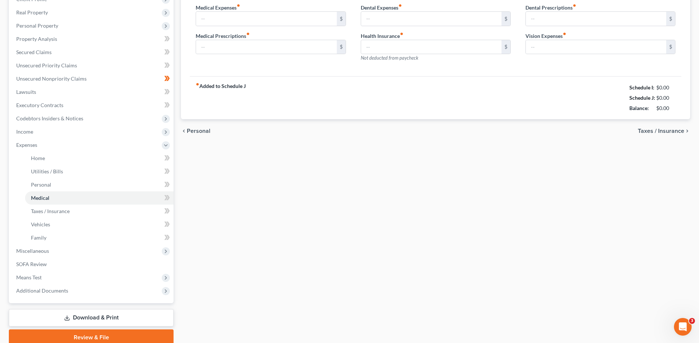
scroll to position [14, 0]
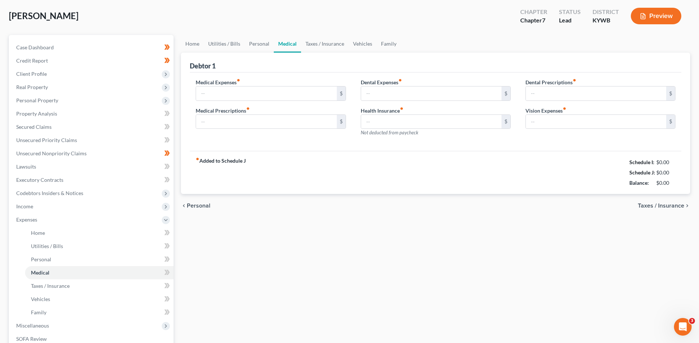
type input "100.00"
type input "0.00"
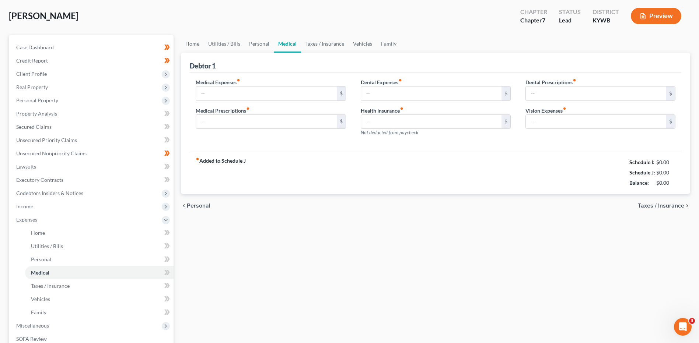
type input "50.00"
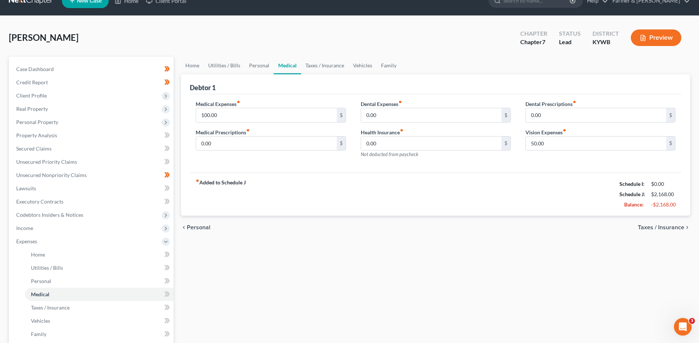
scroll to position [0, 0]
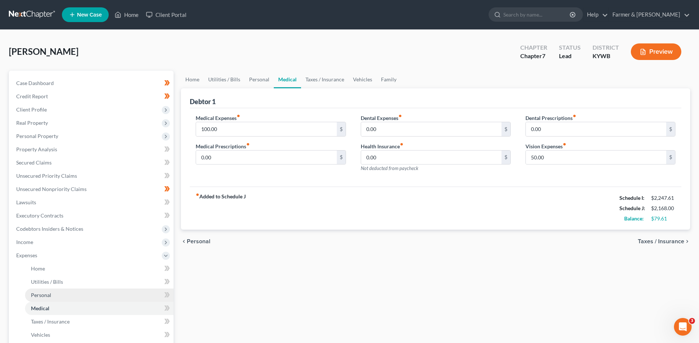
click at [42, 297] on span "Personal" at bounding box center [41, 295] width 20 height 6
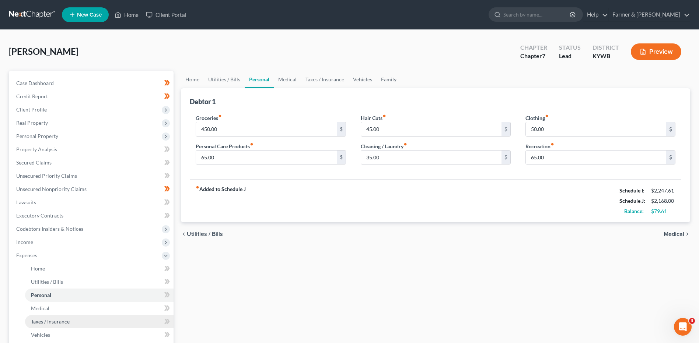
click at [49, 315] on link "Taxes / Insurance" at bounding box center [99, 321] width 148 height 13
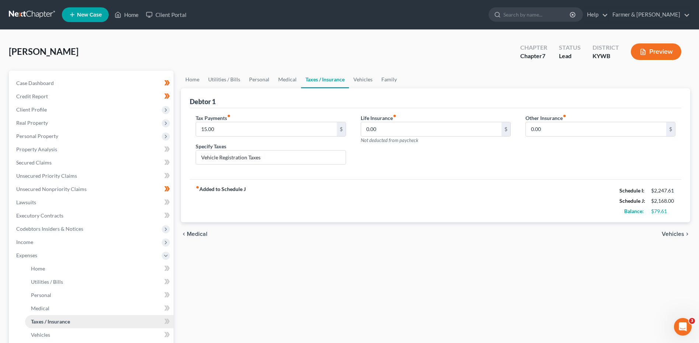
click at [52, 326] on link "Taxes / Insurance" at bounding box center [99, 321] width 148 height 13
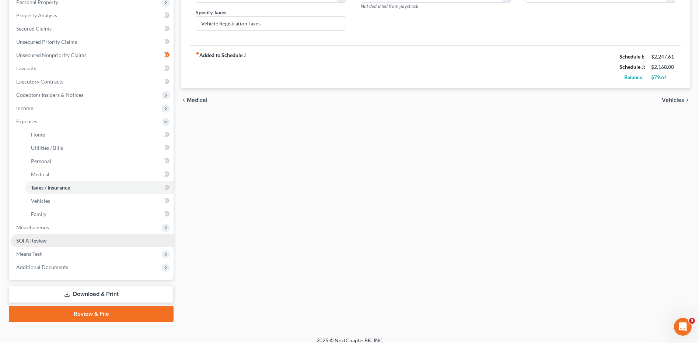
scroll to position [141, 0]
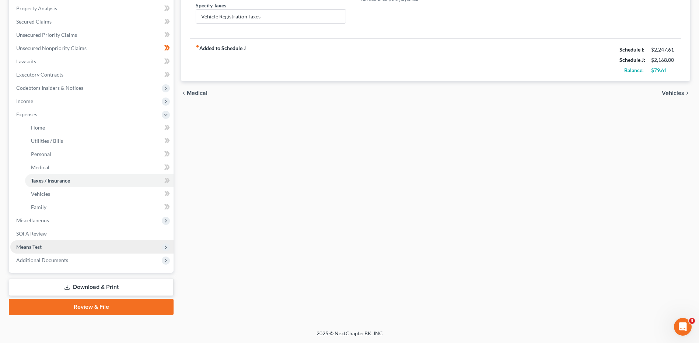
click at [51, 245] on span "Means Test" at bounding box center [91, 247] width 163 height 13
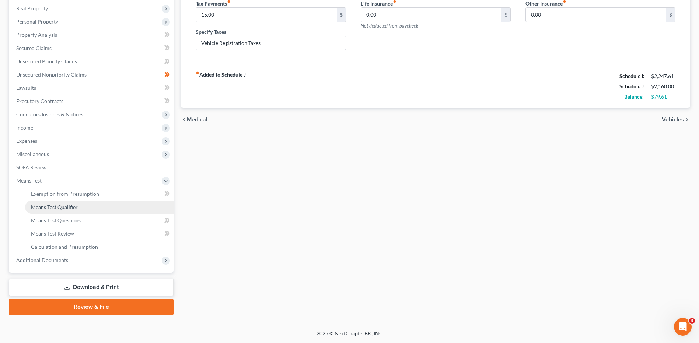
click at [61, 210] on span "Means Test Qualifier" at bounding box center [54, 207] width 47 height 6
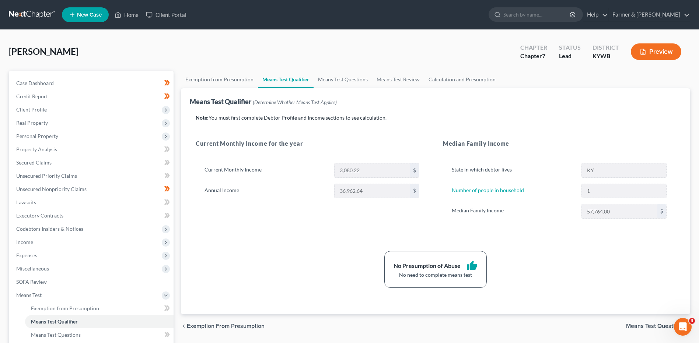
click at [17, 13] on link at bounding box center [32, 14] width 47 height 13
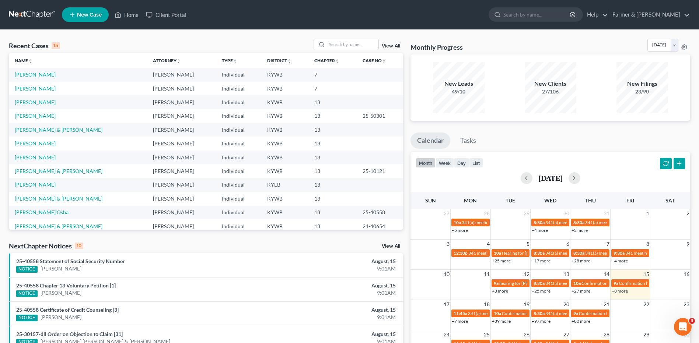
click at [28, 9] on link at bounding box center [32, 14] width 47 height 13
